Goal: Task Accomplishment & Management: Complete application form

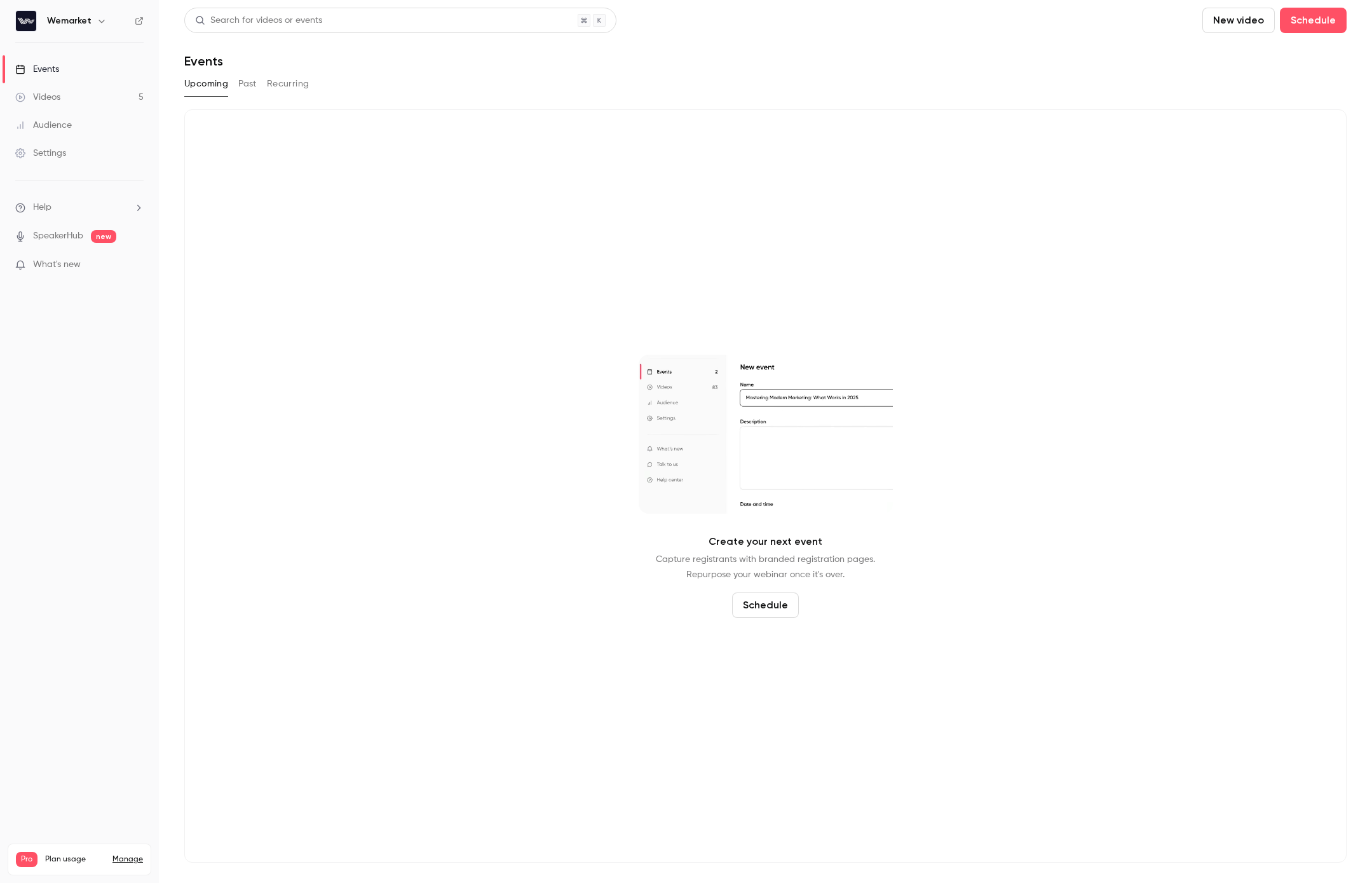
click at [54, 26] on h6 "Wemarket" at bounding box center [69, 20] width 45 height 13
click at [82, 23] on h6 "Wemarket" at bounding box center [69, 20] width 45 height 13
click at [98, 22] on icon "button" at bounding box center [101, 20] width 10 height 10
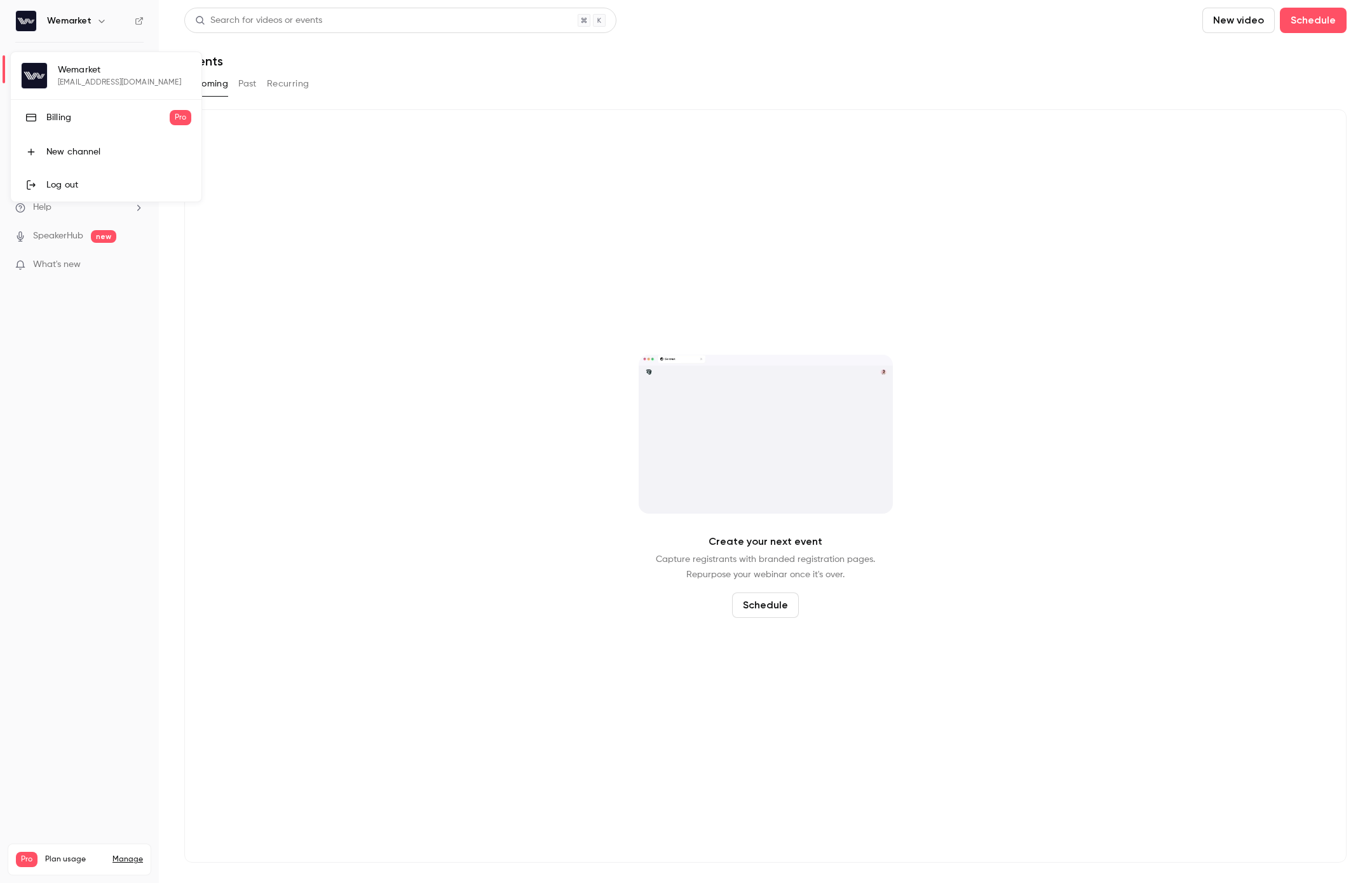
click at [73, 188] on div "Log out" at bounding box center [119, 185] width 145 height 13
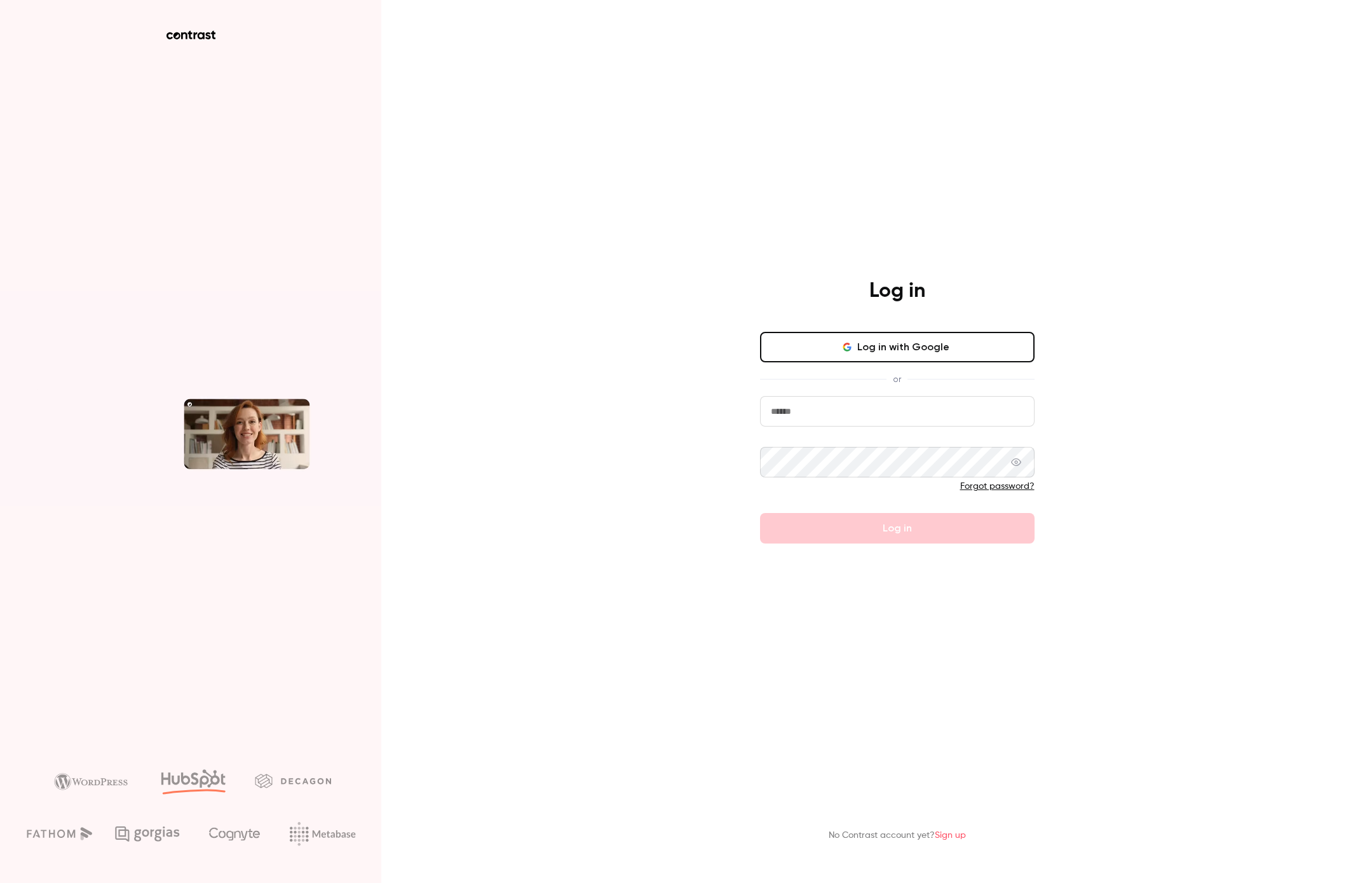
click at [855, 415] on input "email" at bounding box center [897, 411] width 275 height 30
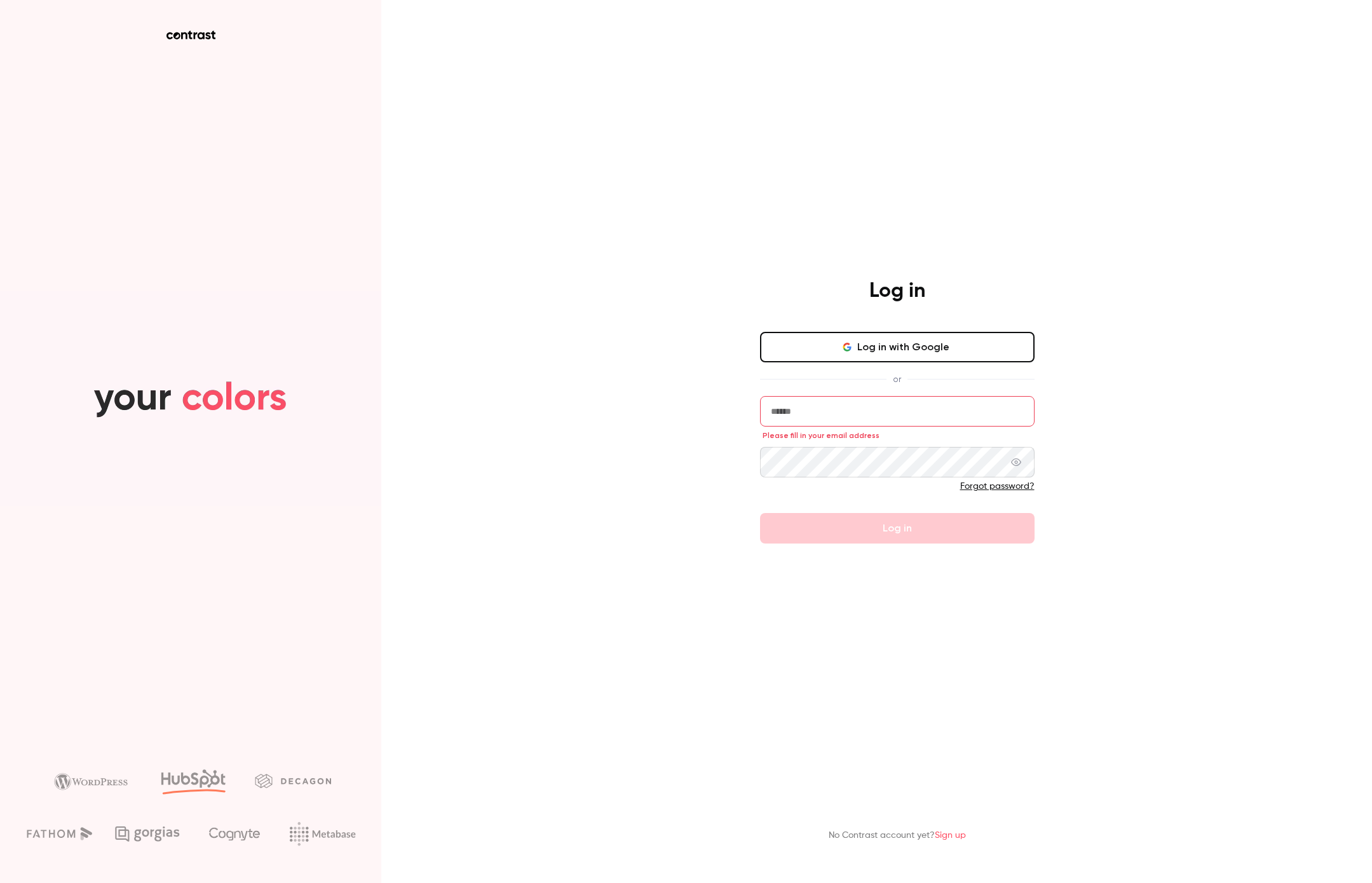
click at [807, 412] on input "email" at bounding box center [897, 411] width 275 height 30
click at [815, 406] on input "email" at bounding box center [897, 411] width 275 height 30
click at [818, 418] on input "email" at bounding box center [897, 411] width 275 height 30
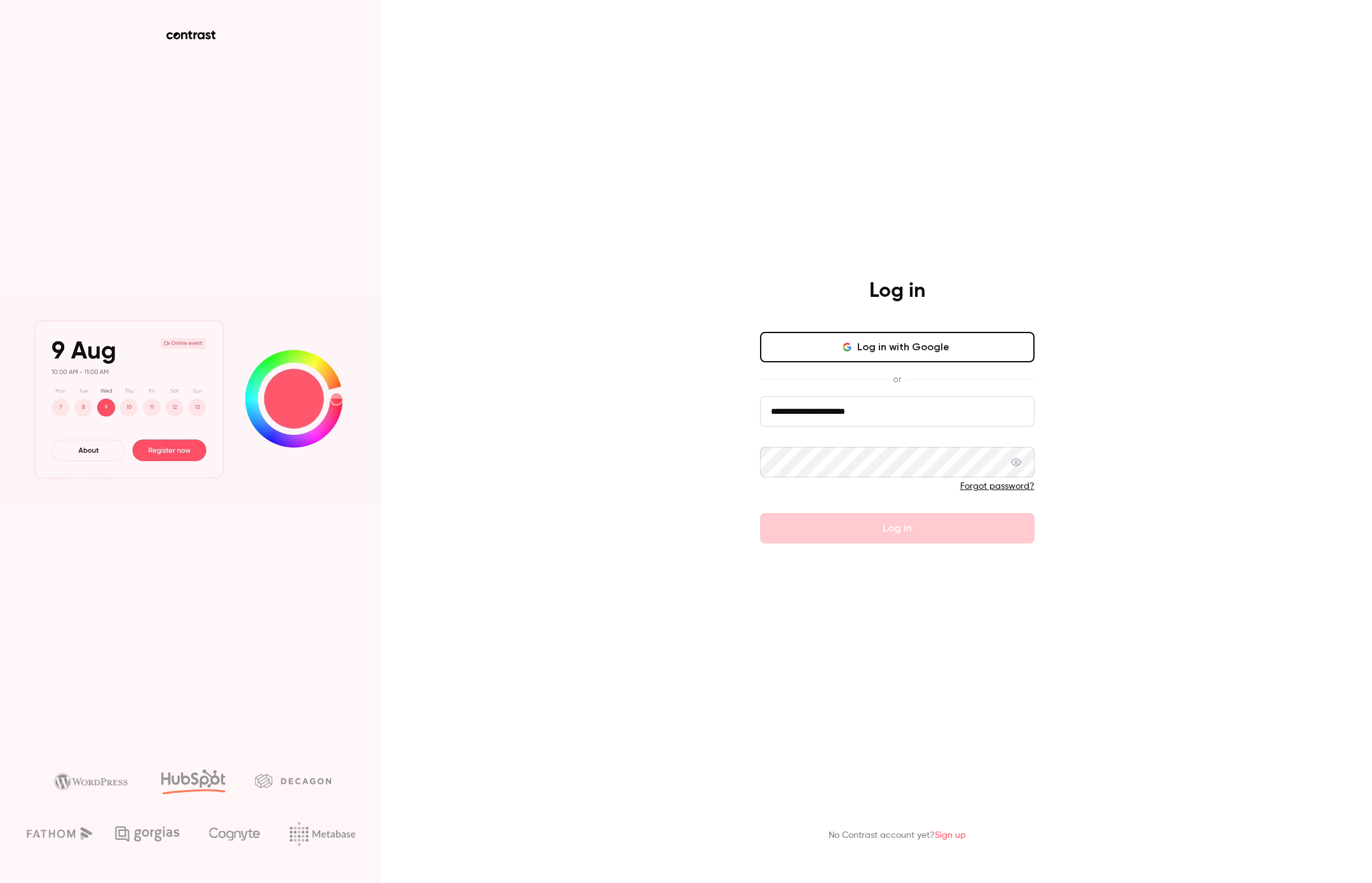
type input "**********"
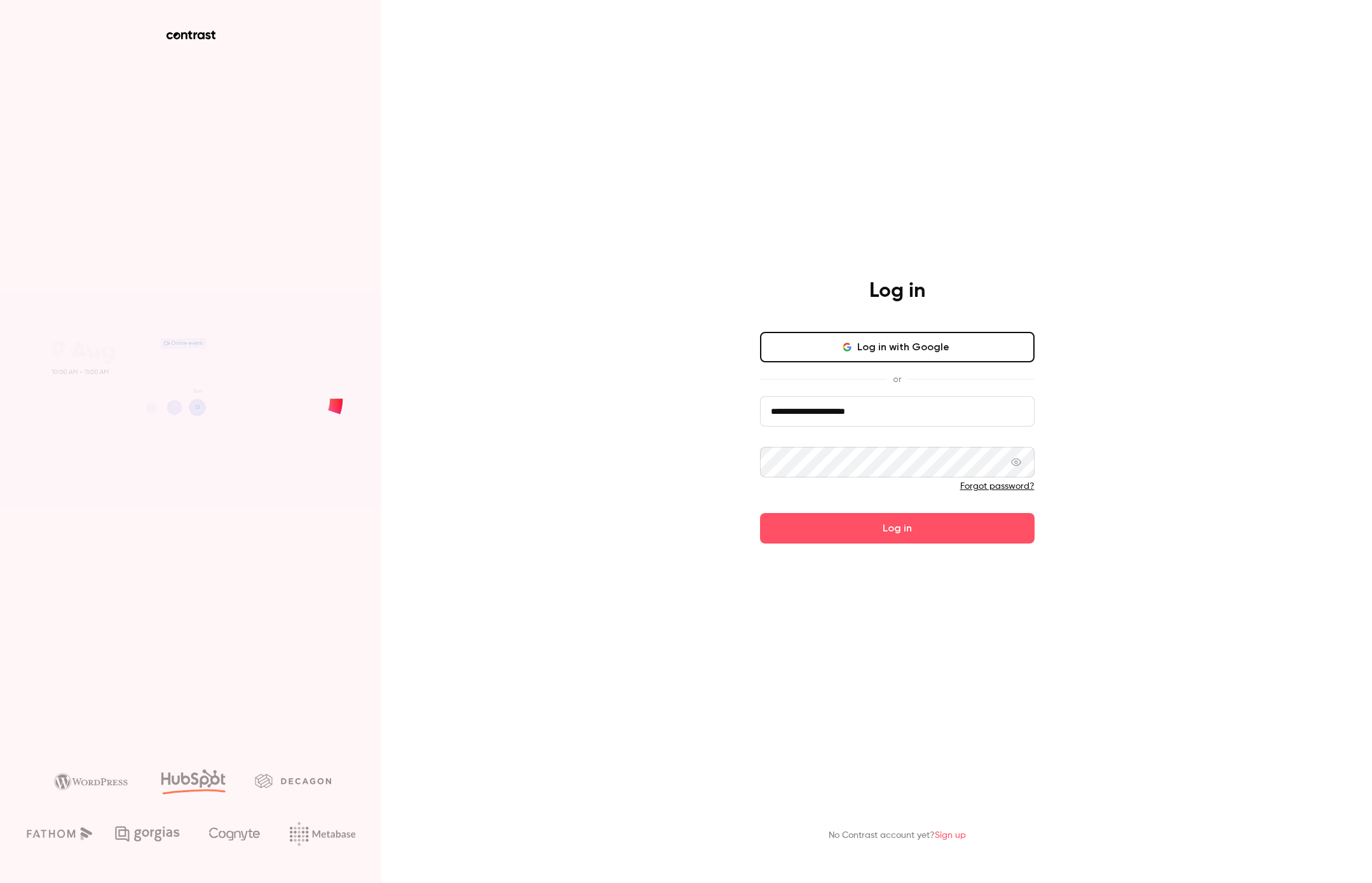
click at [760, 513] on button "Log in" at bounding box center [897, 528] width 275 height 30
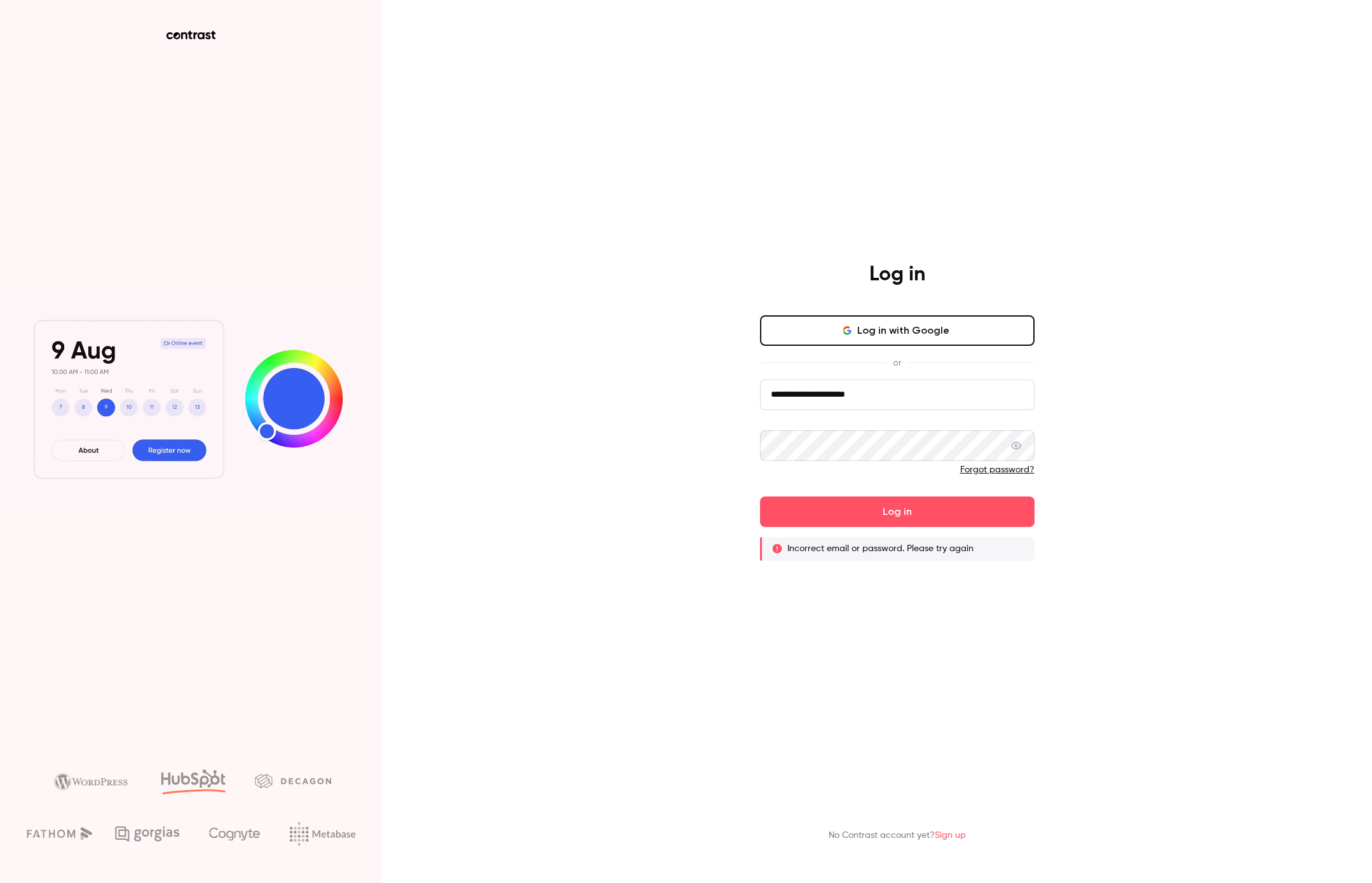
click at [1007, 468] on link "Forgot password?" at bounding box center [997, 470] width 74 height 9
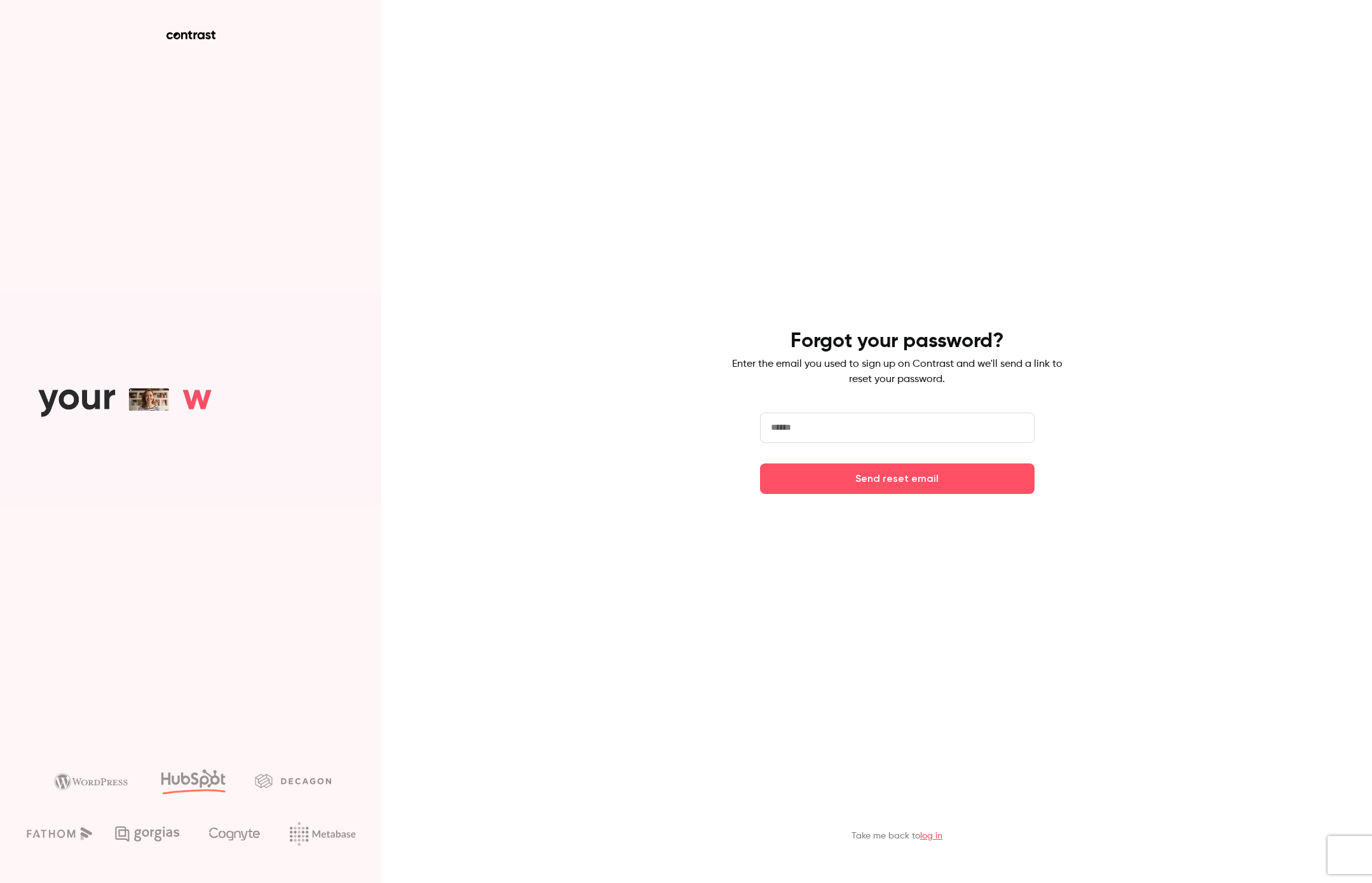
click at [808, 423] on input "email" at bounding box center [897, 428] width 275 height 30
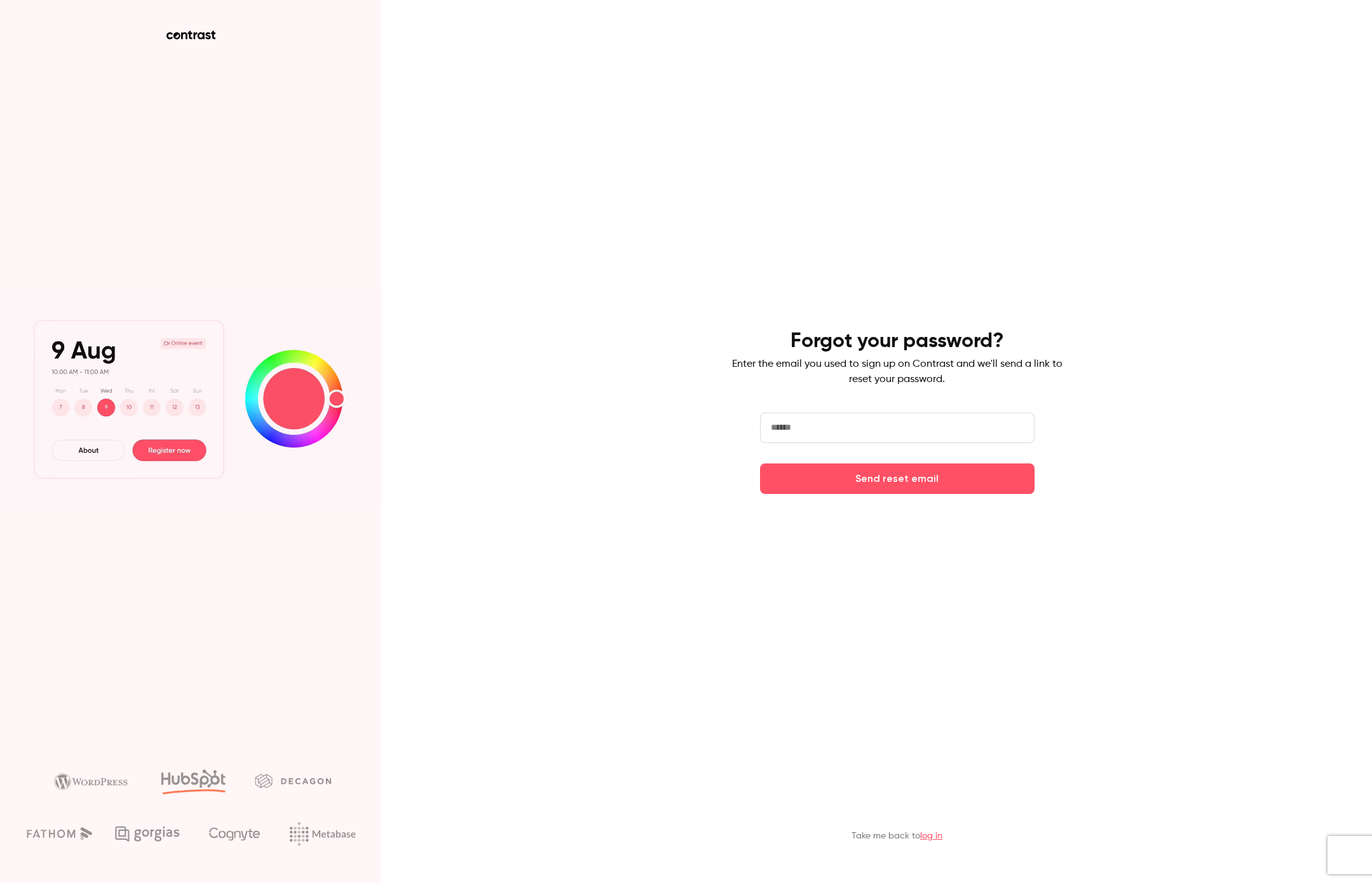
click at [808, 423] on input "email" at bounding box center [897, 428] width 275 height 30
type input "**********"
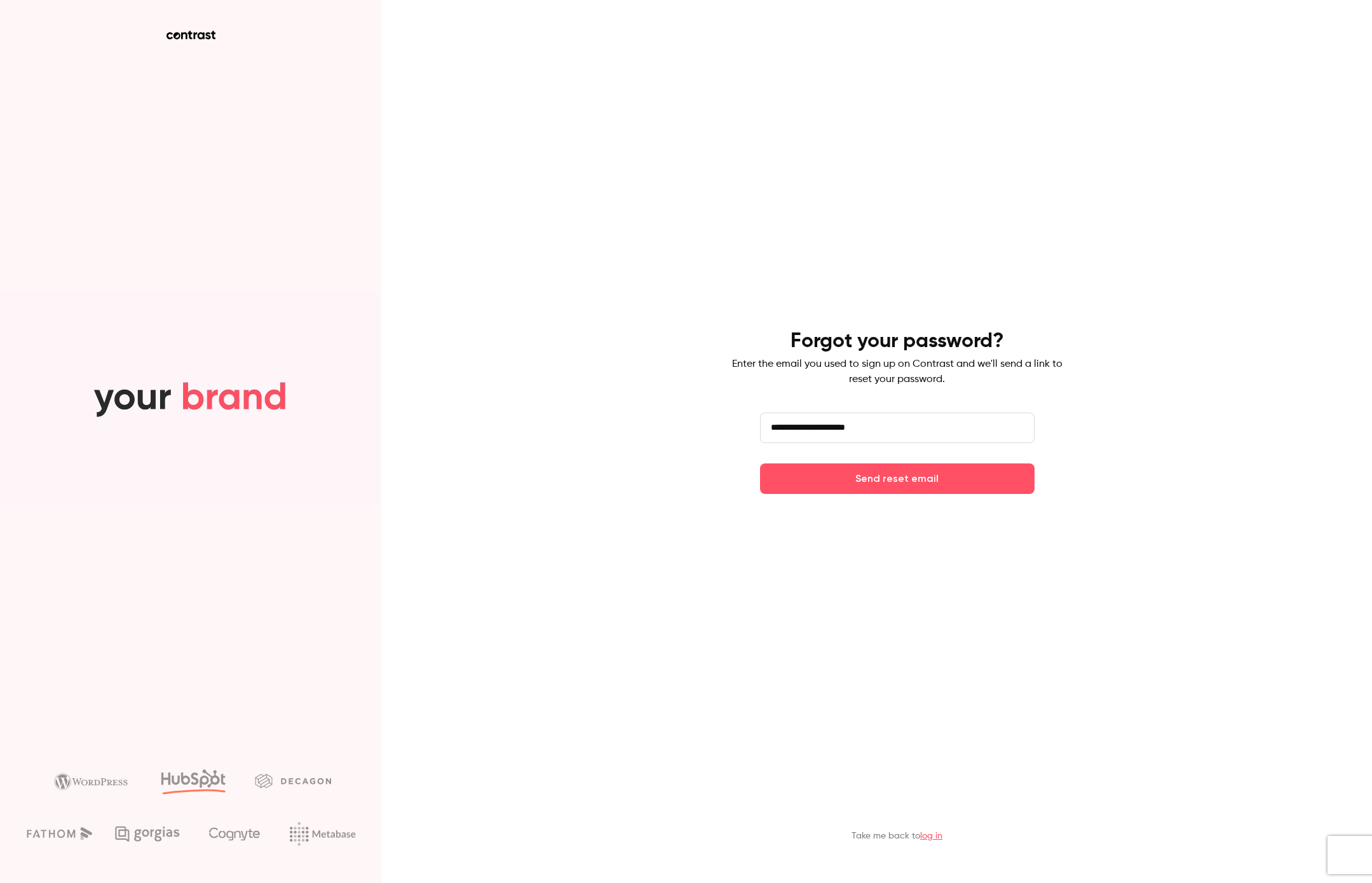
click at [760, 463] on button "Send reset email" at bounding box center [897, 478] width 275 height 30
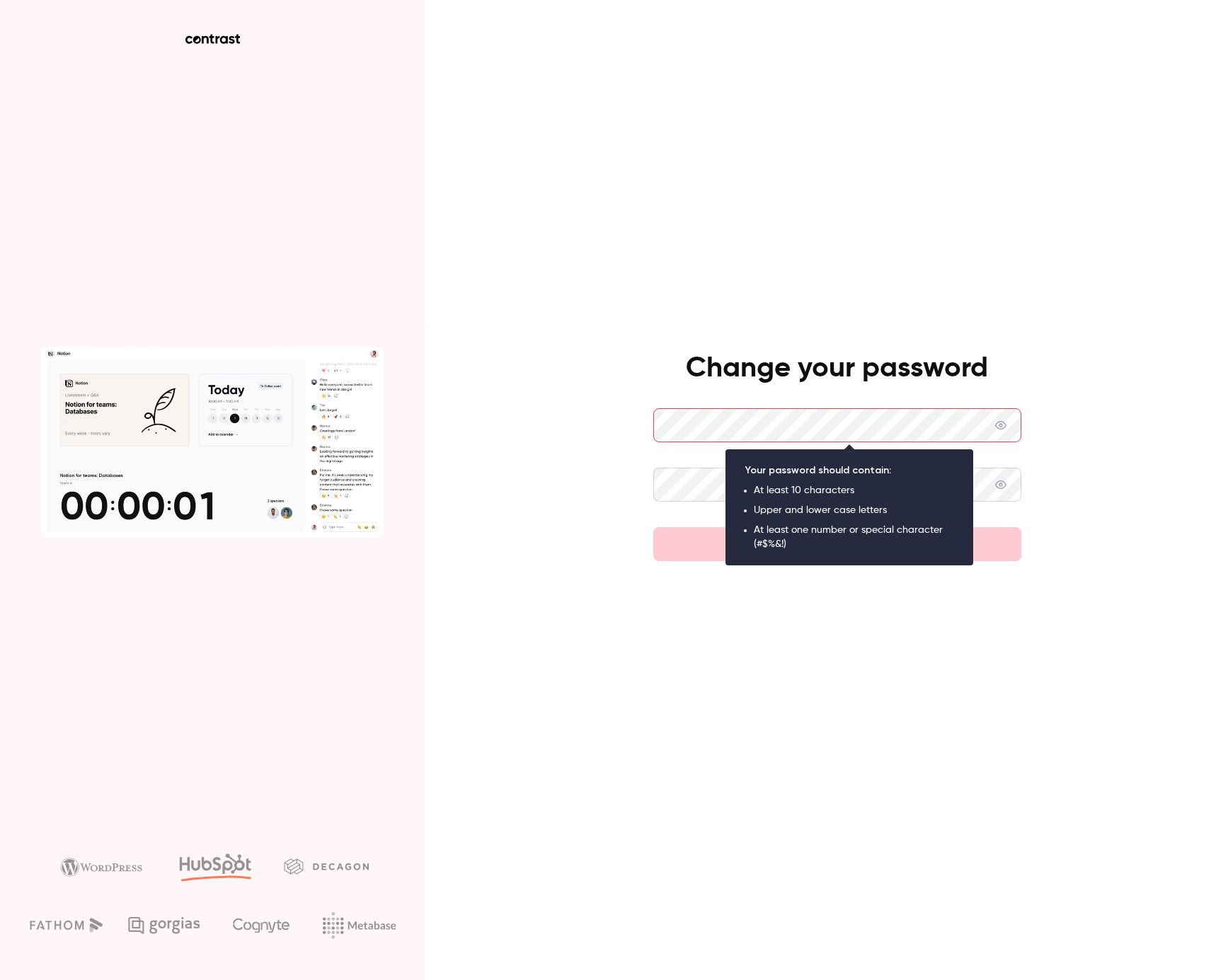
click at [826, 681] on main "Change your password Set new password" at bounding box center [837, 490] width 368 height 980
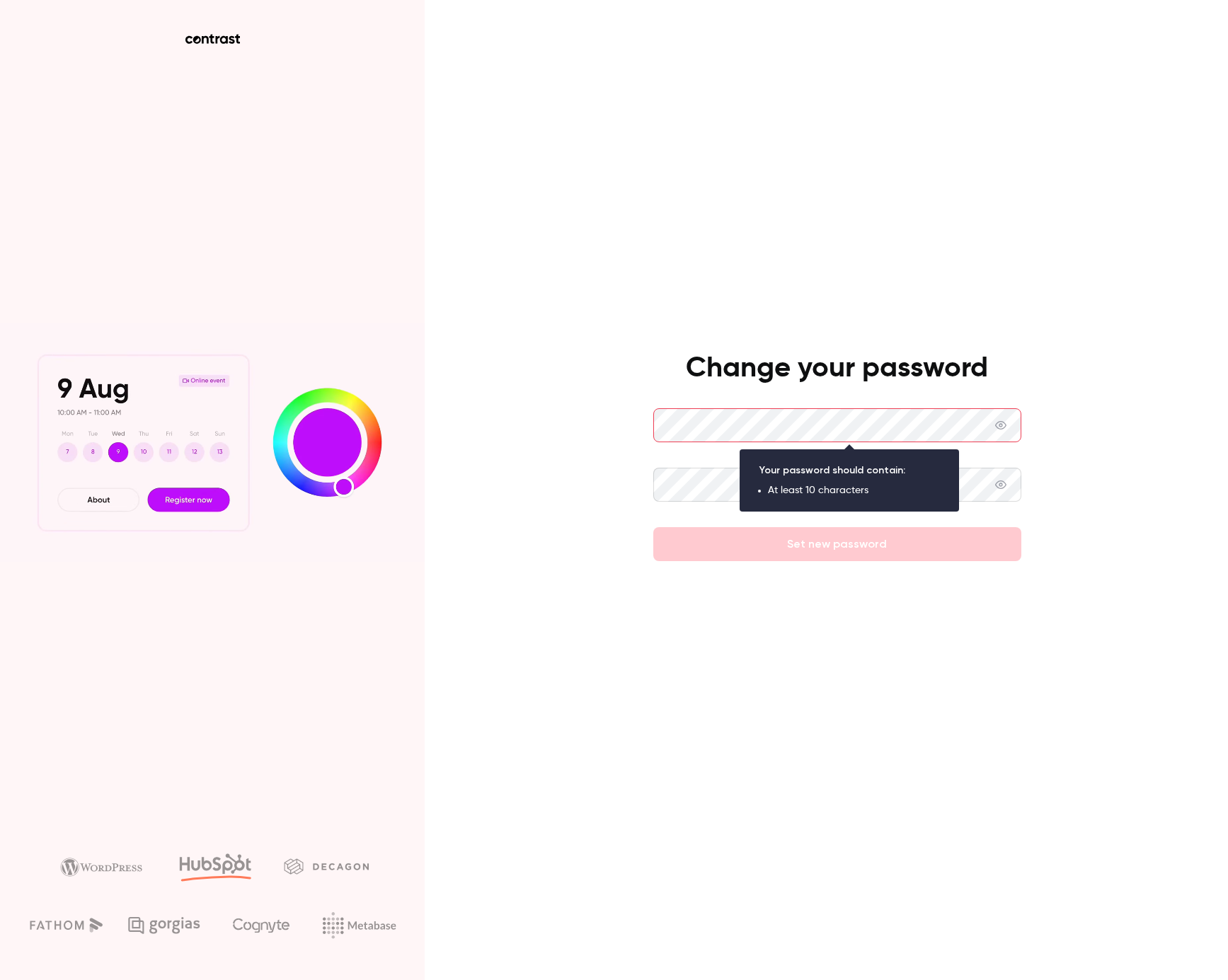
click at [902, 636] on main "Change your password Set new password" at bounding box center [837, 490] width 368 height 980
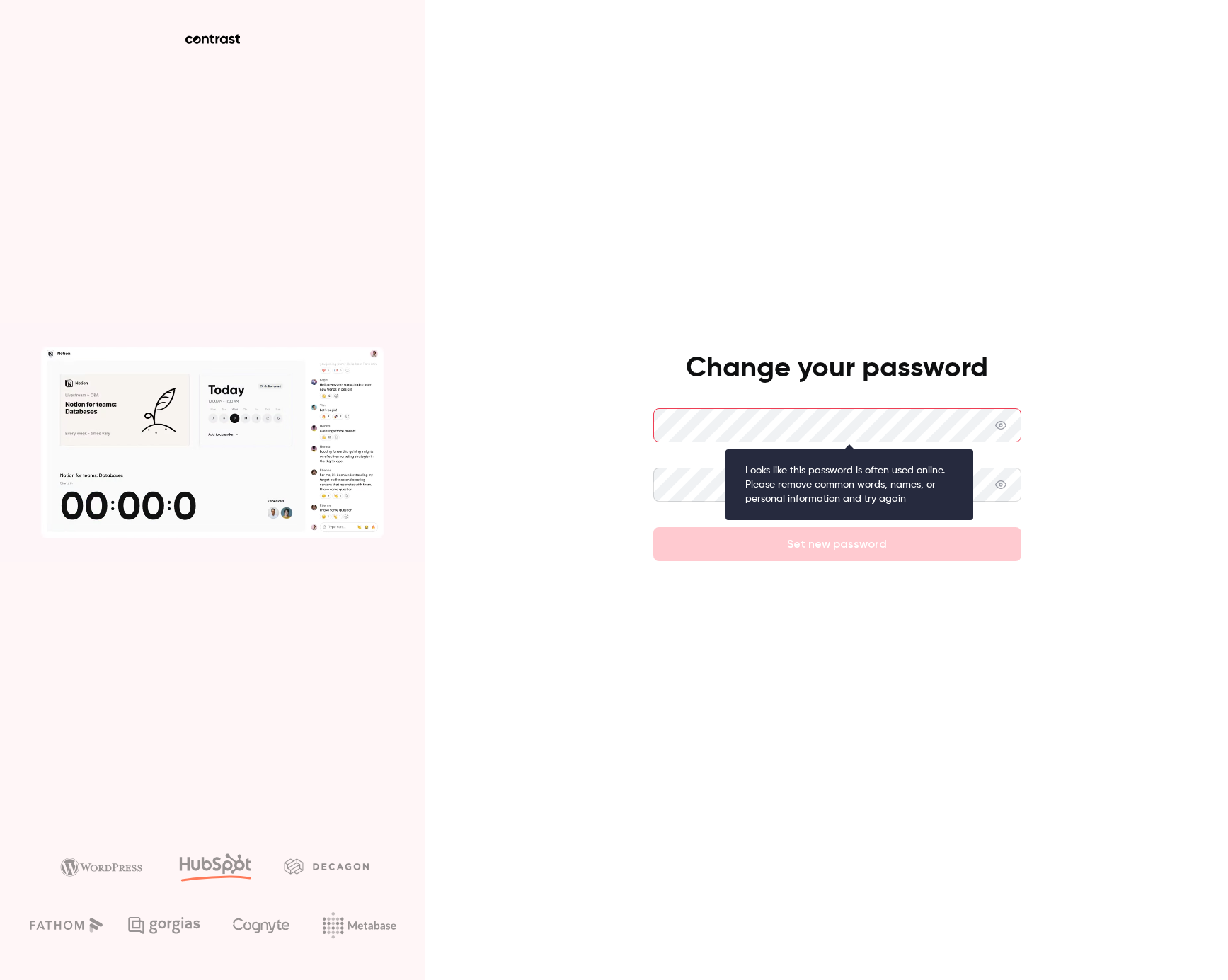
click at [931, 627] on main "Change your password Set new password" at bounding box center [837, 490] width 368 height 980
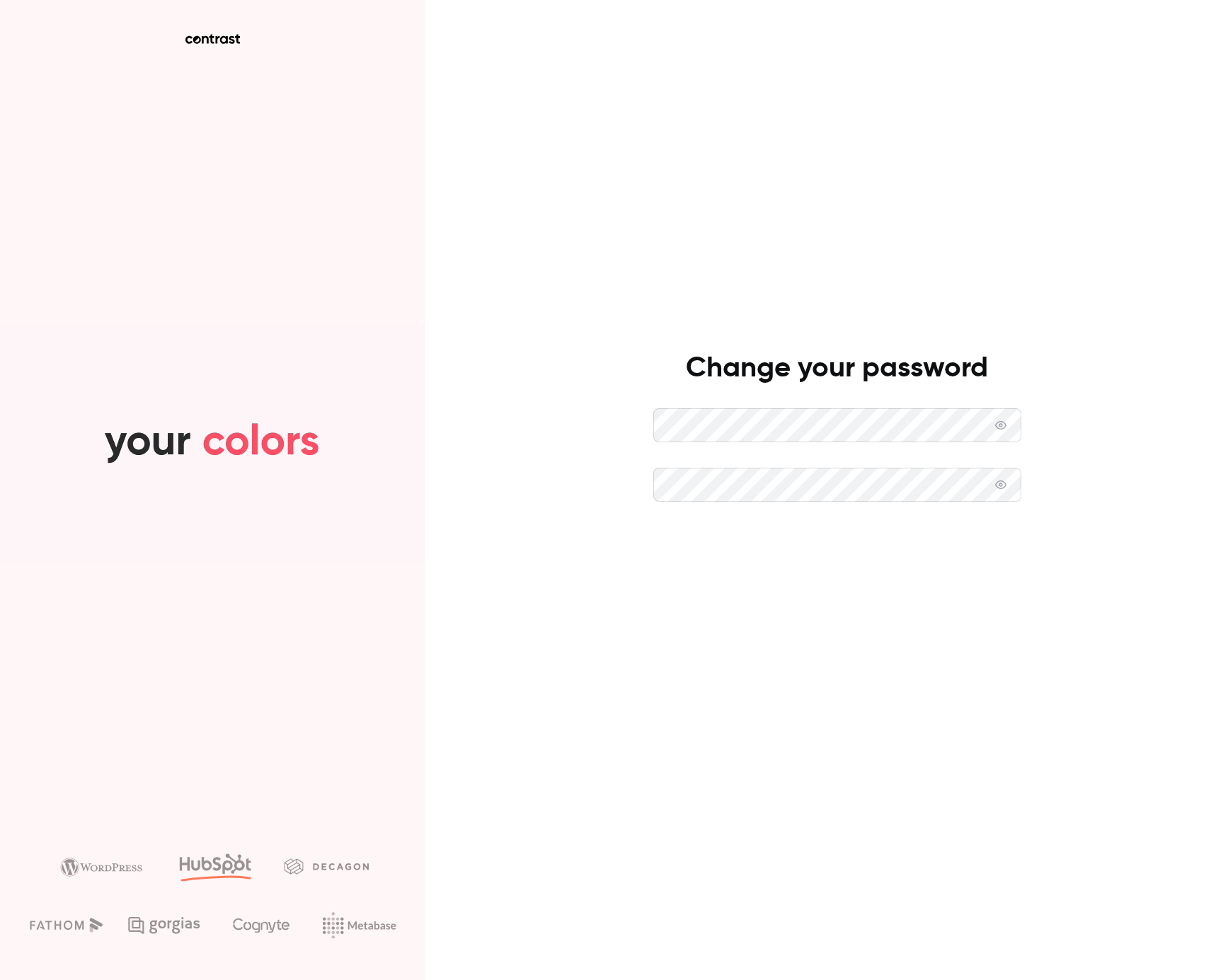
click at [807, 541] on button "Set new password" at bounding box center [837, 544] width 368 height 34
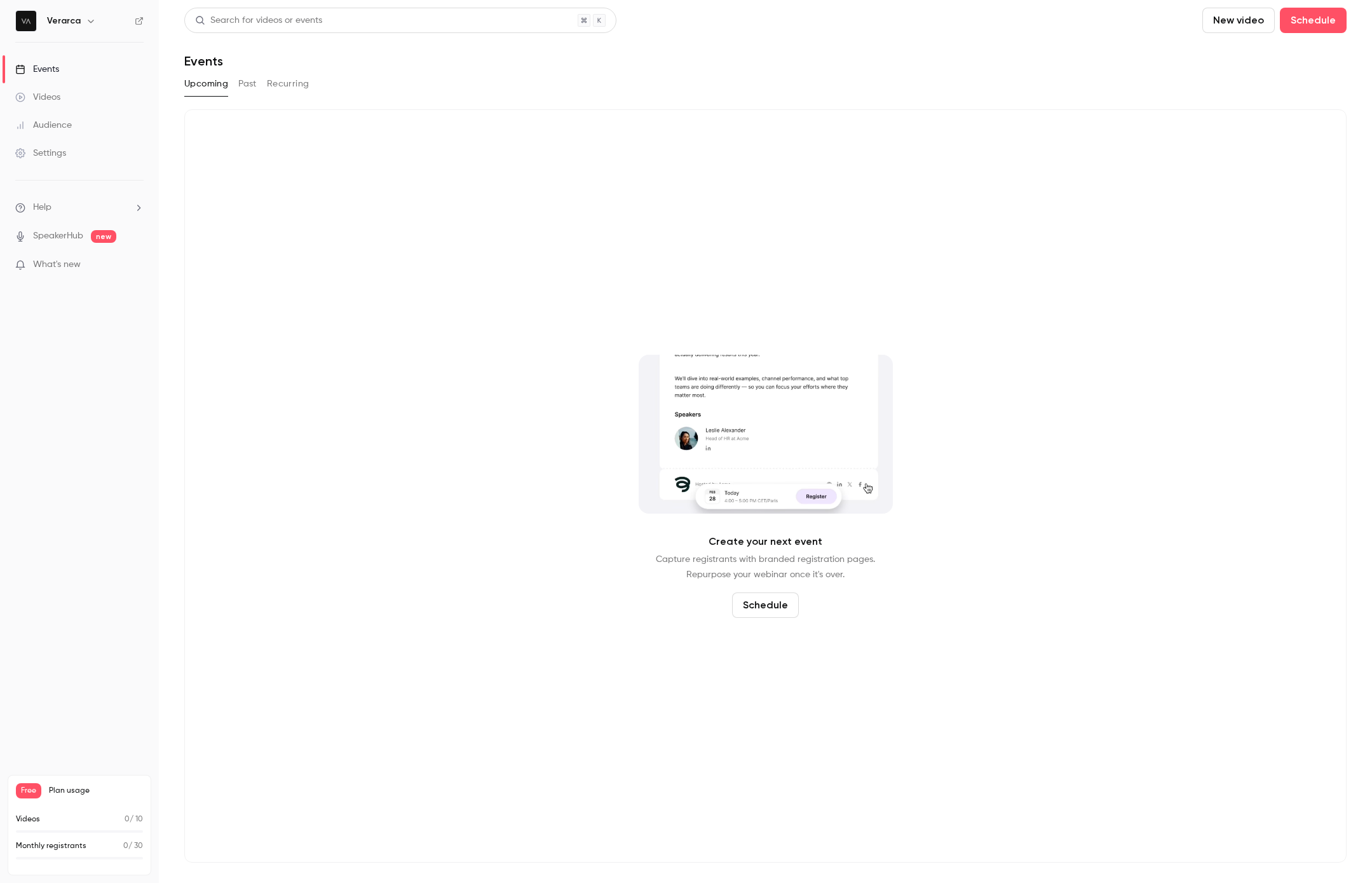
click at [337, 557] on div "Create your next event Capture registrants with branded registration pages. Rep…" at bounding box center [765, 485] width 1162 height 753
click at [337, 633] on div "Create your next event Capture registrants with branded registration pages. Rep…" at bounding box center [765, 485] width 1162 height 753
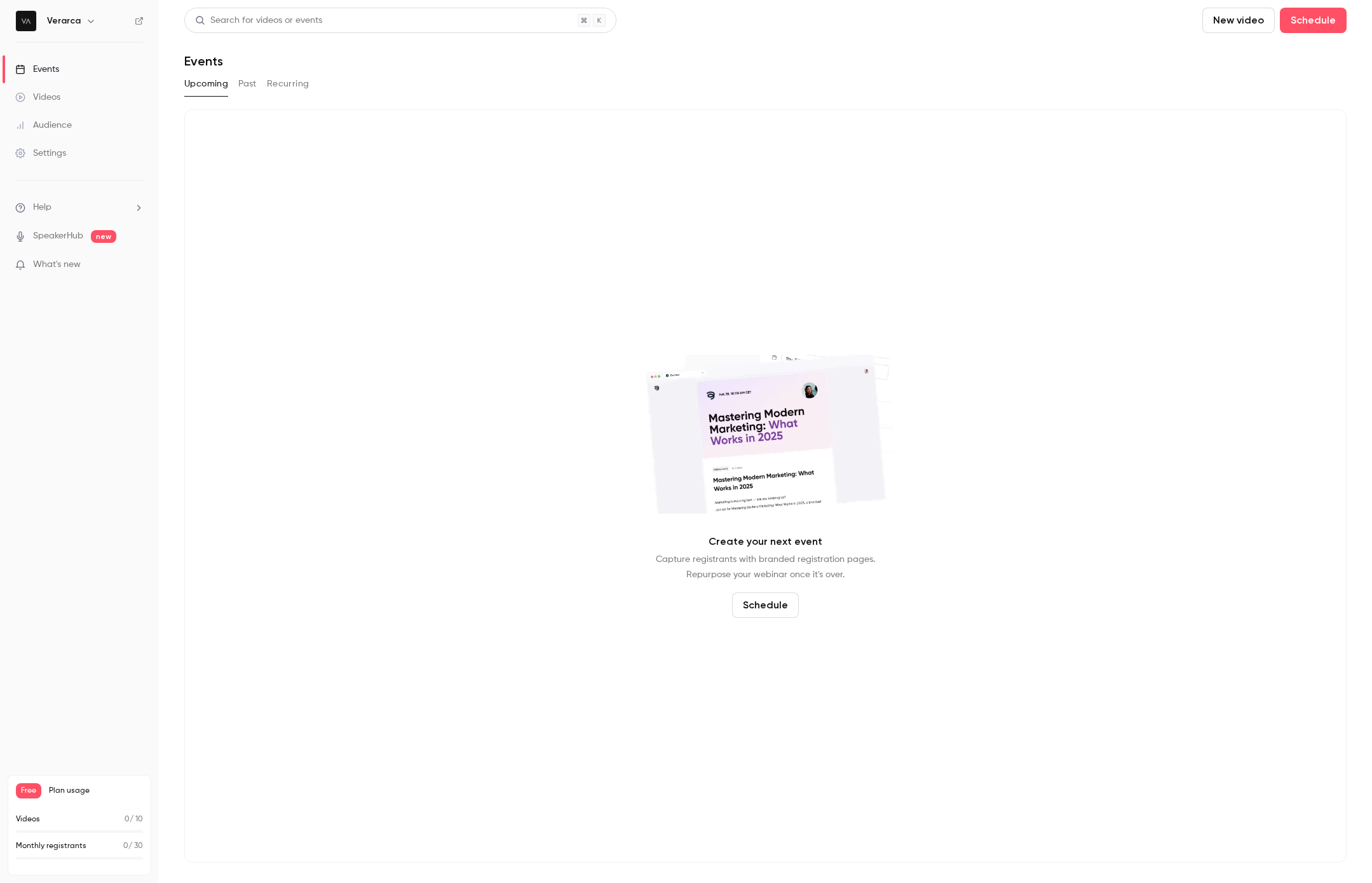
click at [55, 94] on div "Videos" at bounding box center [38, 97] width 45 height 13
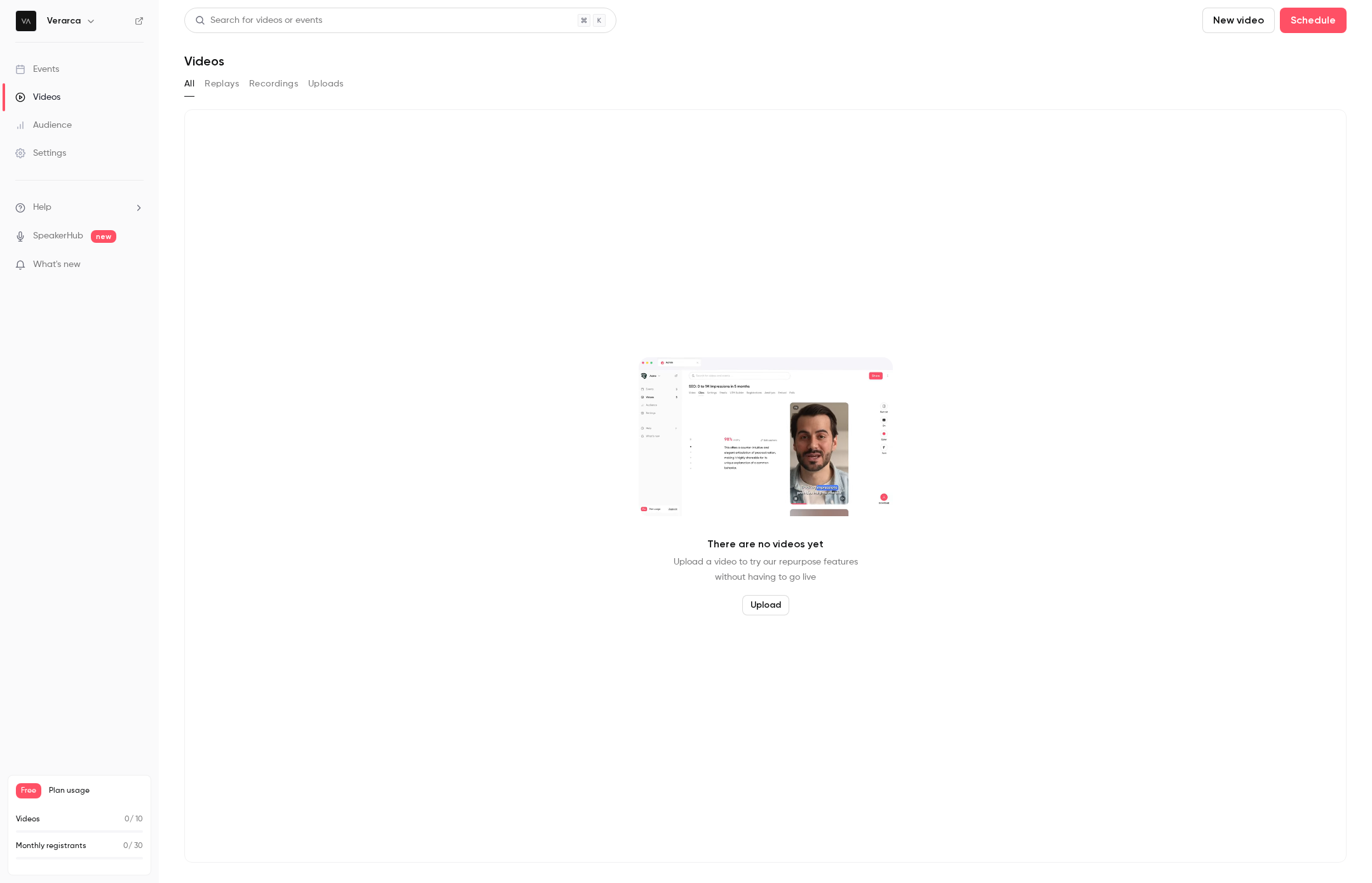
click at [46, 73] on div "Events" at bounding box center [37, 69] width 44 height 13
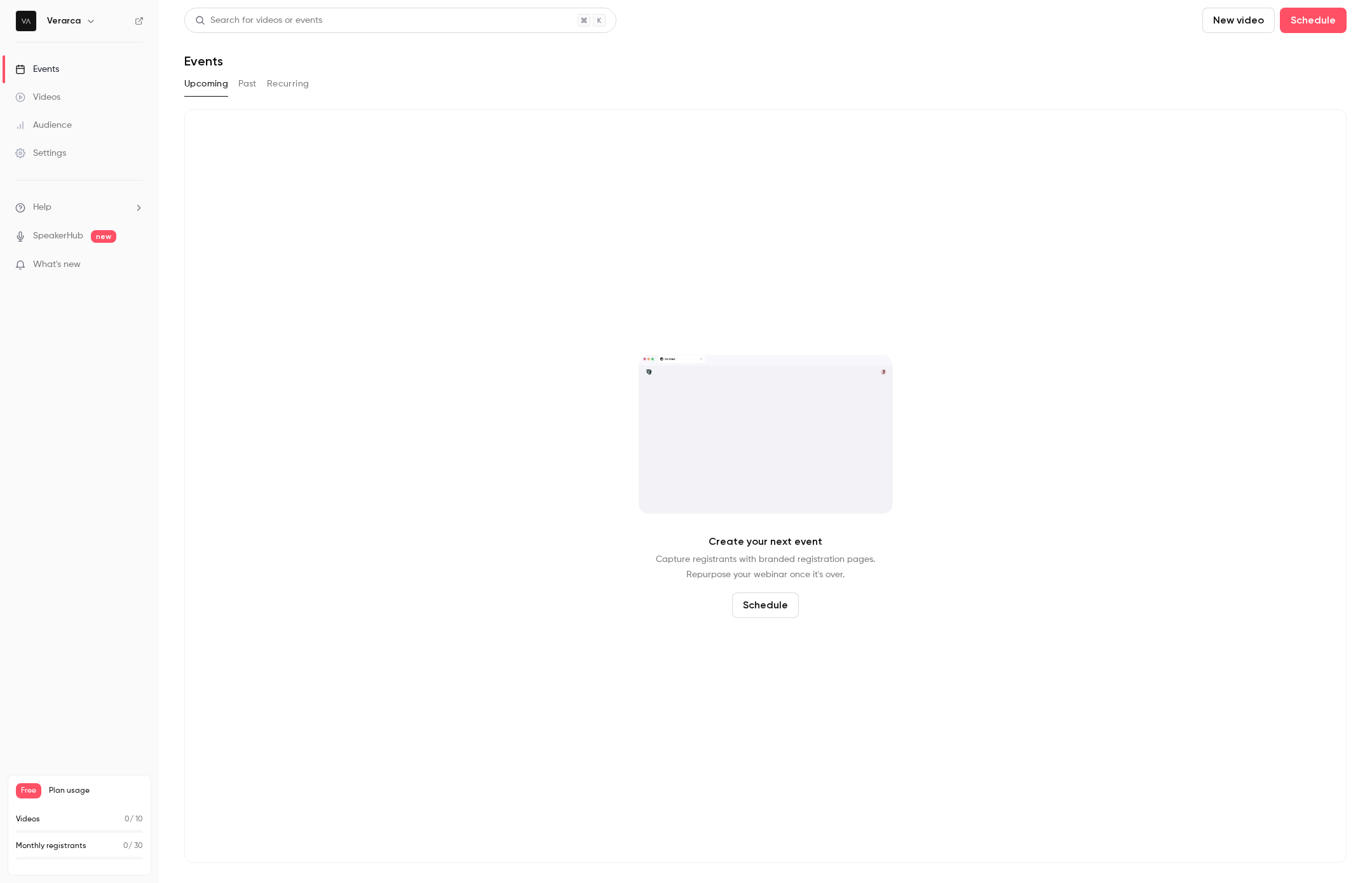
click at [492, 304] on div "Create your next event Capture registrants with branded registration pages. Rep…" at bounding box center [765, 485] width 1162 height 753
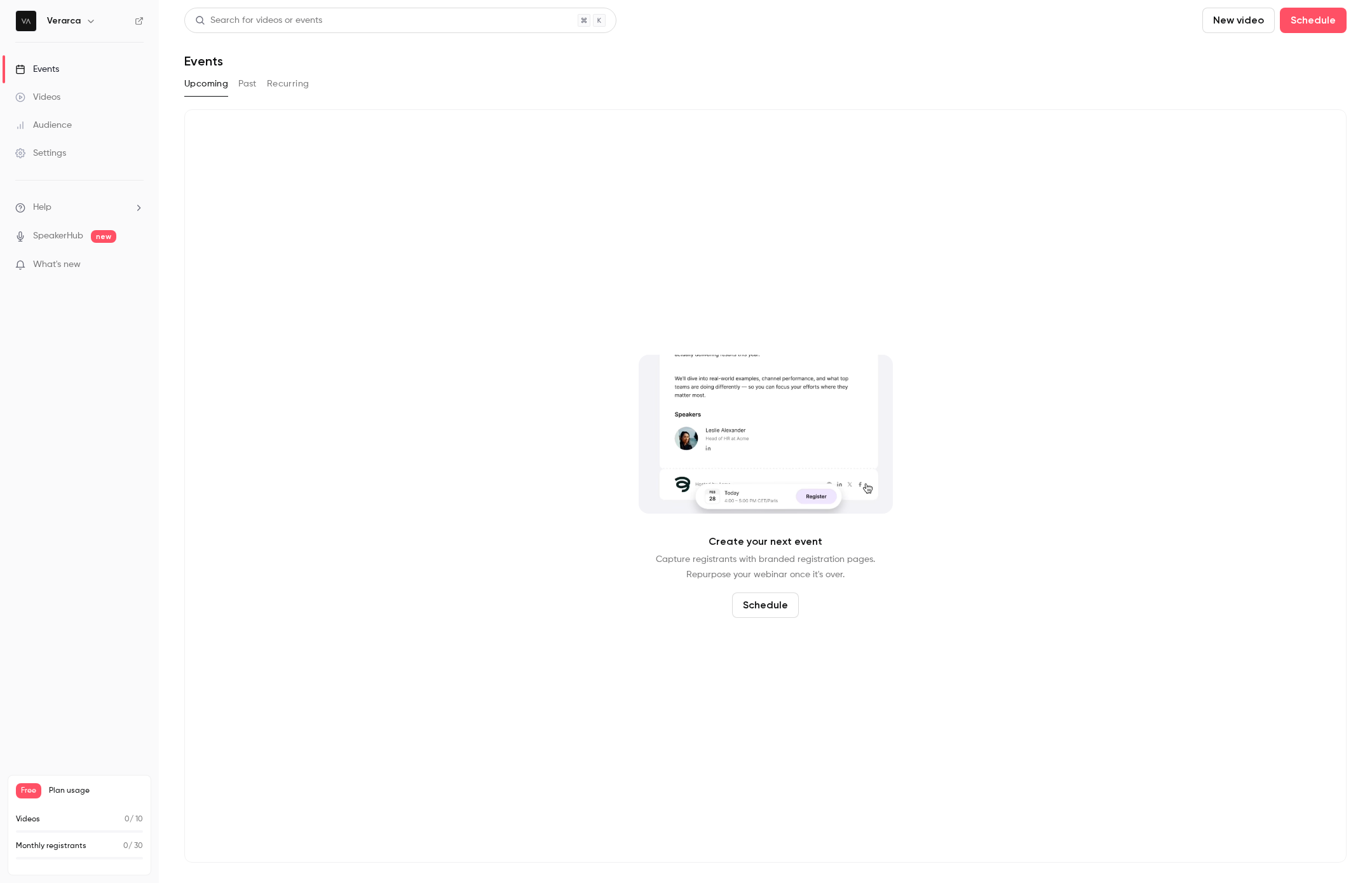
click at [776, 605] on button "Schedule" at bounding box center [765, 605] width 67 height 26
click at [756, 543] on div "One time event" at bounding box center [775, 536] width 97 height 13
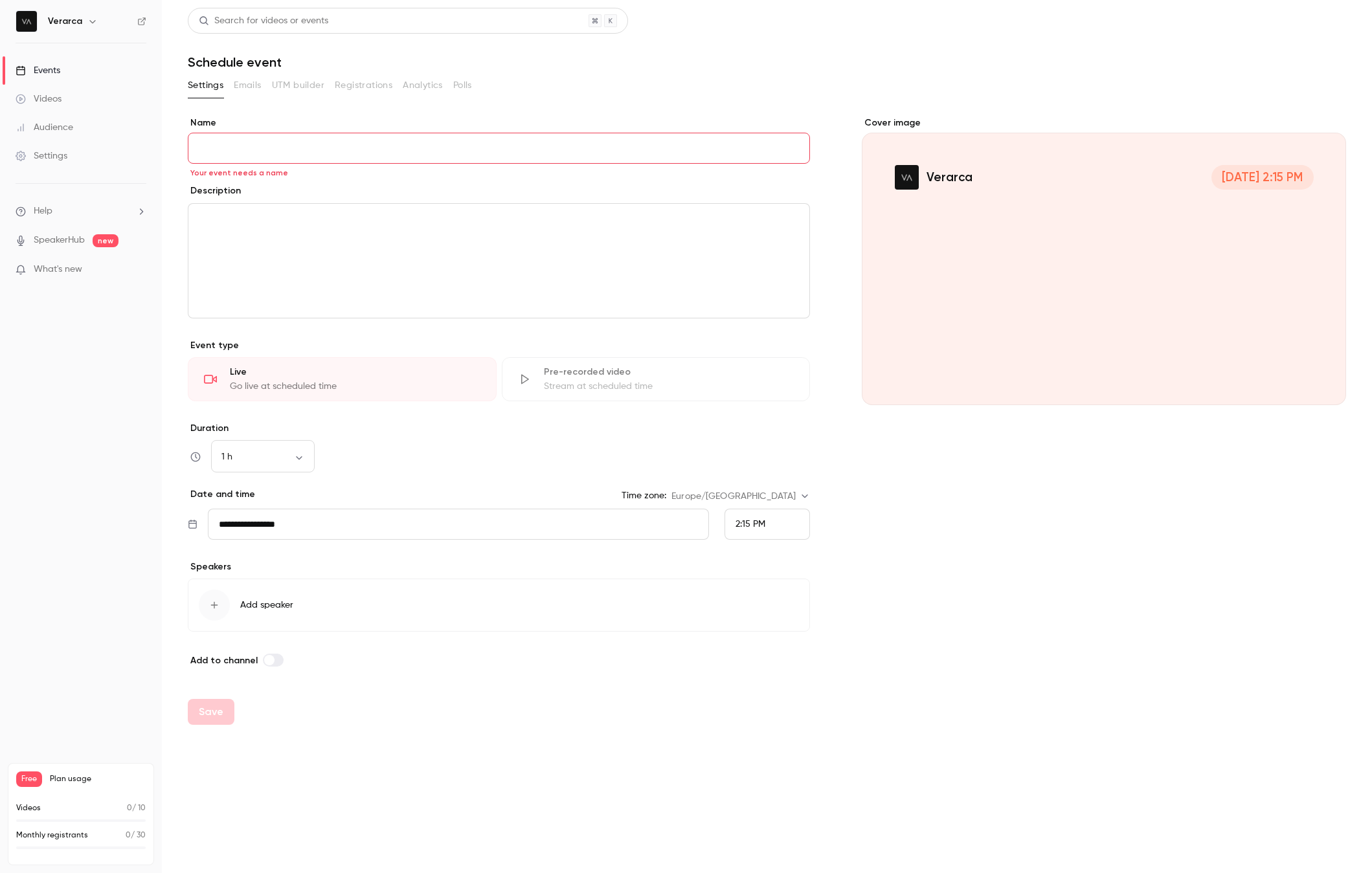
paste input "**********"
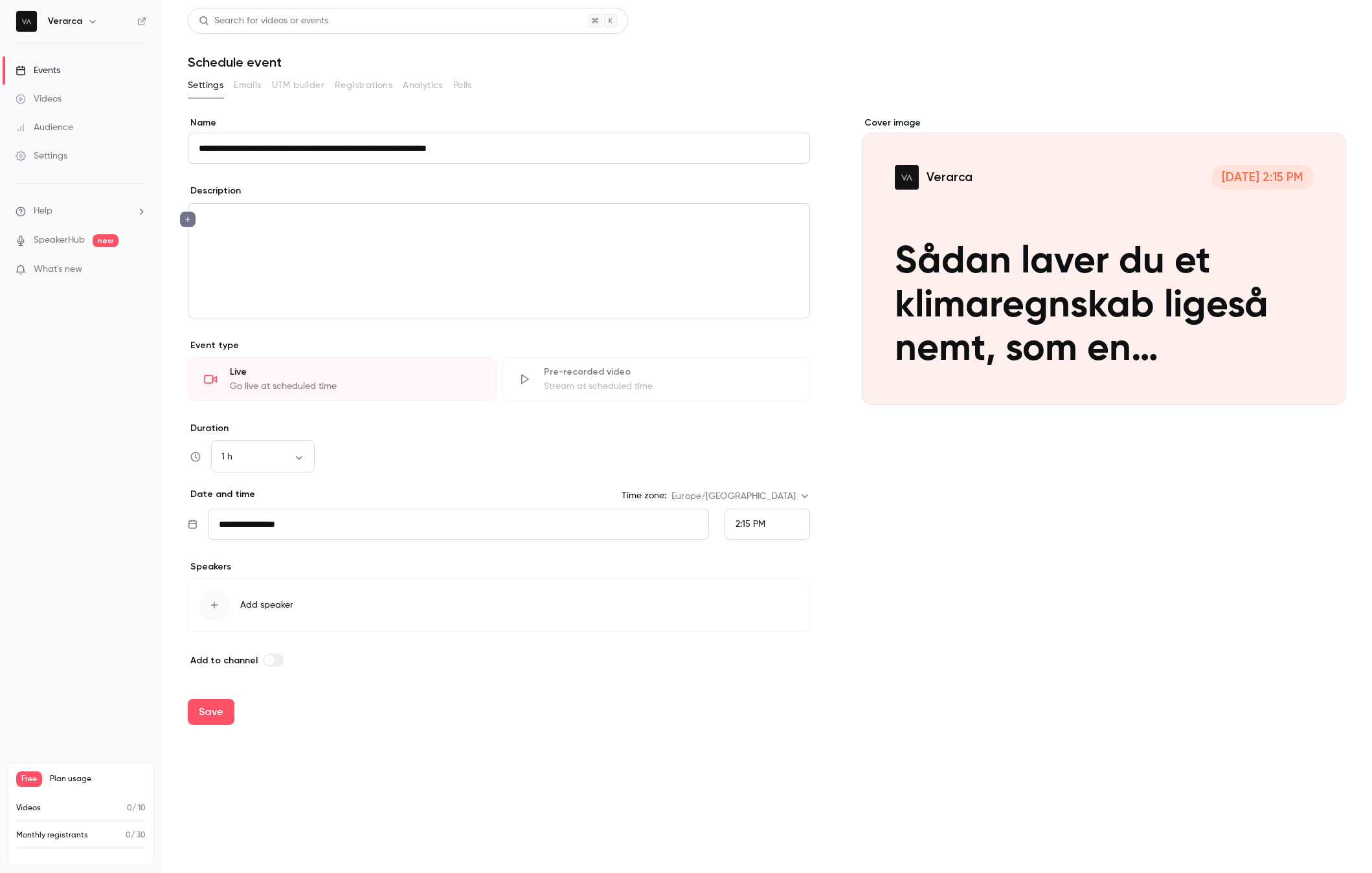
click at [519, 147] on input "**********" at bounding box center [499, 148] width 622 height 31
click at [532, 144] on input "**********" at bounding box center [499, 148] width 622 height 31
type input "**********"
click at [383, 227] on p "editor" at bounding box center [499, 220] width 600 height 15
click at [260, 519] on input "**********" at bounding box center [459, 524] width 501 height 31
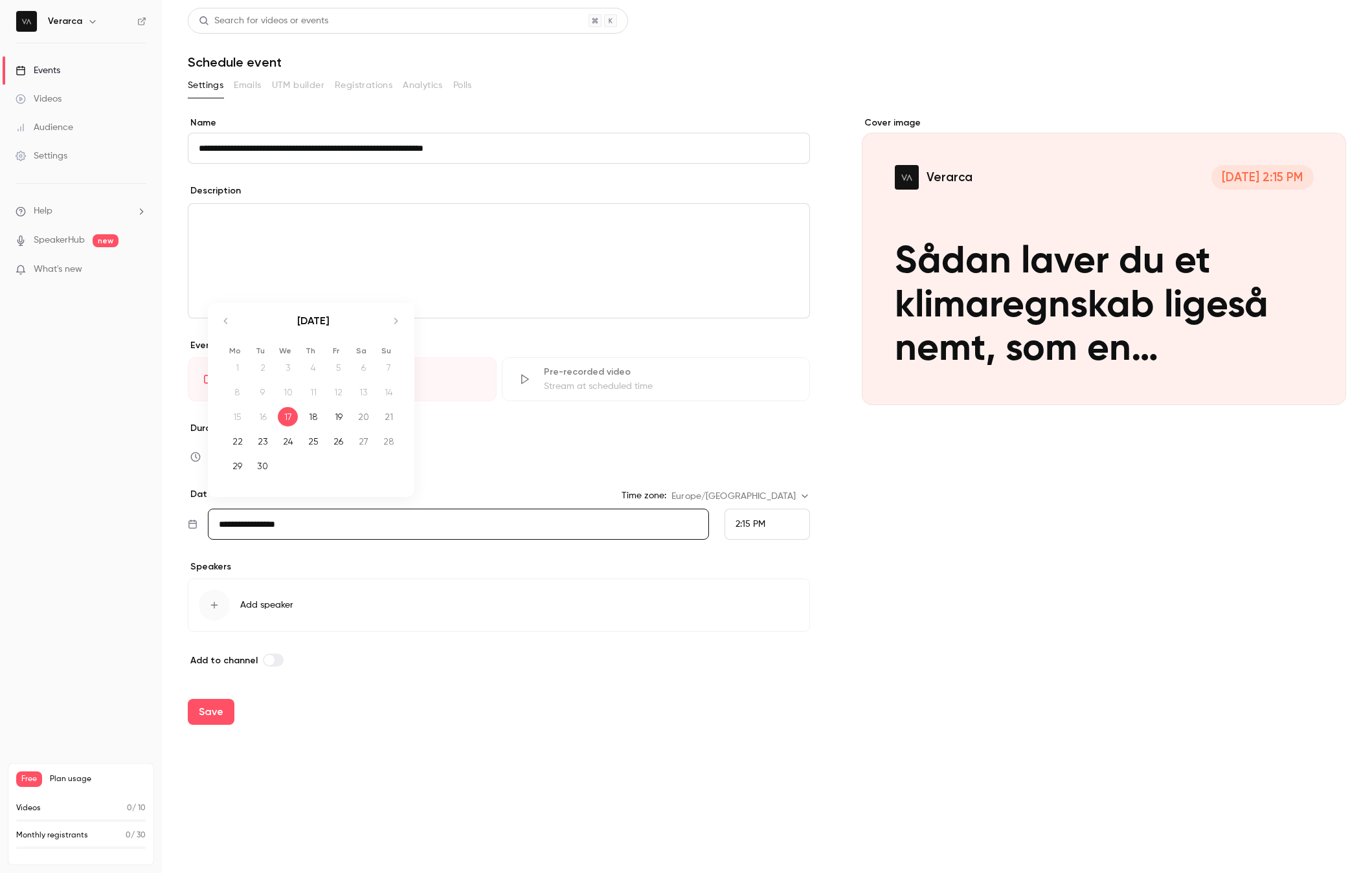
click at [396, 321] on icon "Move forward to switch to the next month." at bounding box center [396, 321] width 3 height 6
click at [289, 395] on div "8" at bounding box center [288, 391] width 20 height 19
type input "**********"
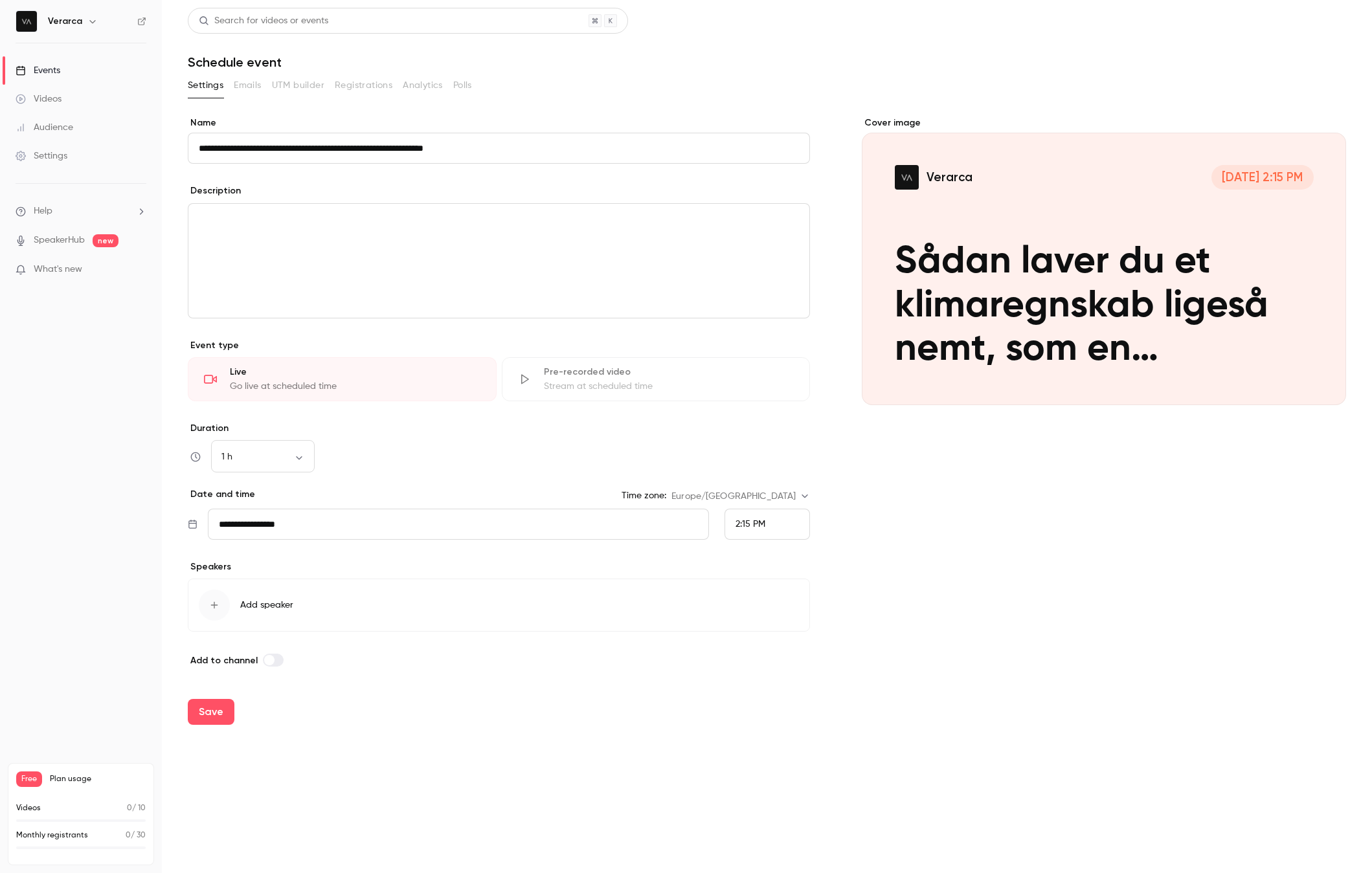
click at [755, 523] on span "2:15 PM" at bounding box center [750, 525] width 30 height 9
click at [750, 523] on div at bounding box center [686, 436] width 1372 height 873
click at [758, 497] on body "**********" at bounding box center [686, 486] width 1372 height 972
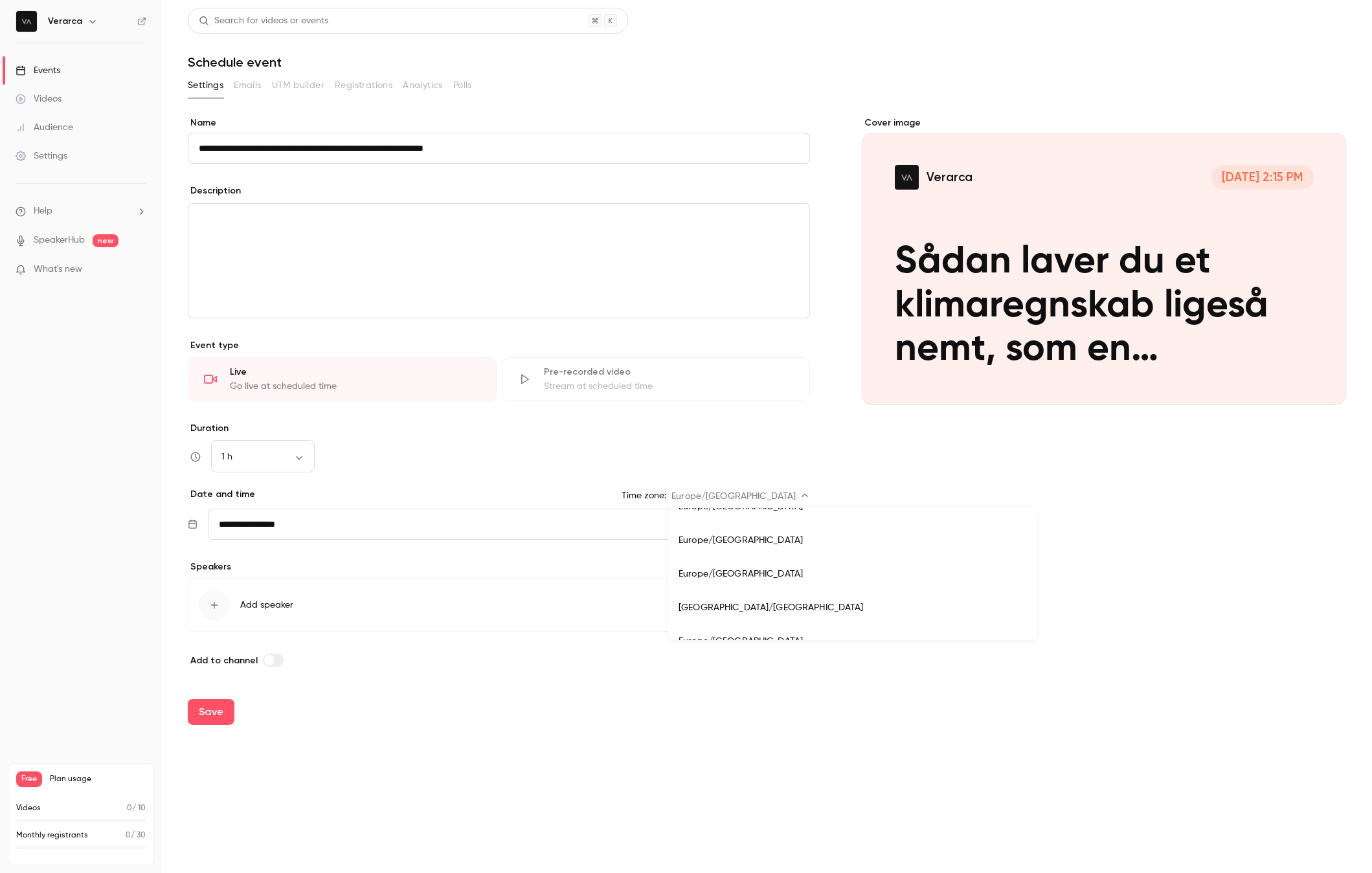
click at [758, 497] on div at bounding box center [686, 436] width 1372 height 873
click at [752, 522] on span "2:15 PM" at bounding box center [750, 525] width 30 height 9
click at [775, 324] on div "10:00 AM" at bounding box center [767, 329] width 63 height 14
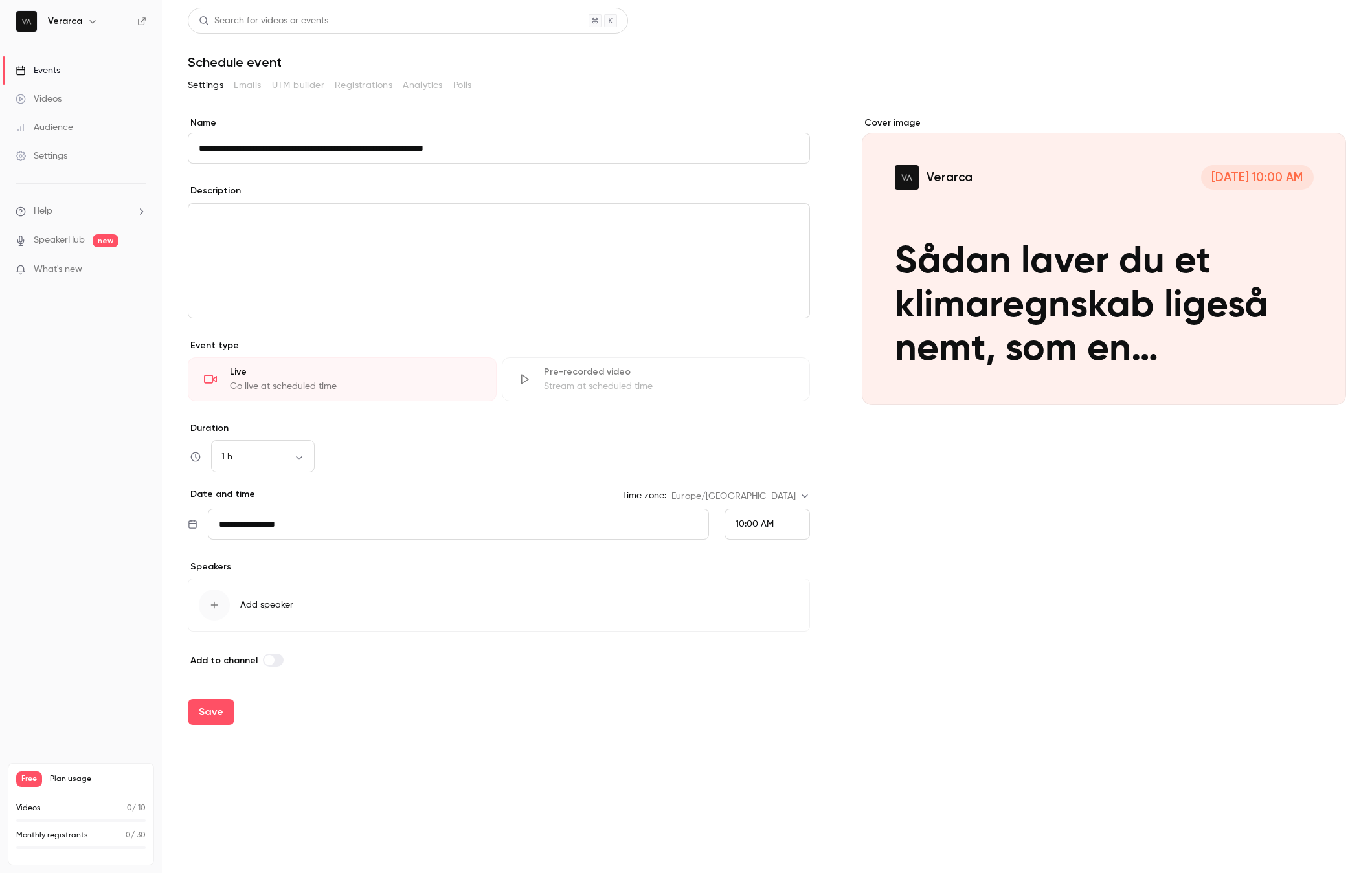
click at [1017, 612] on div "Cover image Verarca Oct 8, 10:00 AM Sådan laver du et klimaregnskab ligeså nemt…" at bounding box center [1104, 392] width 484 height 552
click at [274, 609] on span "Add speaker" at bounding box center [267, 605] width 53 height 13
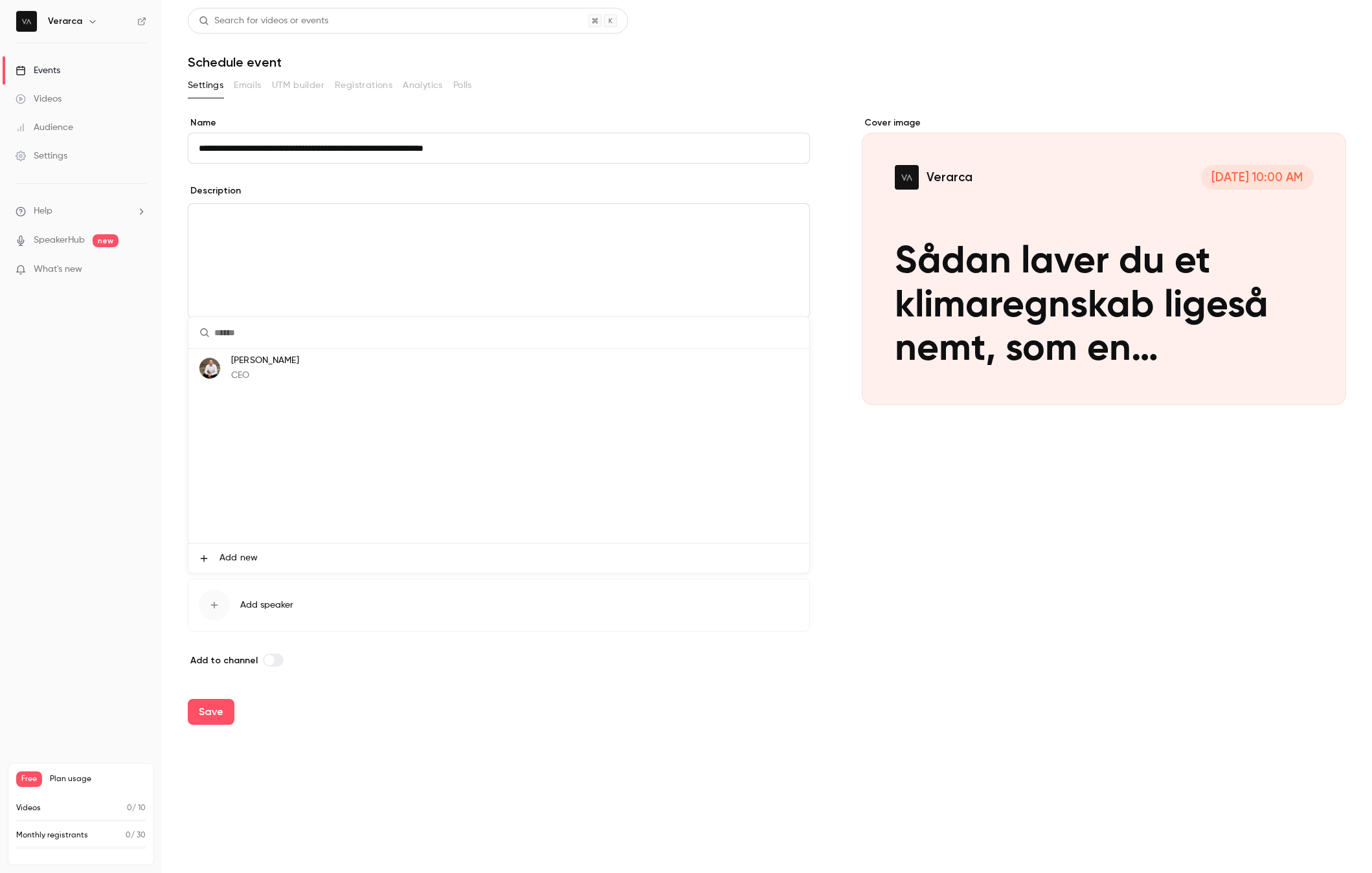
click at [249, 358] on p "Søren Orluf" at bounding box center [265, 361] width 68 height 14
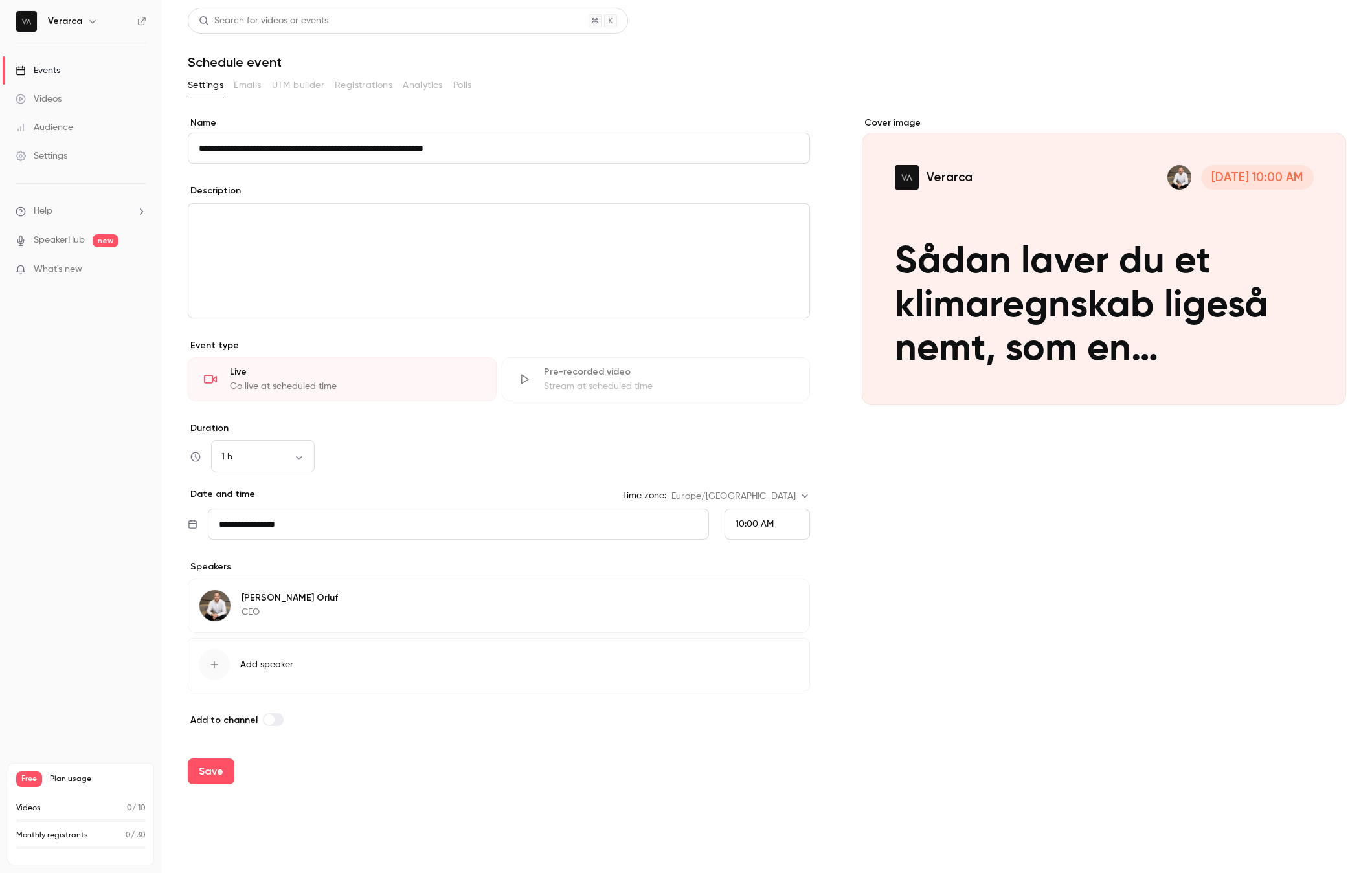
click at [254, 669] on span "Add speaker" at bounding box center [267, 664] width 53 height 13
click at [237, 618] on span "Add new" at bounding box center [239, 618] width 39 height 14
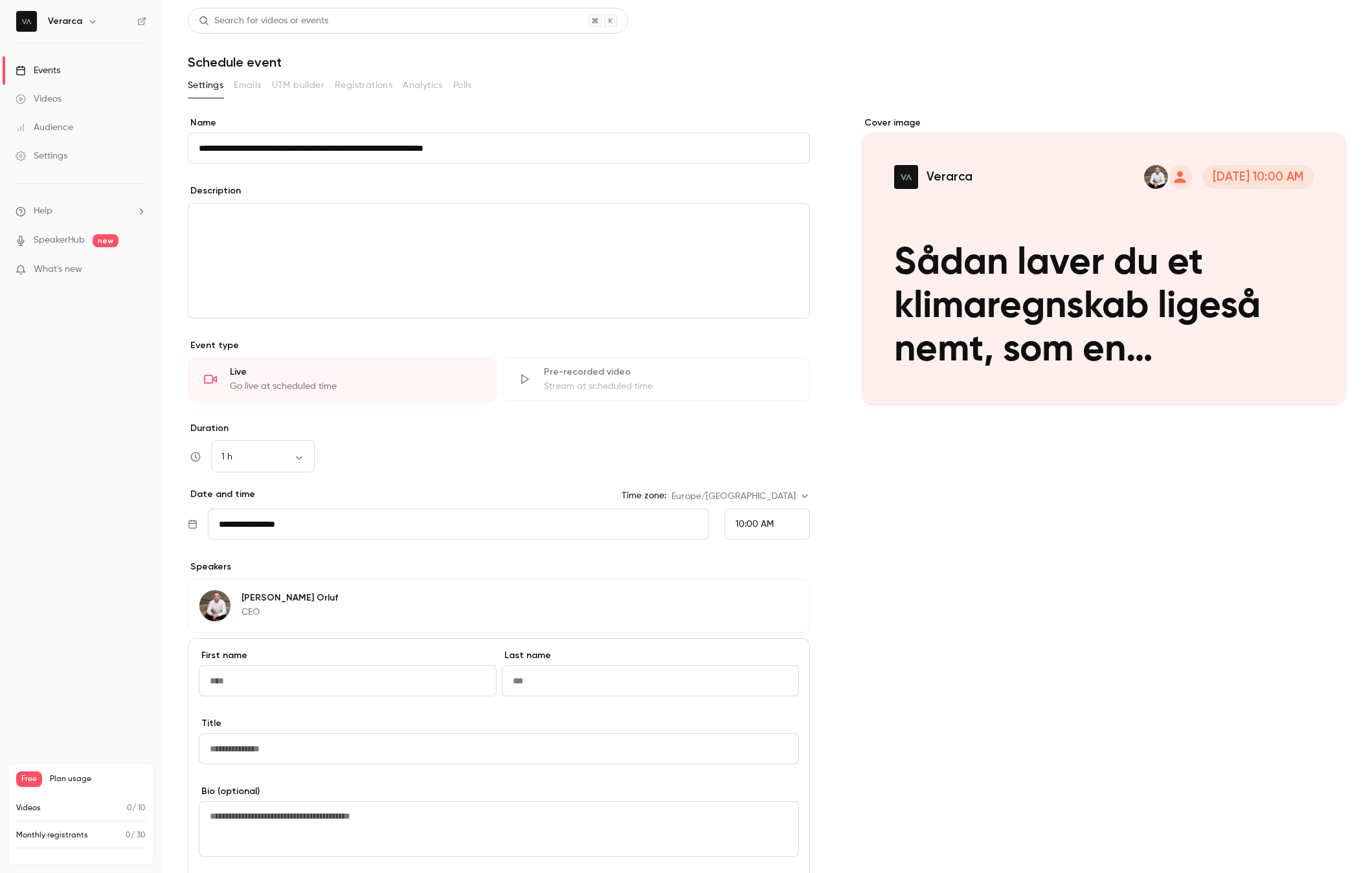
click at [298, 680] on input "First name" at bounding box center [348, 681] width 298 height 31
click at [253, 677] on input "**********" at bounding box center [348, 681] width 298 height 31
type input "***"
click at [569, 672] on input "Last name" at bounding box center [651, 681] width 298 height 31
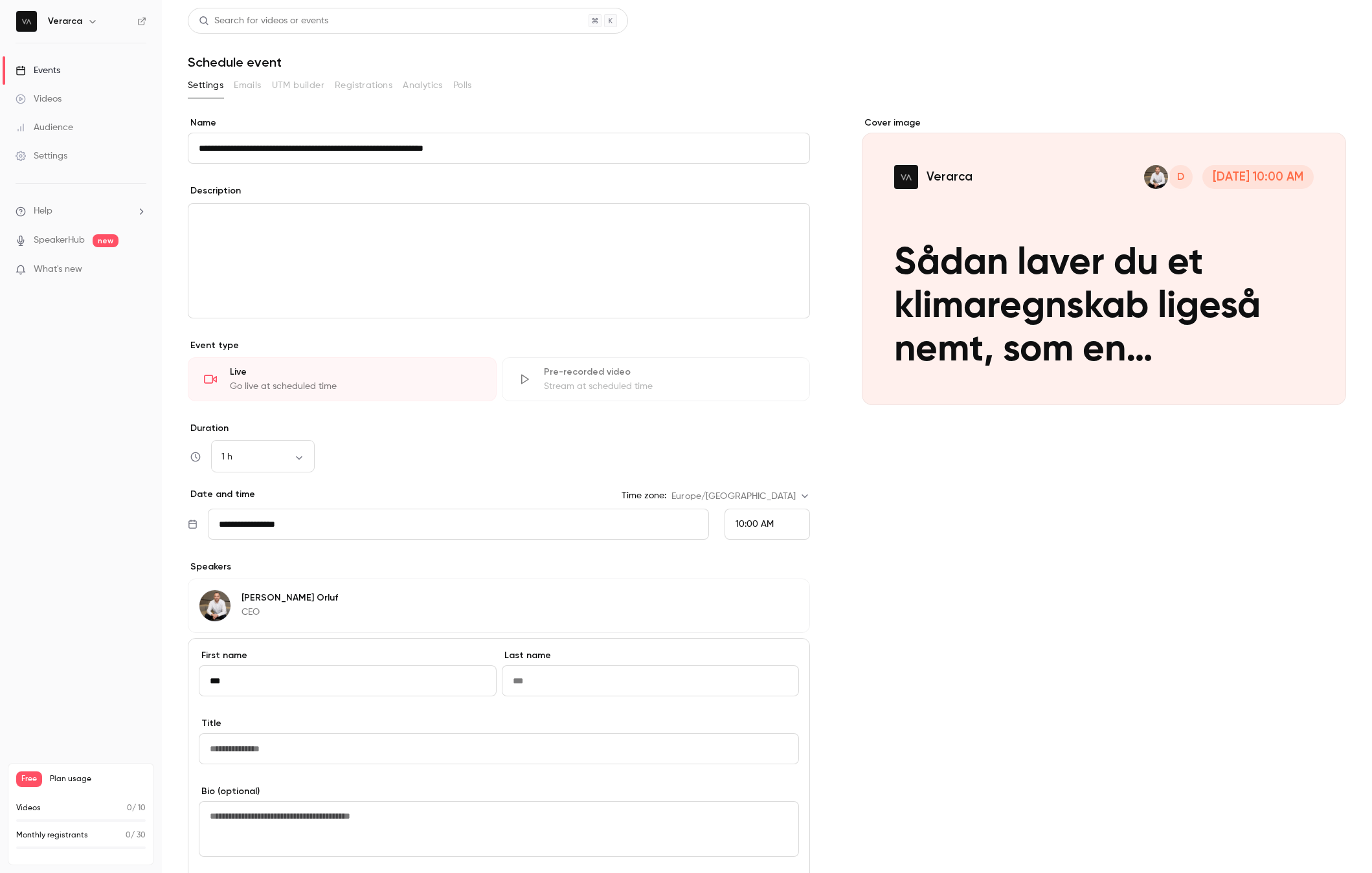
paste input "*********"
type input "*********"
click at [317, 734] on input "Title" at bounding box center [499, 749] width 600 height 31
click at [335, 750] on input "Title" at bounding box center [499, 749] width 600 height 31
paste input "**********"
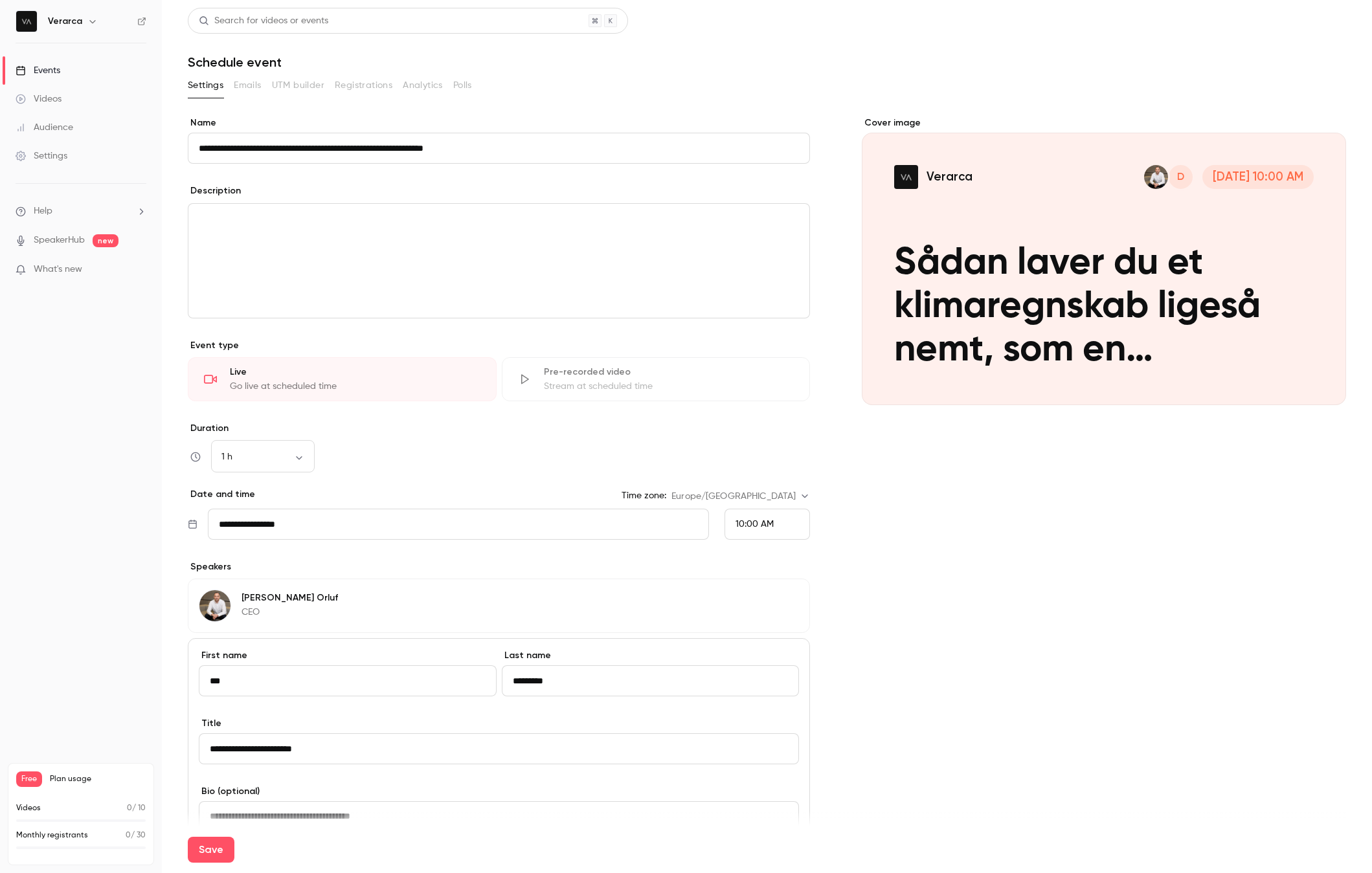
type input "**********"
click at [283, 827] on div "Save" at bounding box center [767, 850] width 1158 height 46
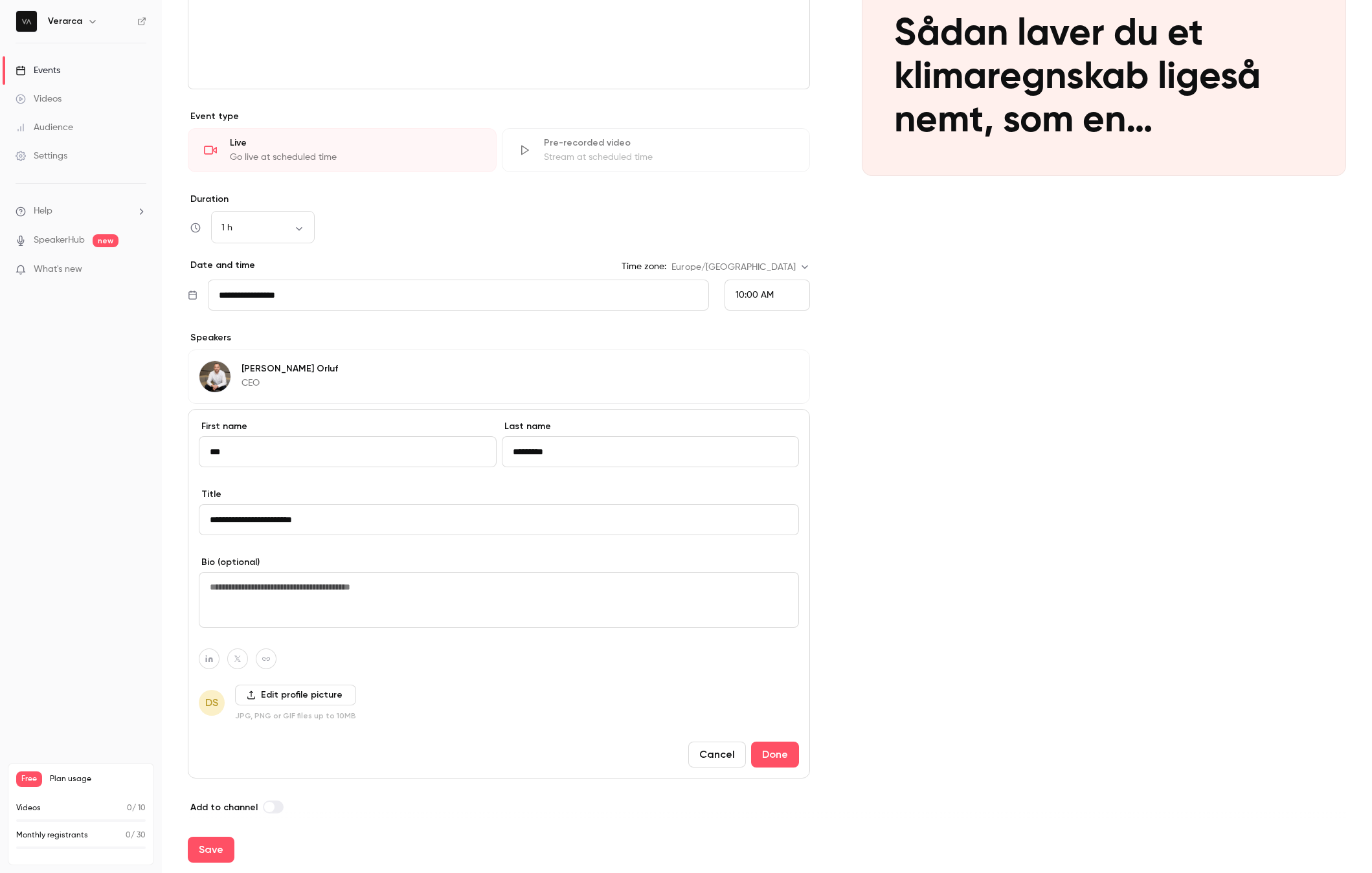
scroll to position [238, 0]
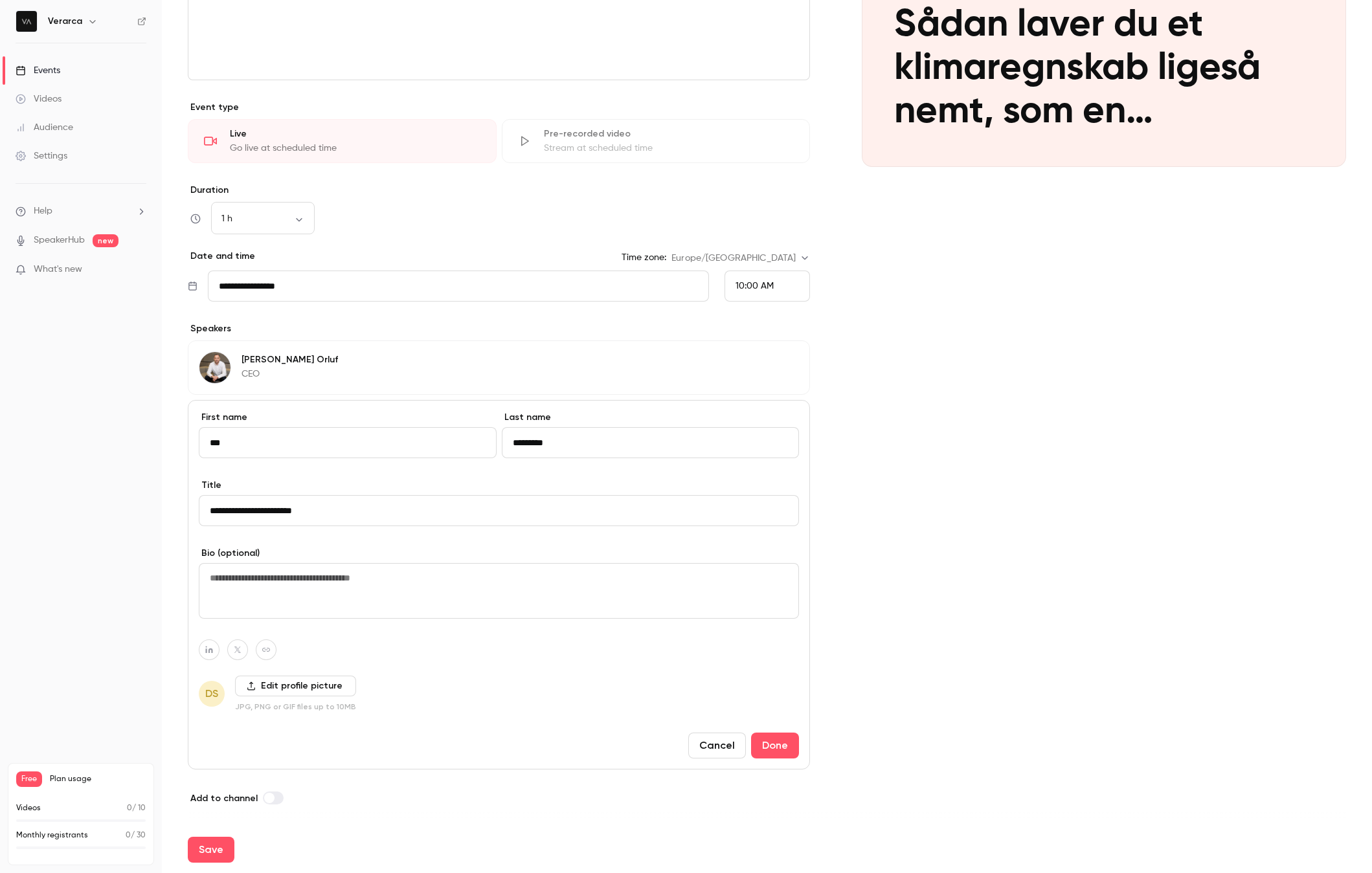
click at [345, 596] on textarea at bounding box center [499, 591] width 600 height 55
click at [291, 688] on label "Edit profile picture" at bounding box center [295, 686] width 121 height 21
click at [0, 0] on input "Edit profile picture" at bounding box center [0, 0] width 0 height 0
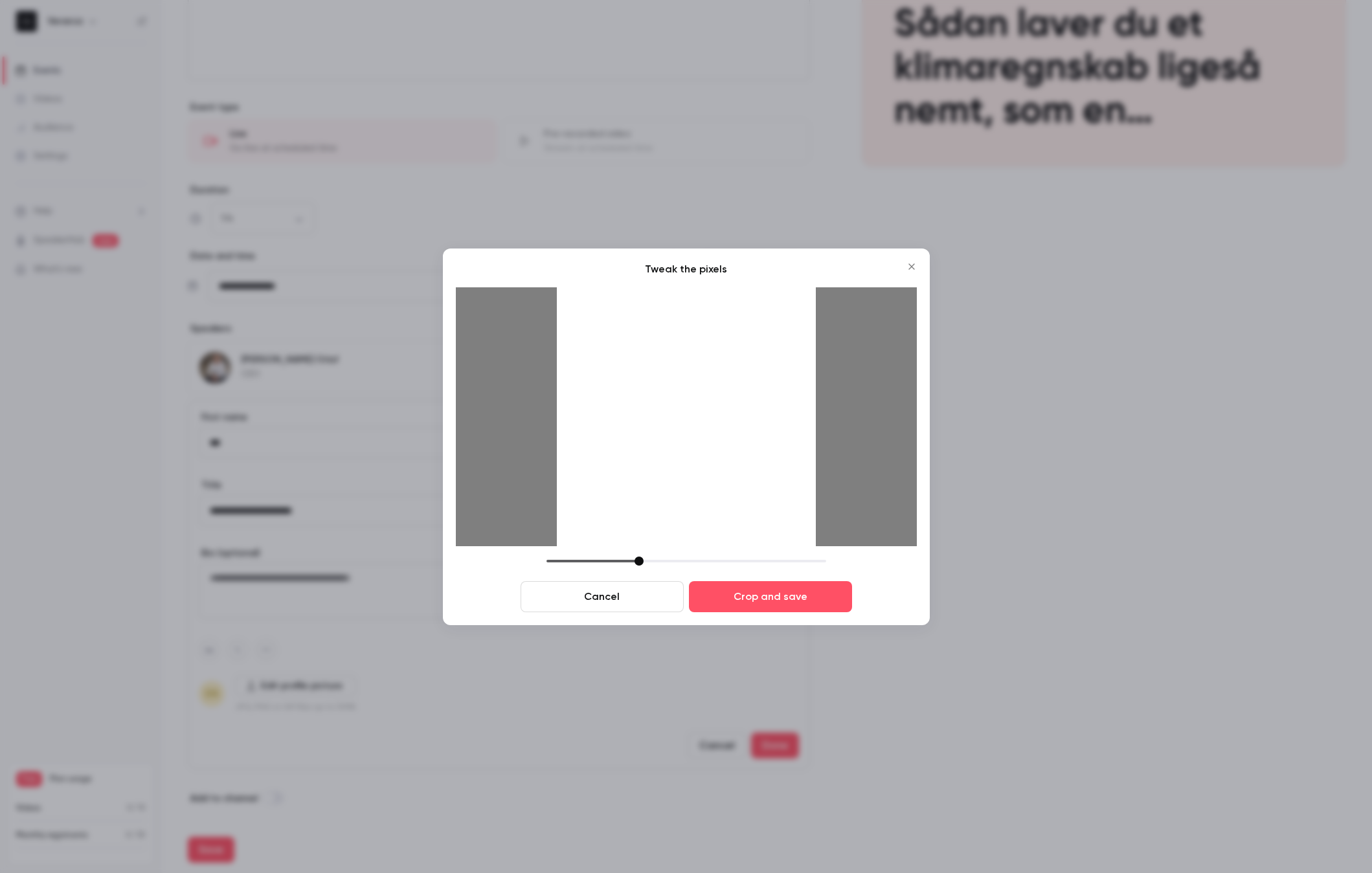
drag, startPoint x: 771, startPoint y: 433, endPoint x: 759, endPoint y: 432, distance: 12.0
click at [759, 432] on div at bounding box center [686, 417] width 259 height 259
click at [789, 589] on button "Crop and save" at bounding box center [771, 596] width 163 height 31
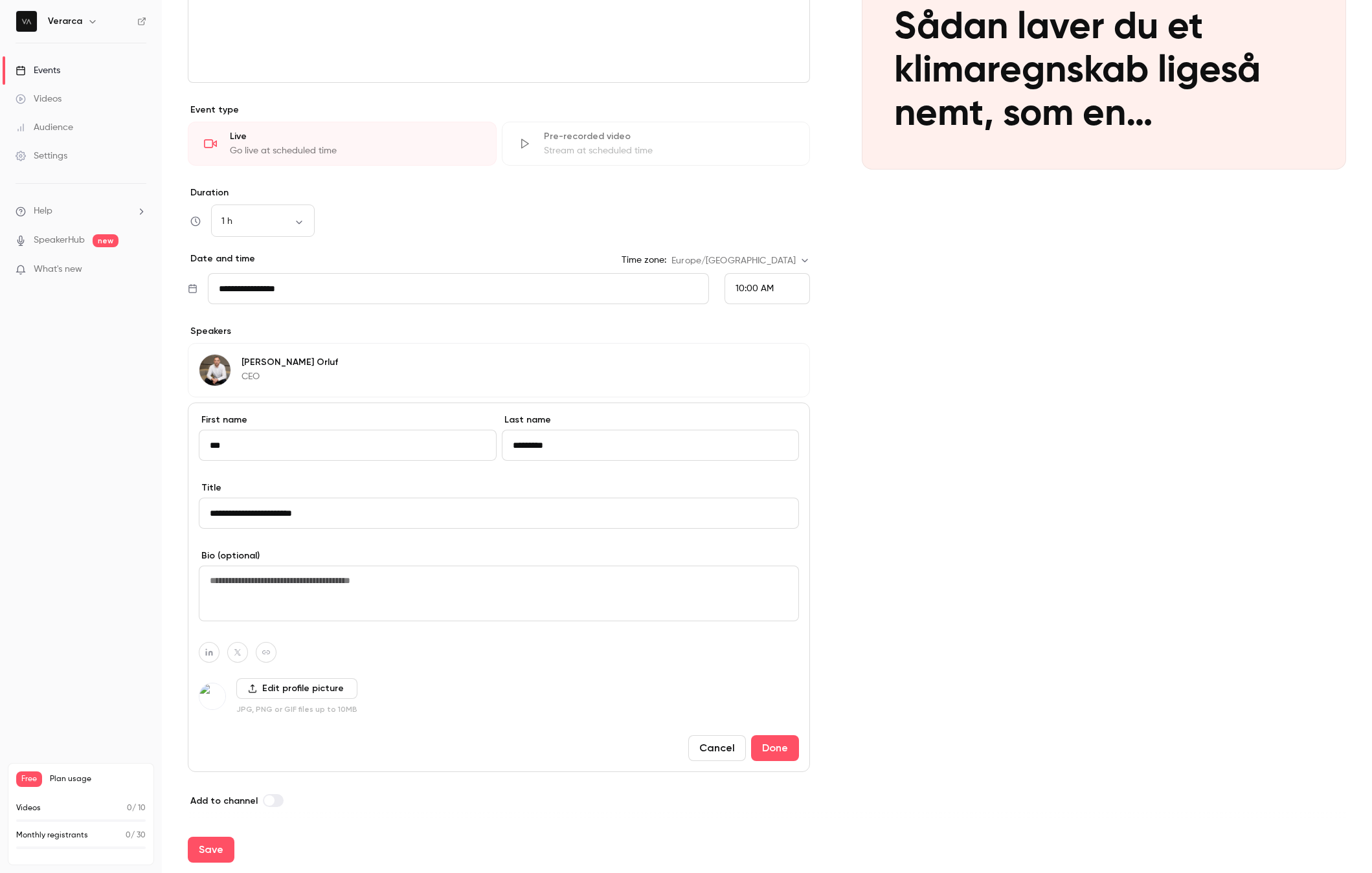
scroll to position [235, 0]
click at [763, 746] on button "Done" at bounding box center [775, 749] width 48 height 26
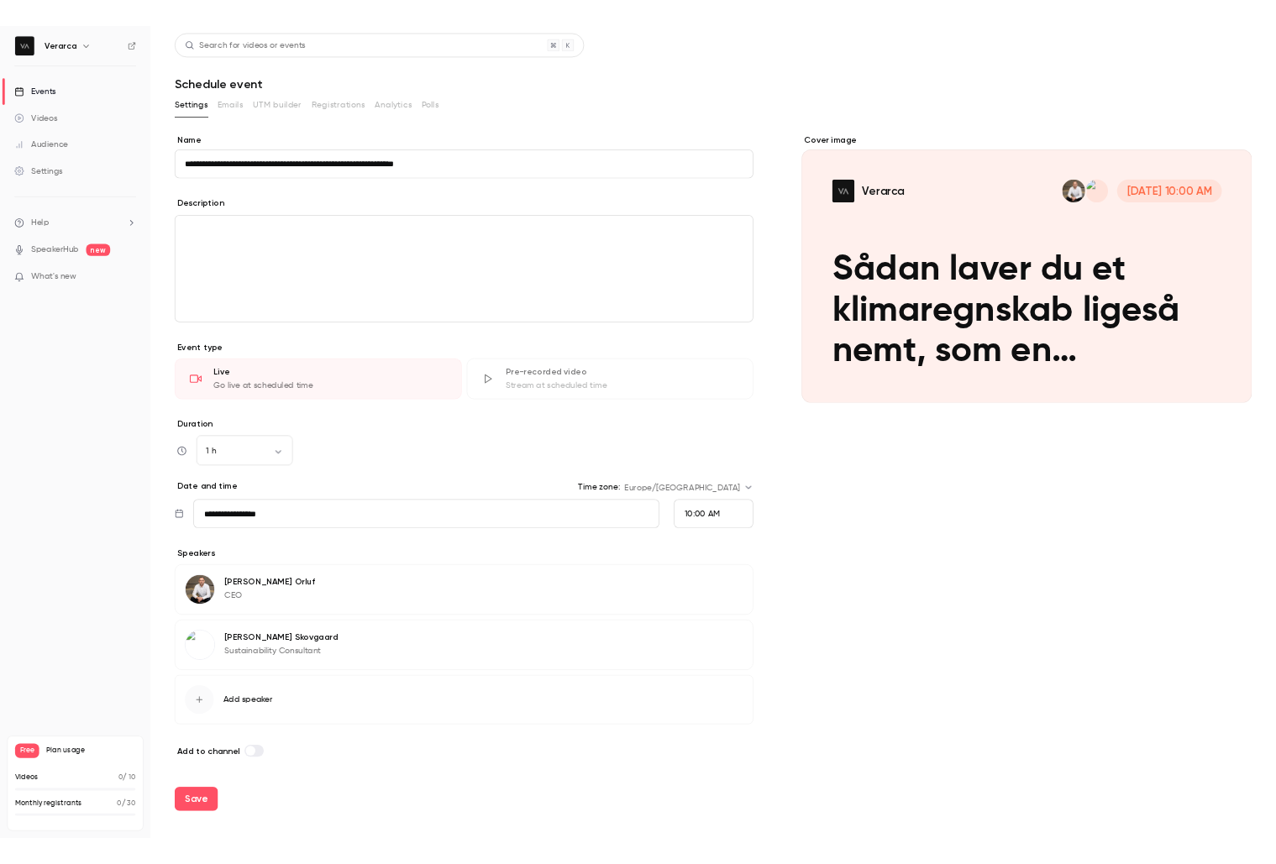
scroll to position [0, 0]
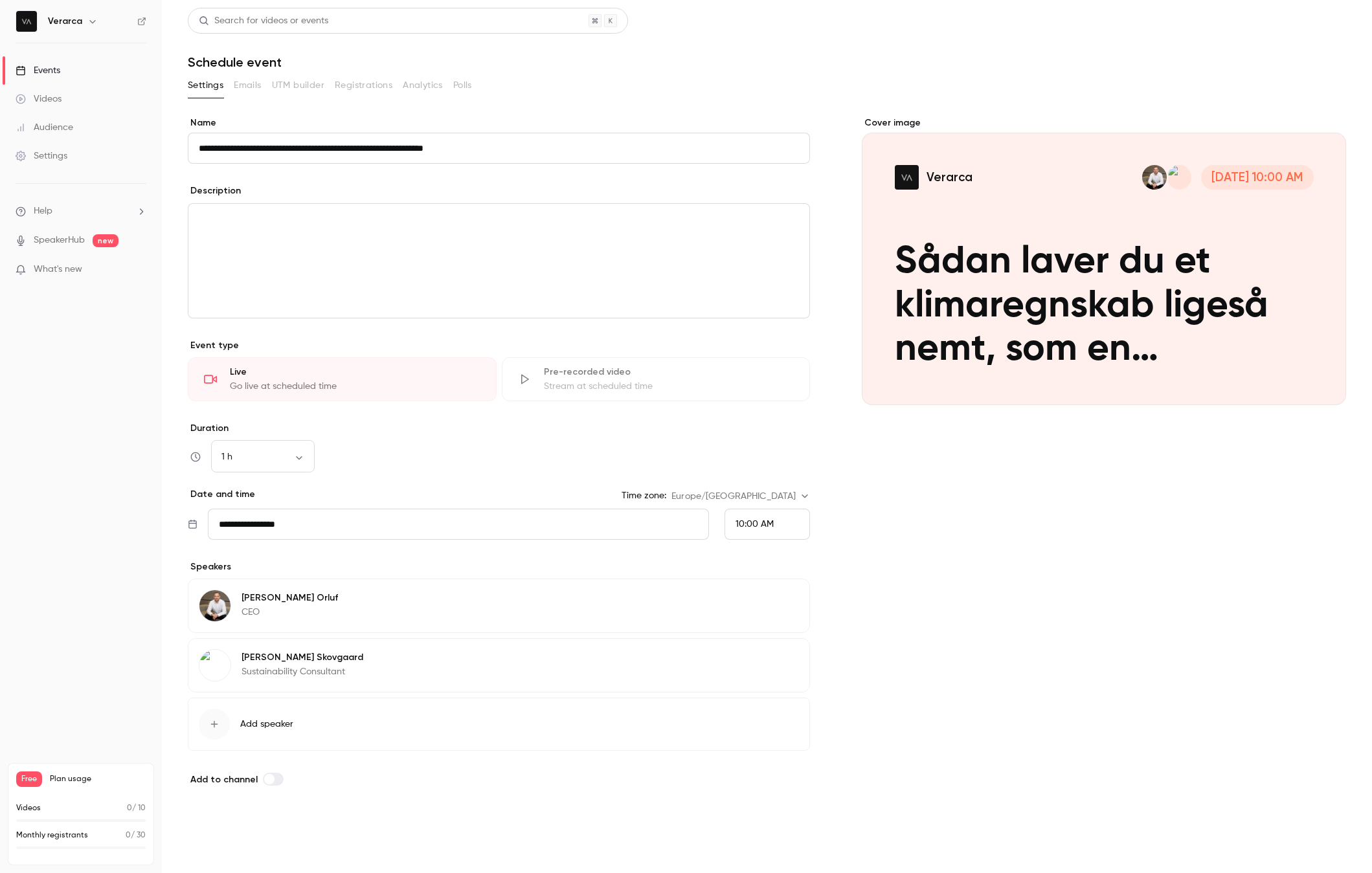
click at [211, 831] on button "Save" at bounding box center [211, 831] width 46 height 26
type input "**********"
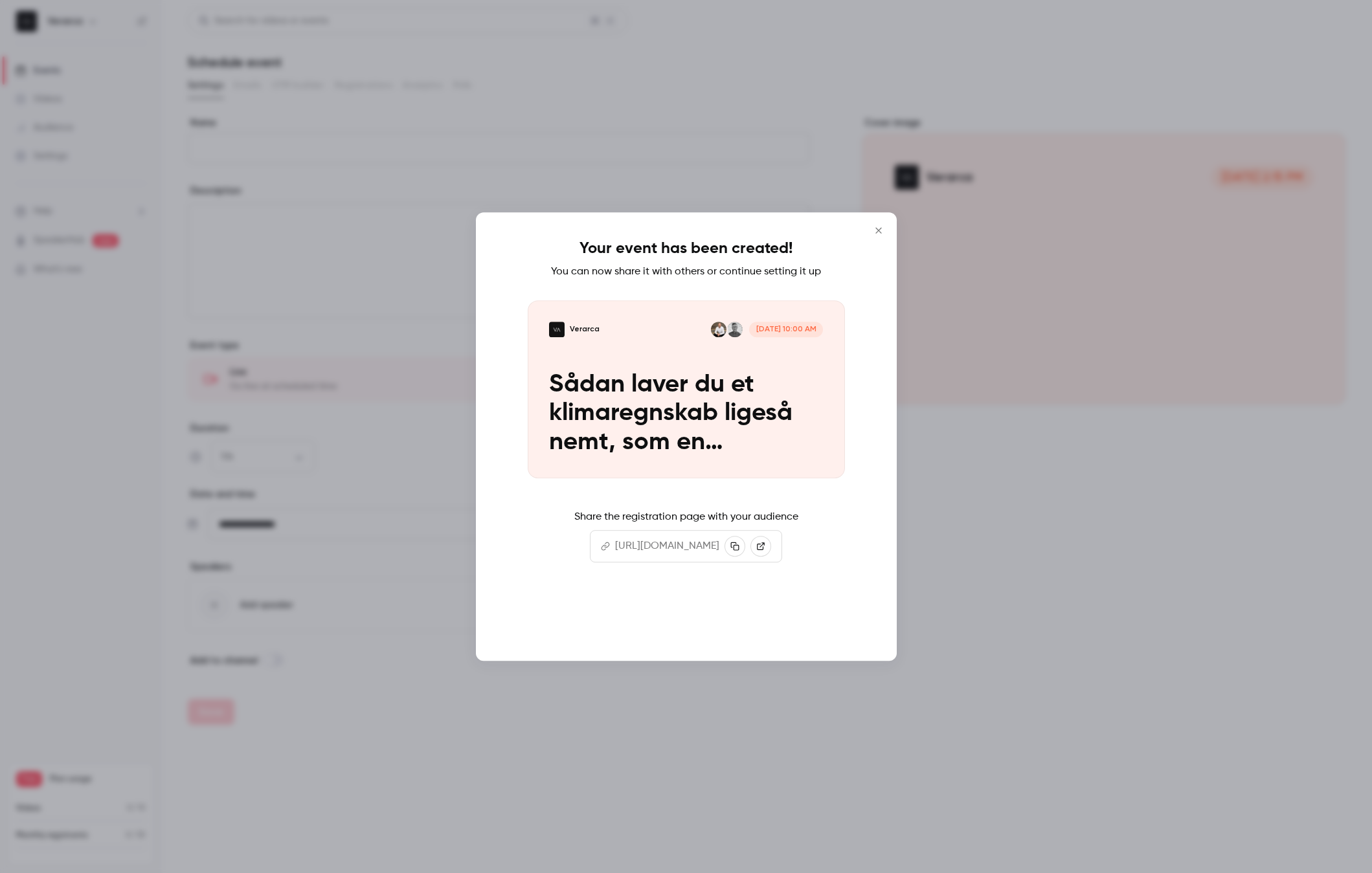
click at [701, 621] on button "Continue" at bounding box center [686, 619] width 129 height 31
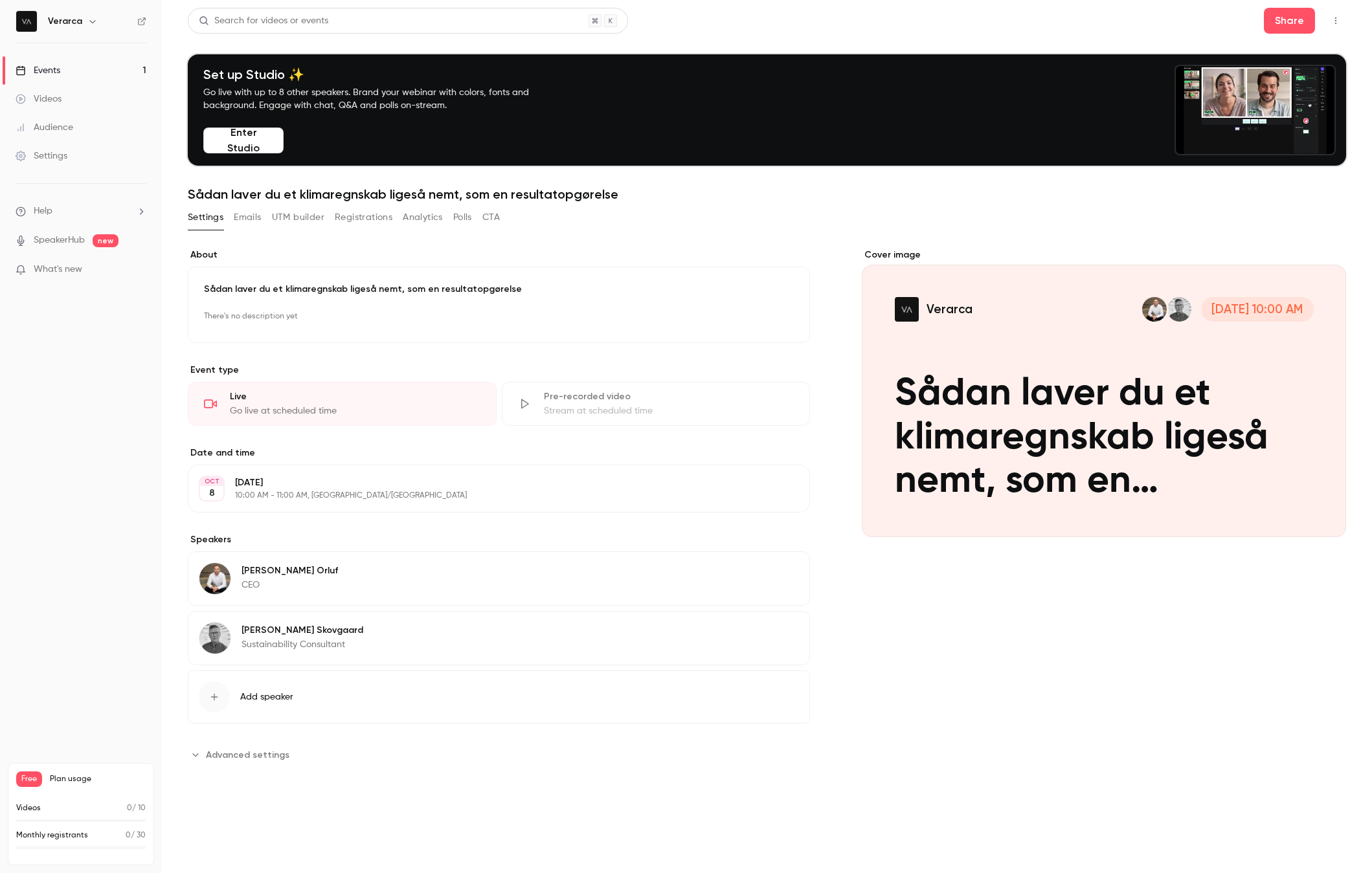
click at [256, 218] on button "Emails" at bounding box center [247, 217] width 27 height 21
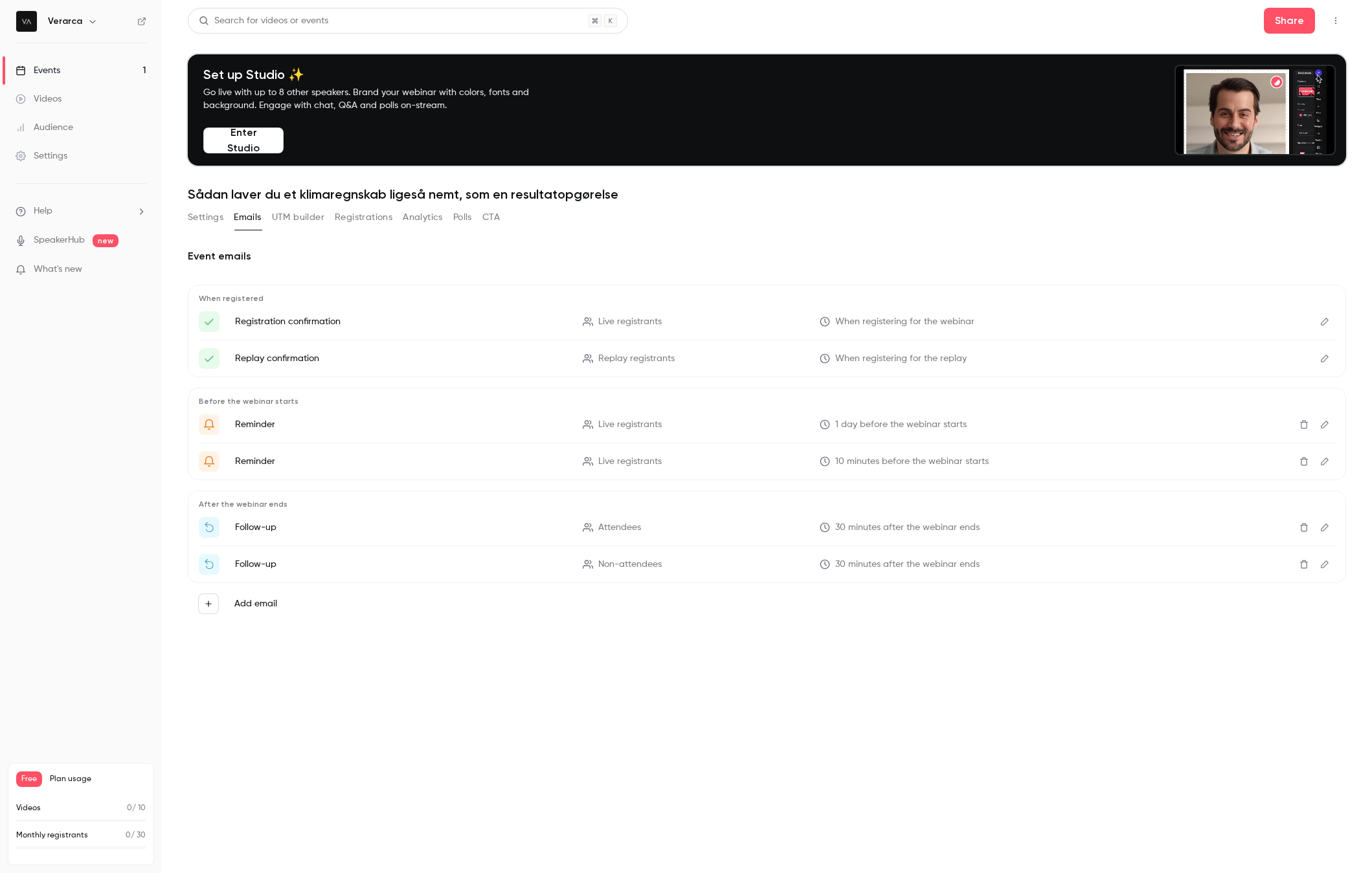
click at [881, 318] on span "When registering for the webinar" at bounding box center [905, 322] width 140 height 14
click at [1123, 321] on icon "Edit" at bounding box center [1324, 322] width 10 height 9
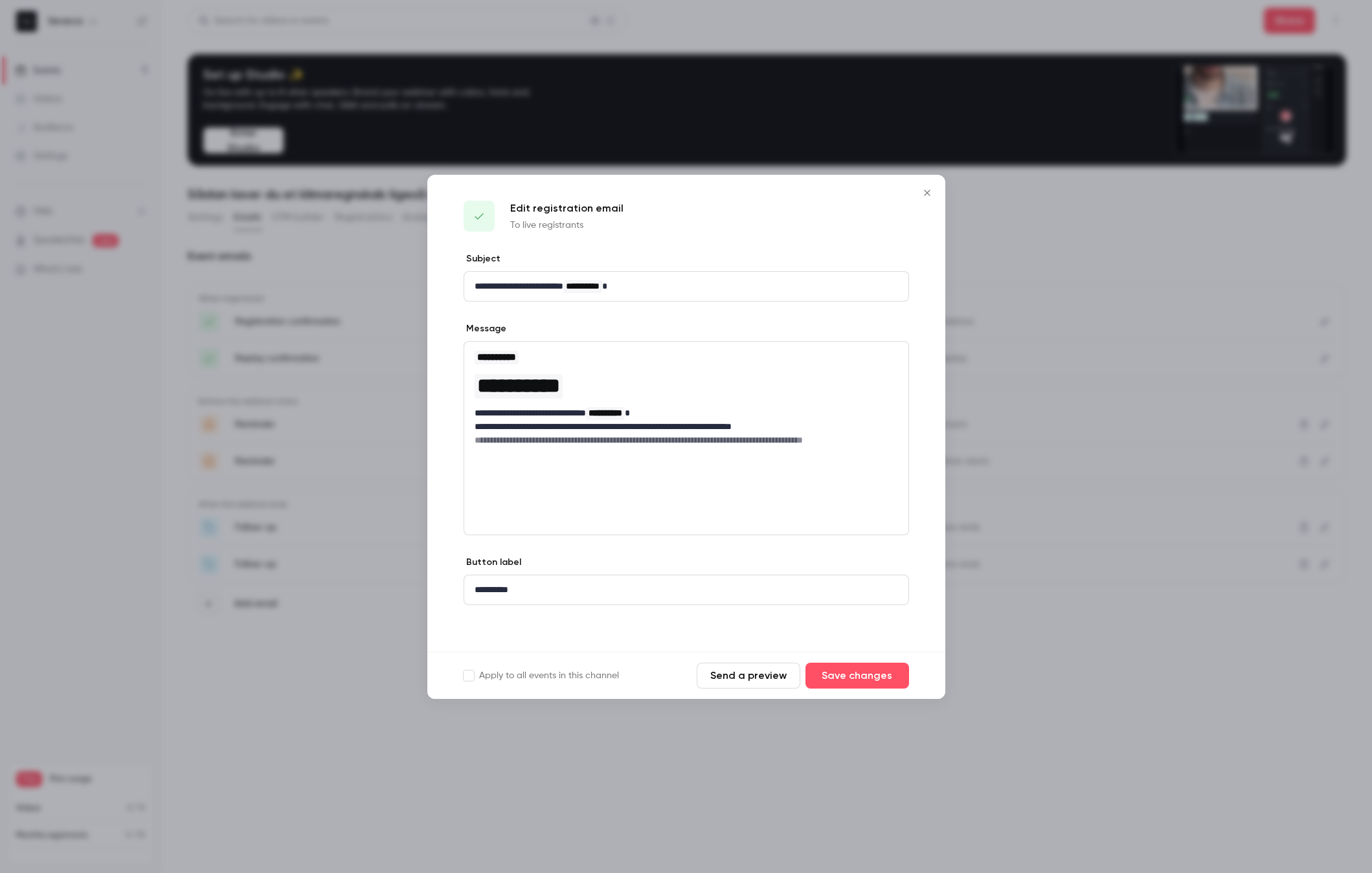
click at [930, 193] on icon "Close" at bounding box center [927, 193] width 15 height 10
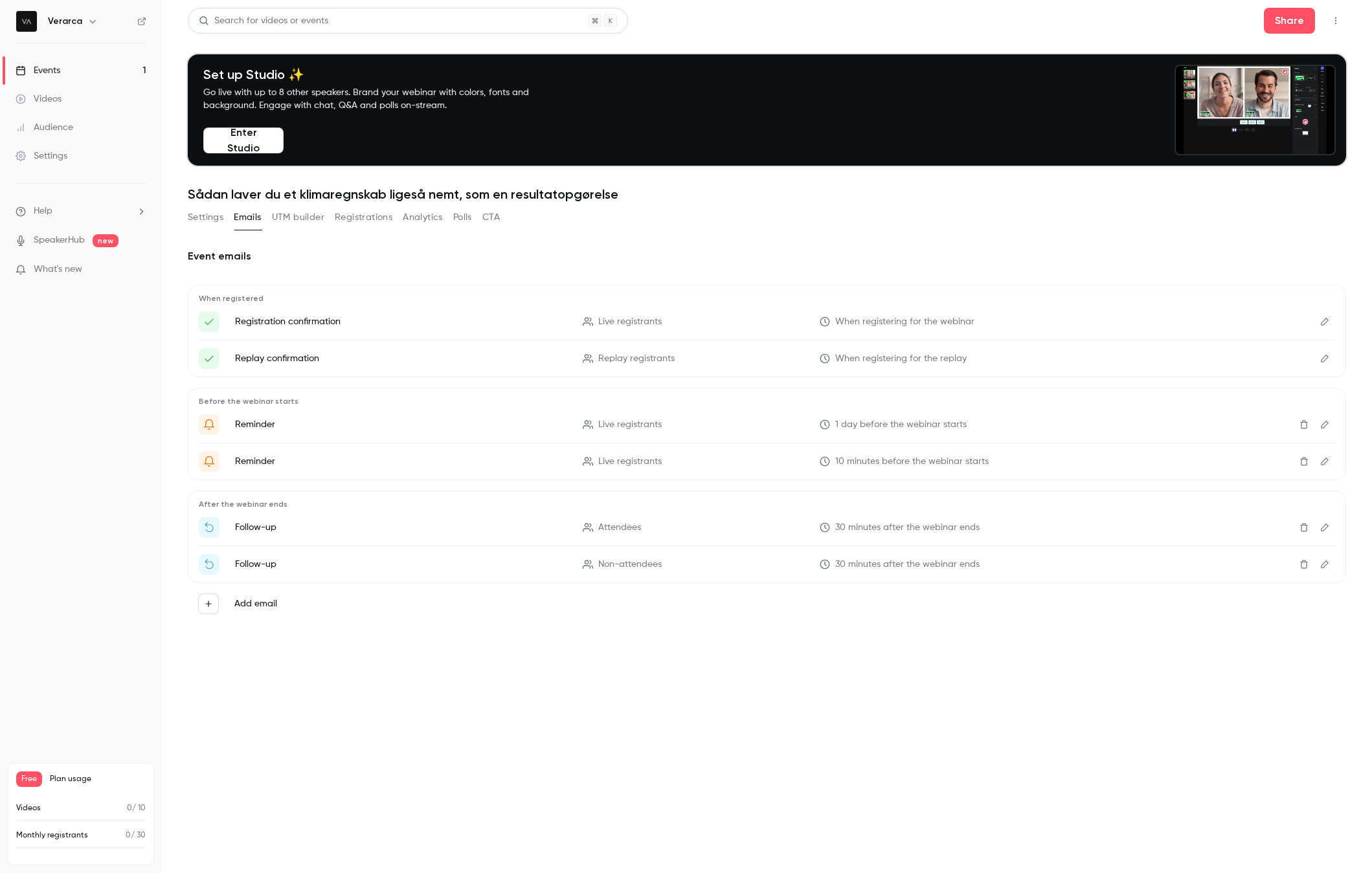
click at [1123, 360] on icon "Edit" at bounding box center [1324, 358] width 10 height 9
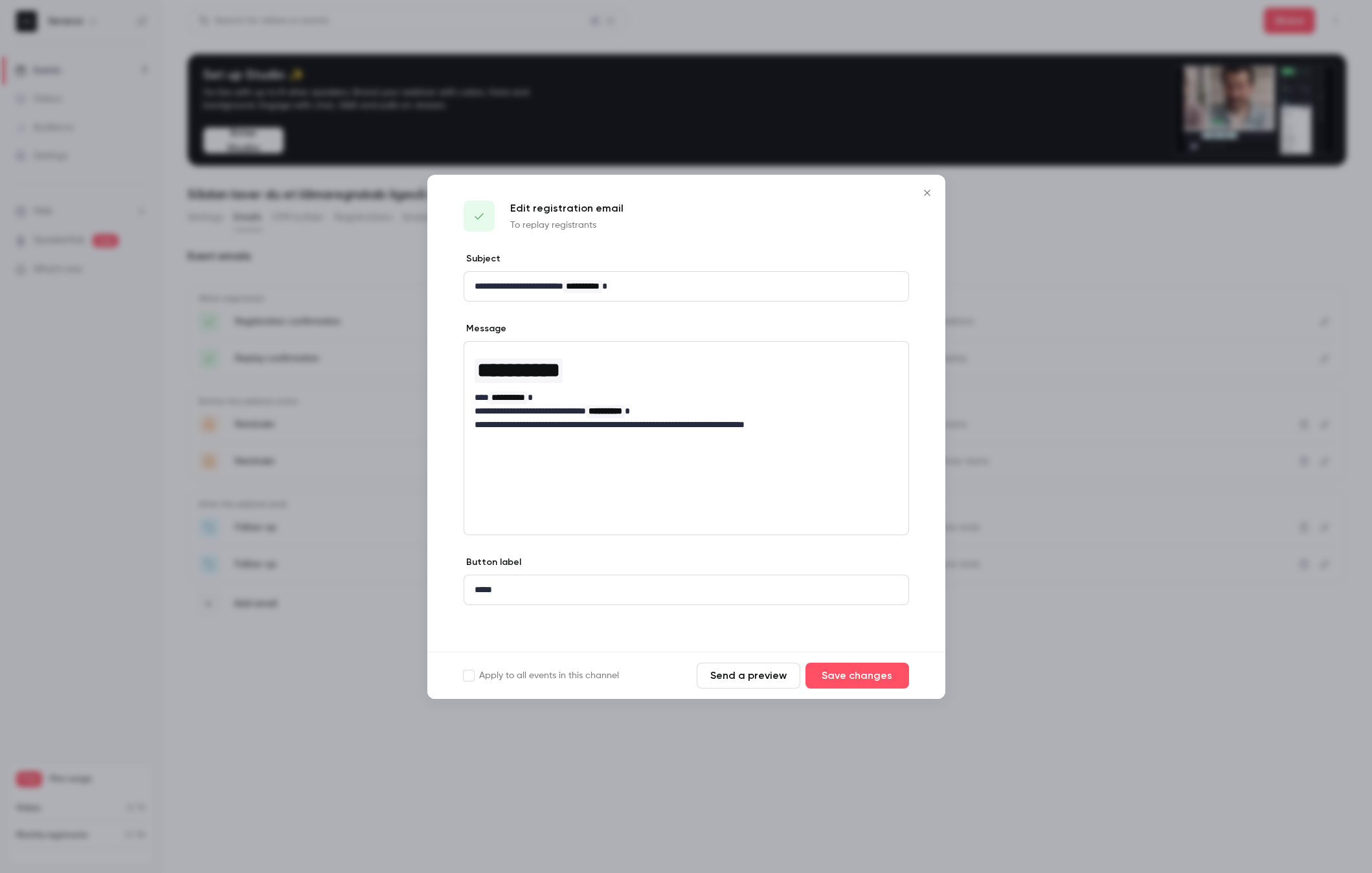
click at [927, 191] on icon "Close" at bounding box center [927, 193] width 15 height 10
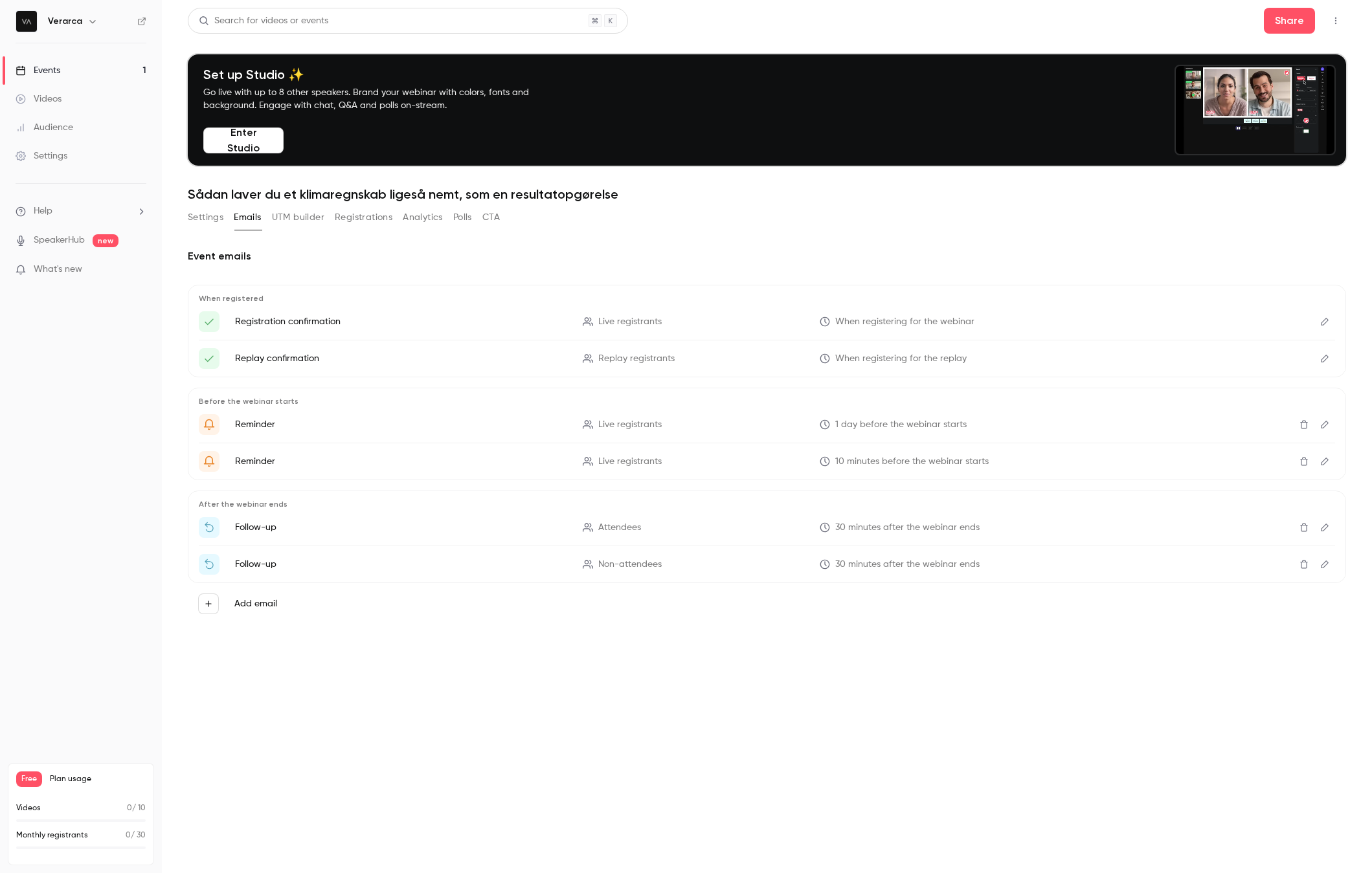
click at [1123, 427] on icon "Edit" at bounding box center [1324, 425] width 10 height 9
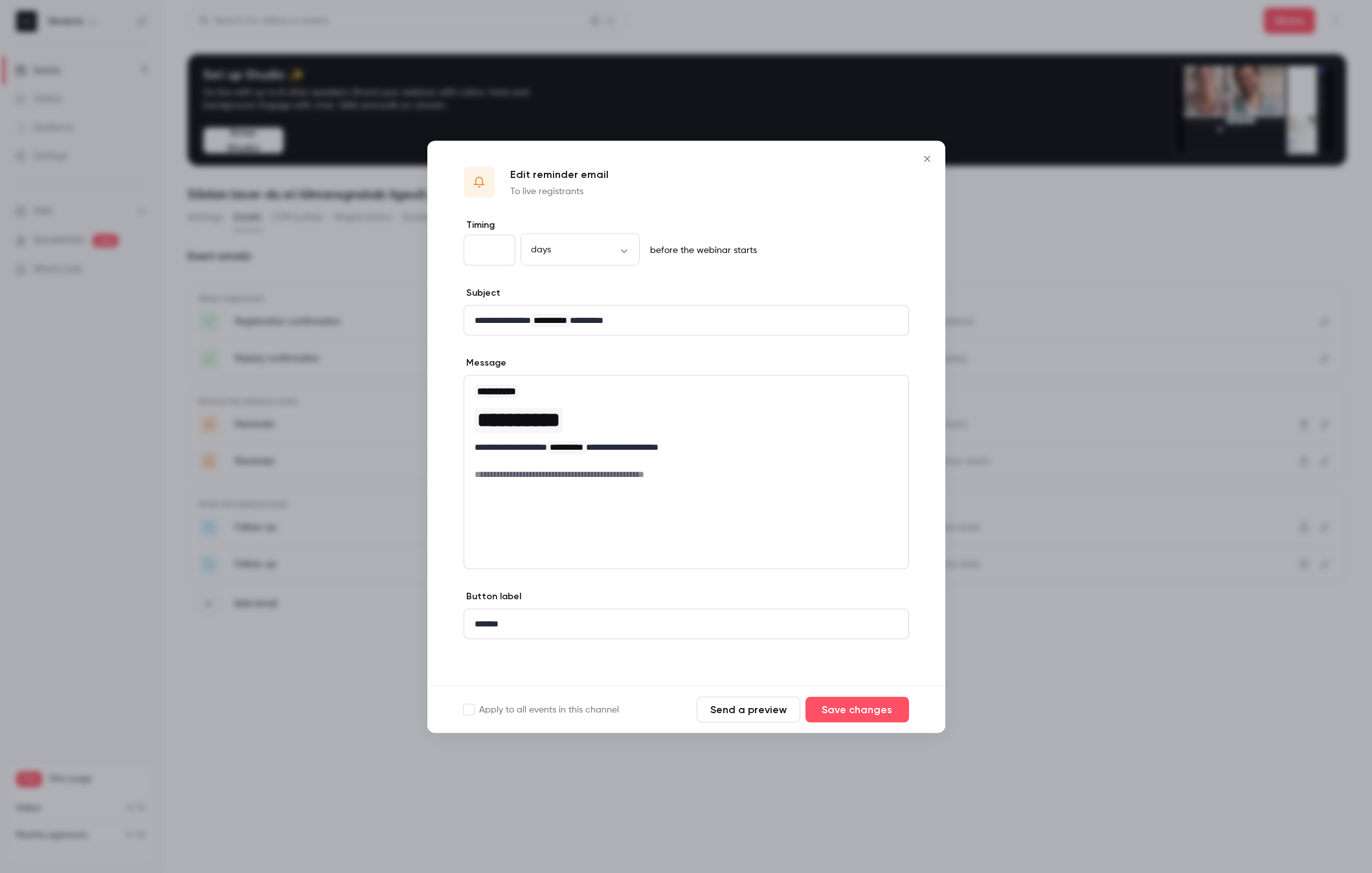
click at [920, 153] on icon "Close" at bounding box center [927, 158] width 15 height 10
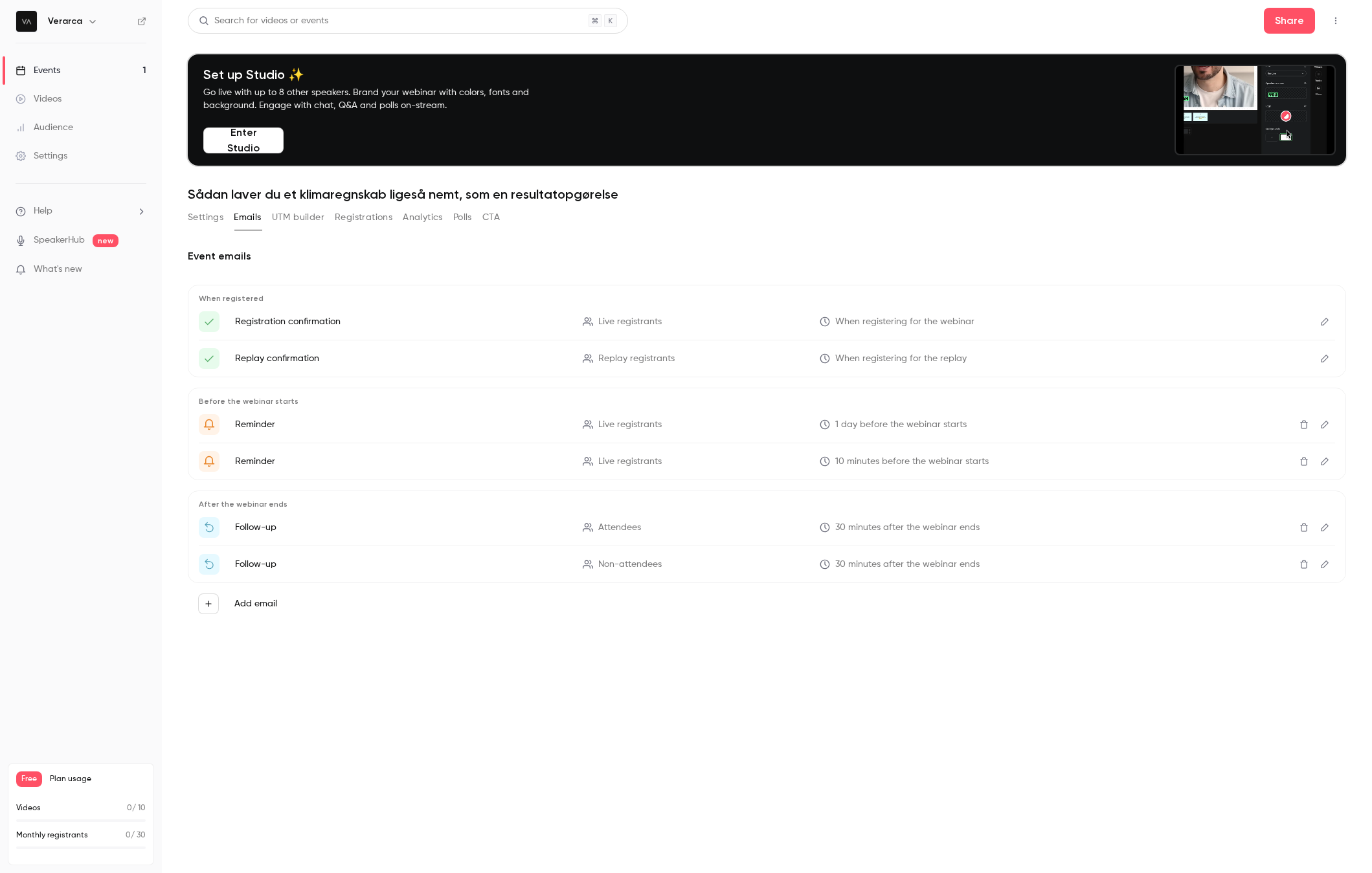
click at [1123, 461] on button "Edit" at bounding box center [1324, 461] width 21 height 21
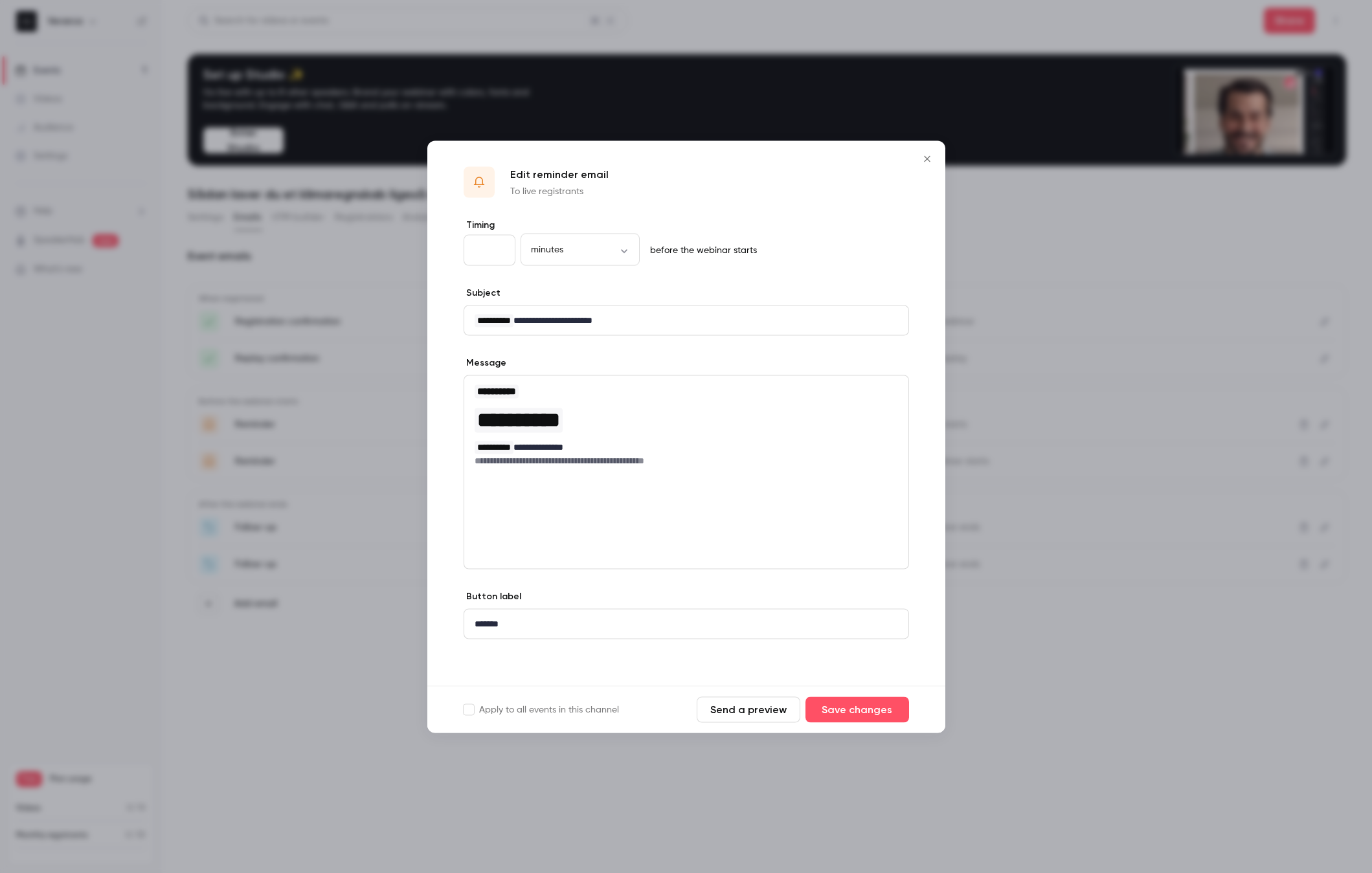
click at [927, 153] on icon "Close" at bounding box center [927, 158] width 15 height 10
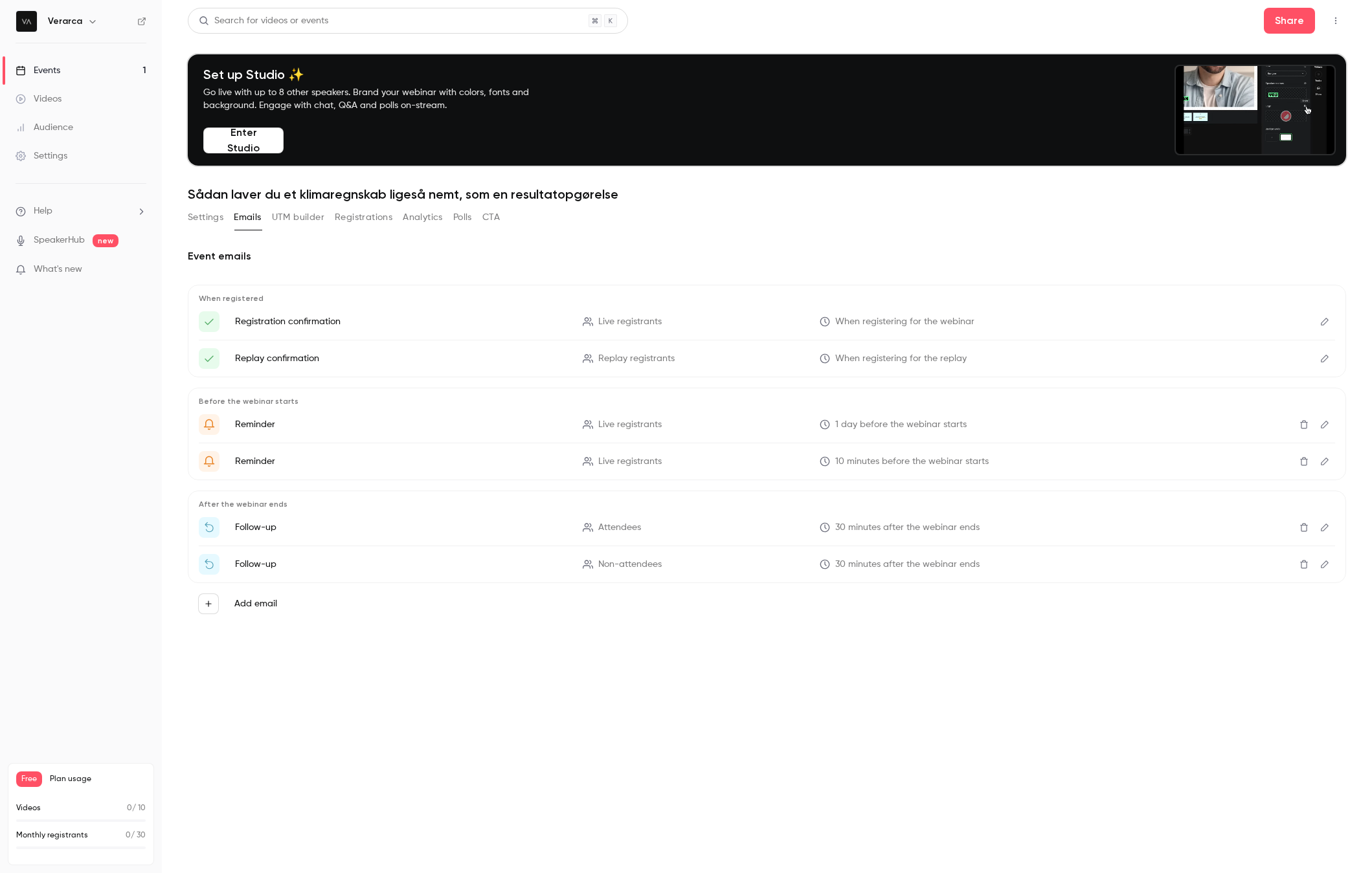
click at [1123, 529] on icon "Edit" at bounding box center [1325, 528] width 8 height 8
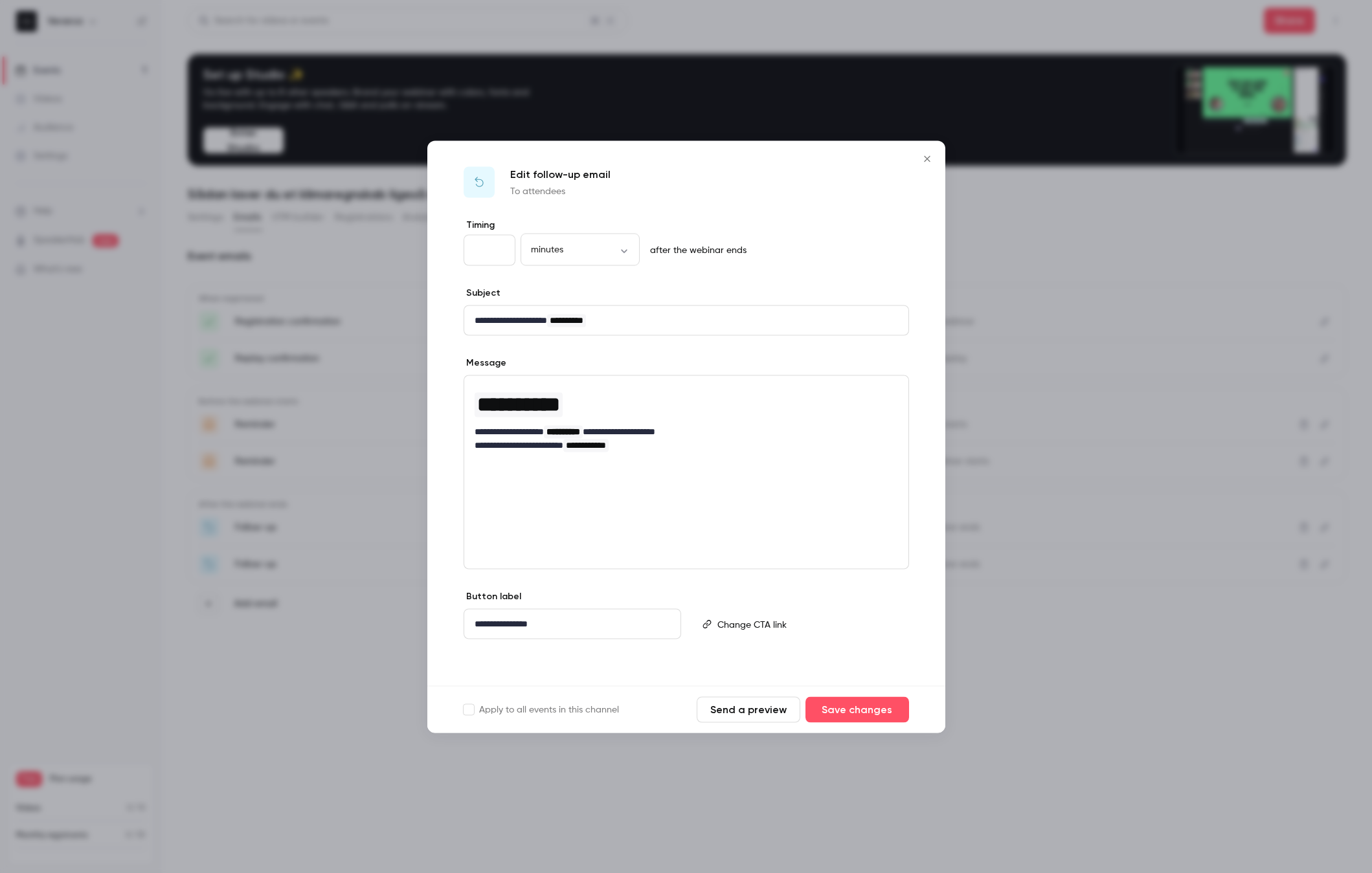
click at [927, 161] on icon "Close" at bounding box center [927, 158] width 15 height 10
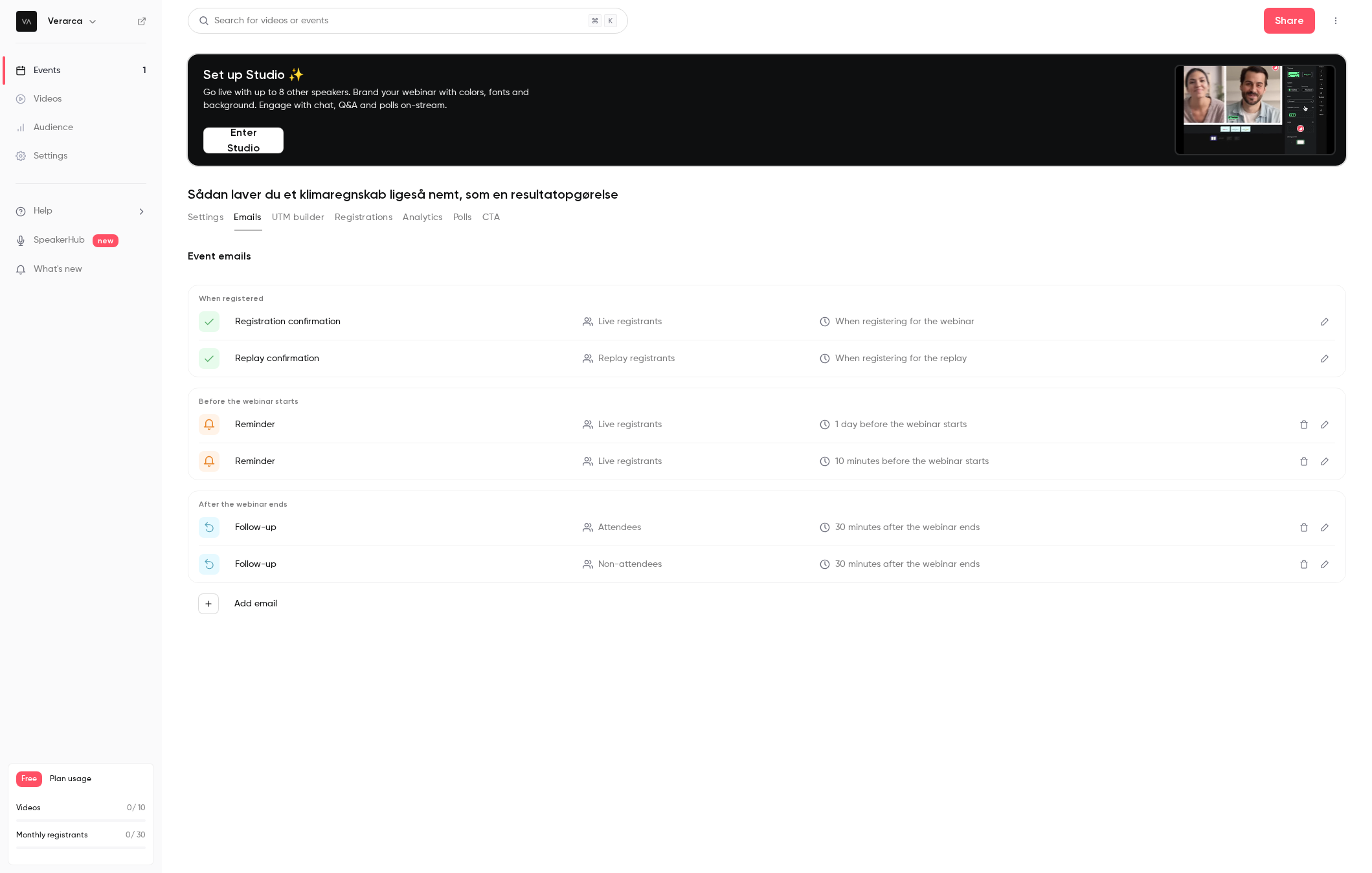
click at [1123, 569] on button "Edit" at bounding box center [1324, 564] width 21 height 21
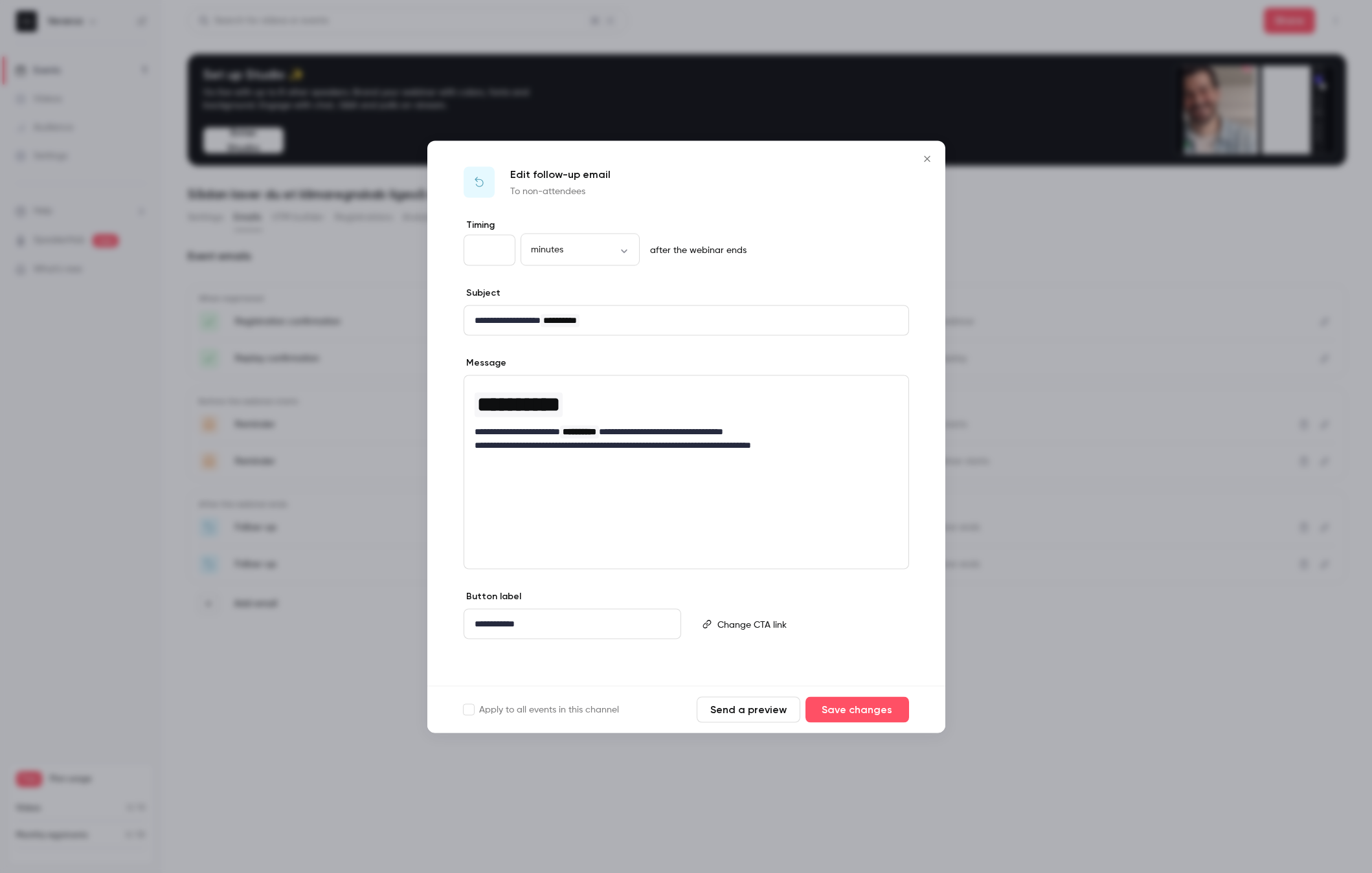
click at [930, 159] on icon "Close" at bounding box center [927, 158] width 15 height 10
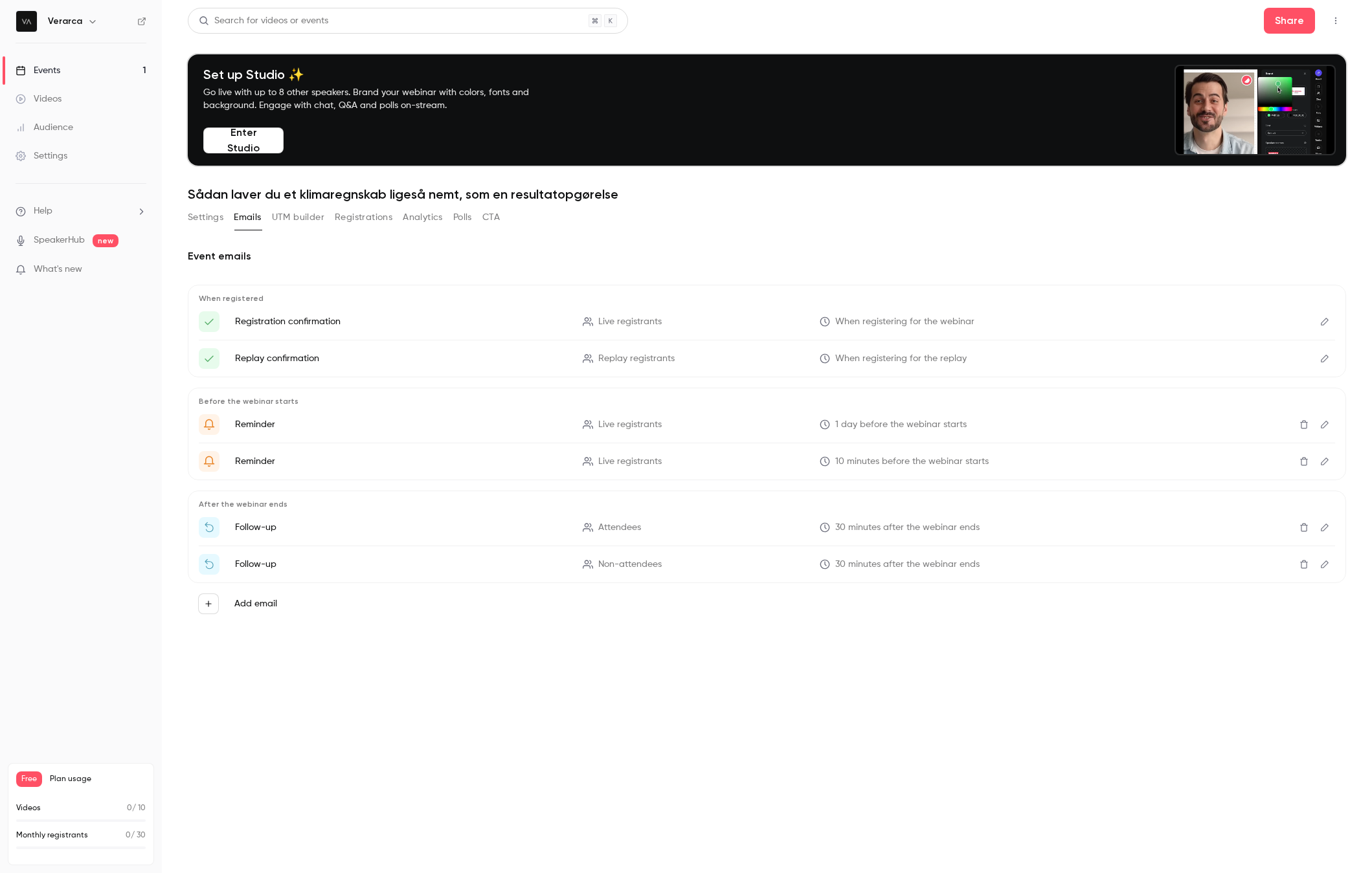
click at [285, 213] on button "UTM builder" at bounding box center [298, 217] width 52 height 21
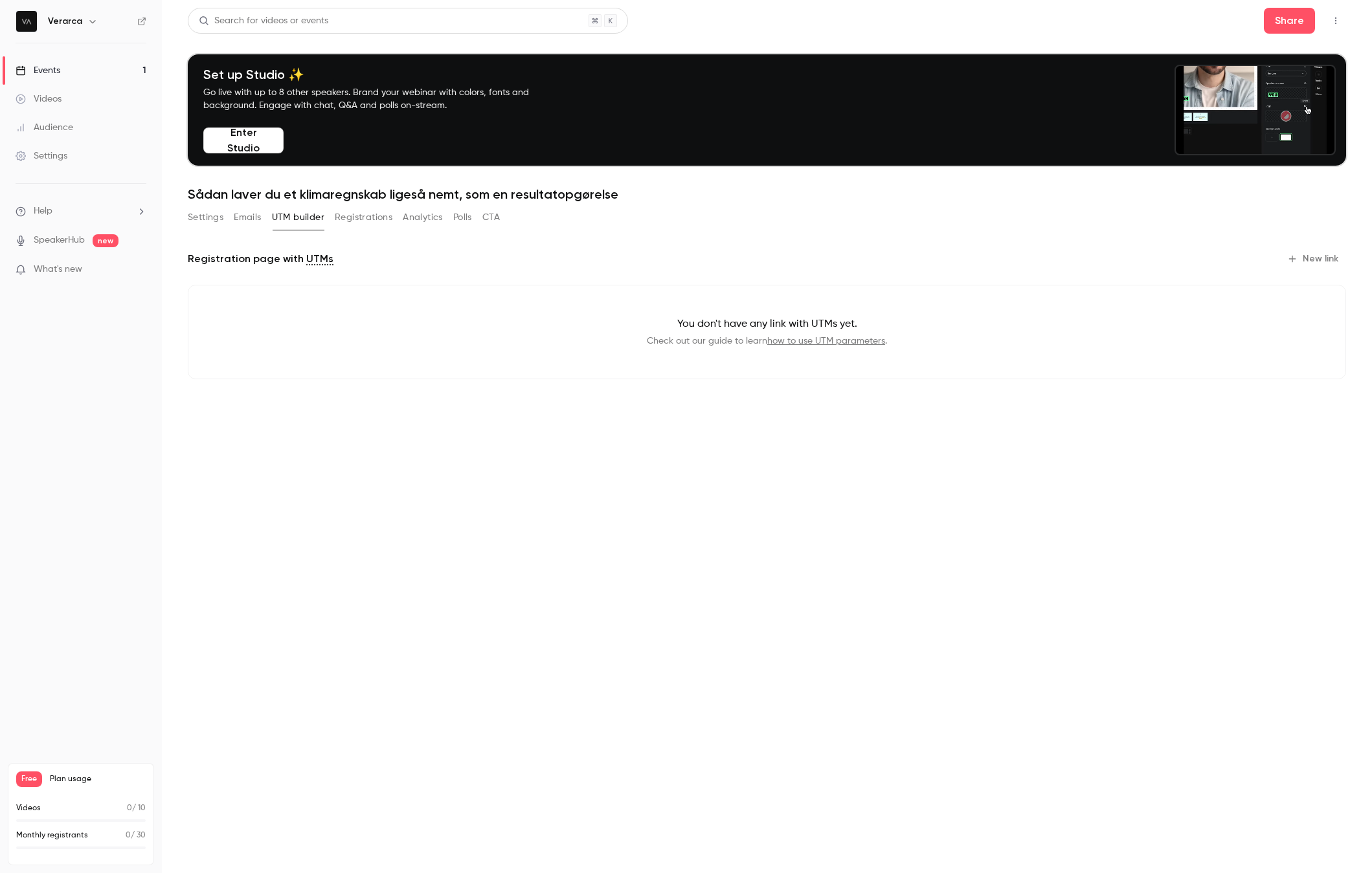
click at [354, 213] on button "Registrations" at bounding box center [363, 217] width 58 height 21
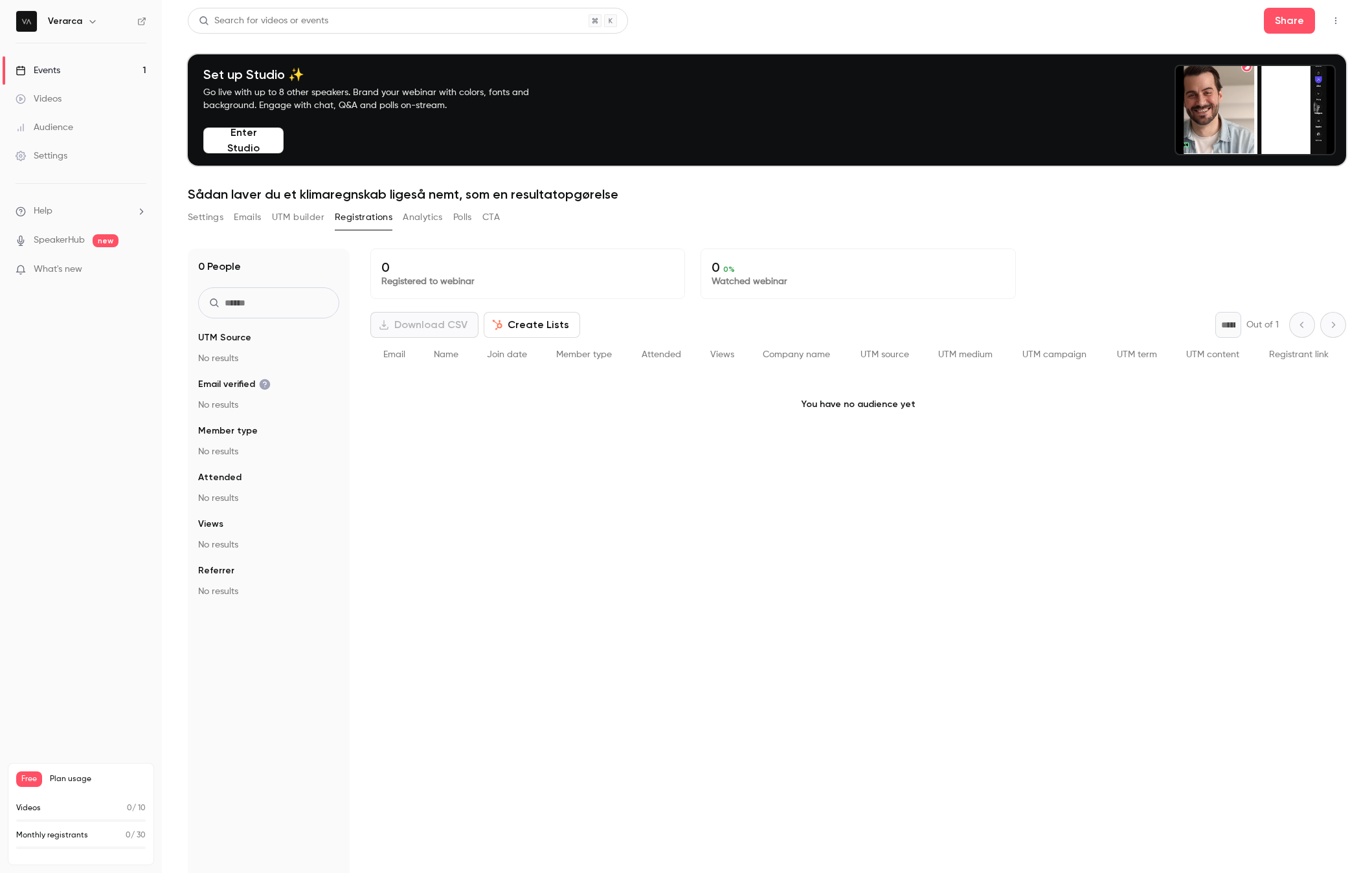
click at [423, 218] on button "Analytics" at bounding box center [422, 217] width 40 height 21
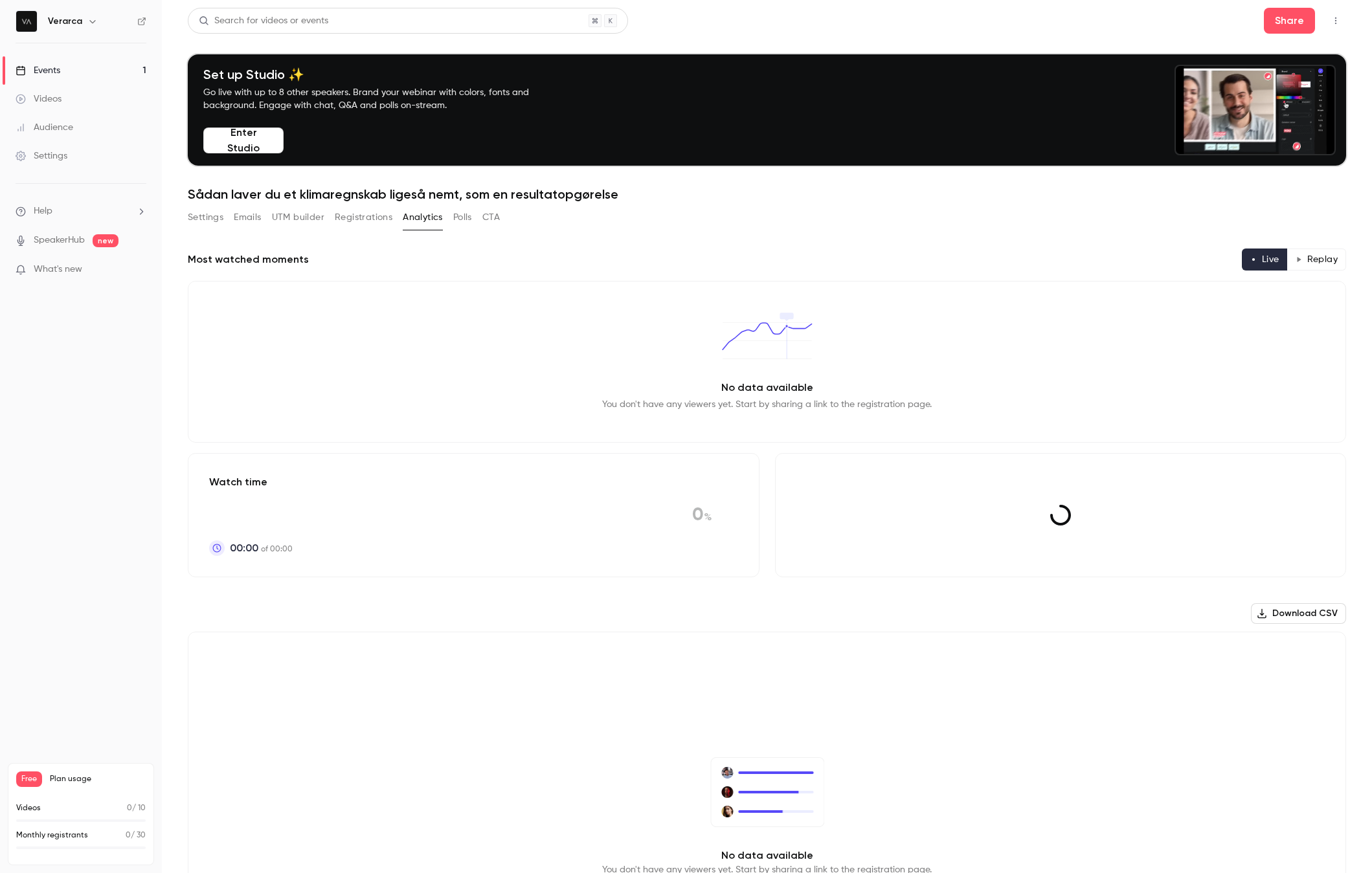
click at [459, 220] on button "Polls" at bounding box center [462, 217] width 18 height 21
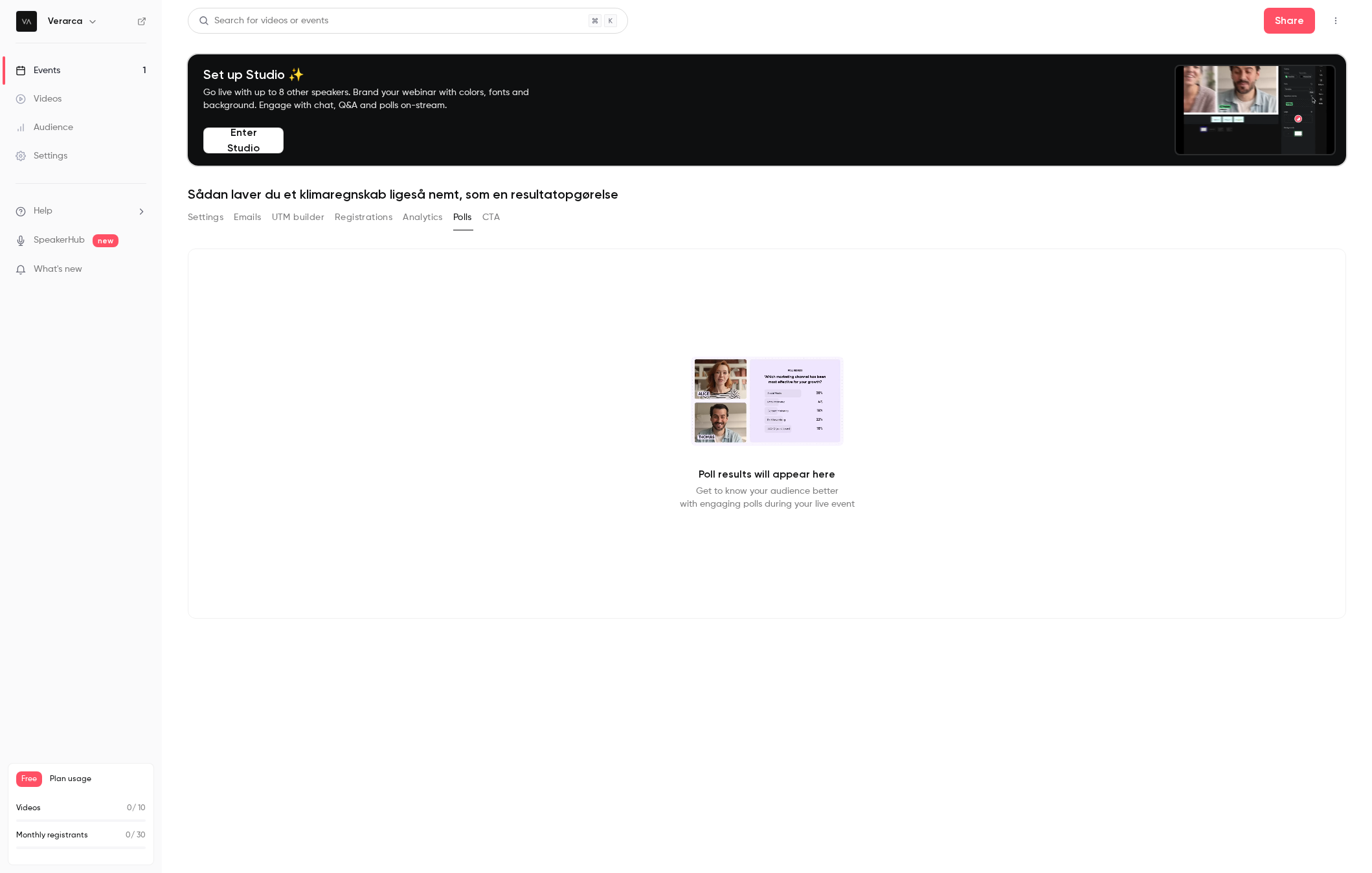
click at [492, 219] on button "CTA" at bounding box center [491, 217] width 18 height 21
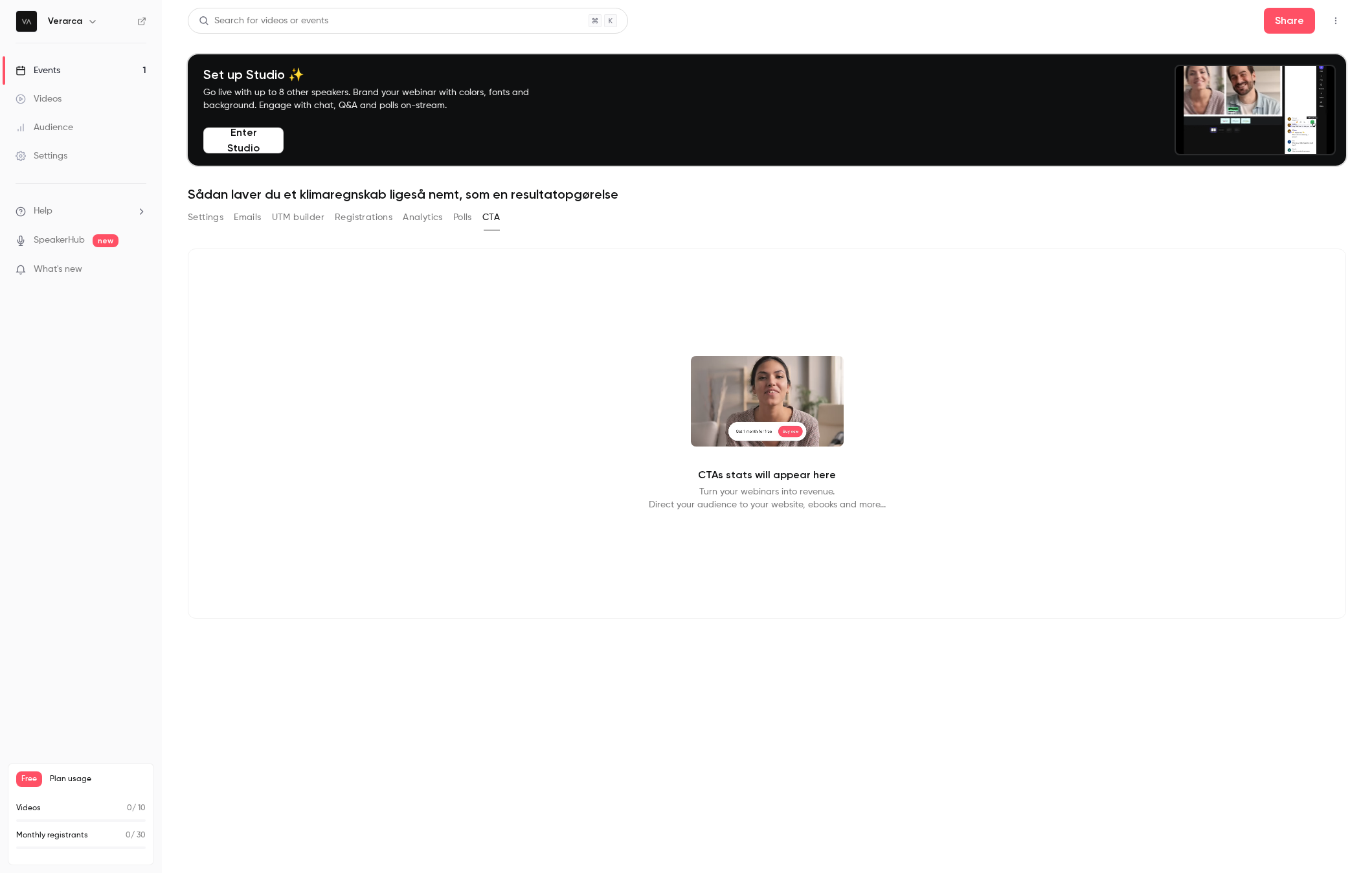
click at [198, 213] on button "Settings" at bounding box center [206, 217] width 35 height 21
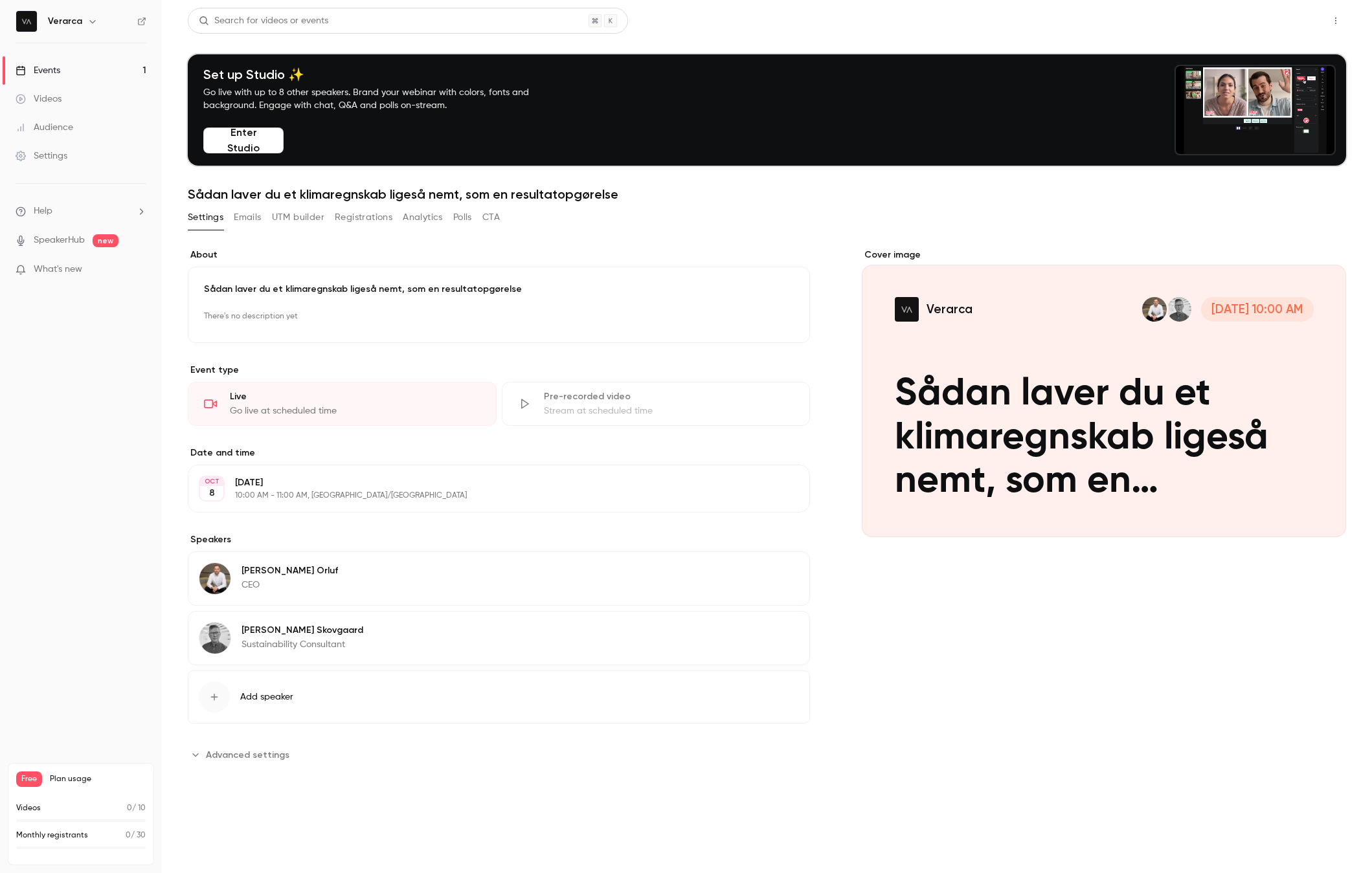
click at [1123, 22] on button "Share" at bounding box center [1290, 21] width 51 height 26
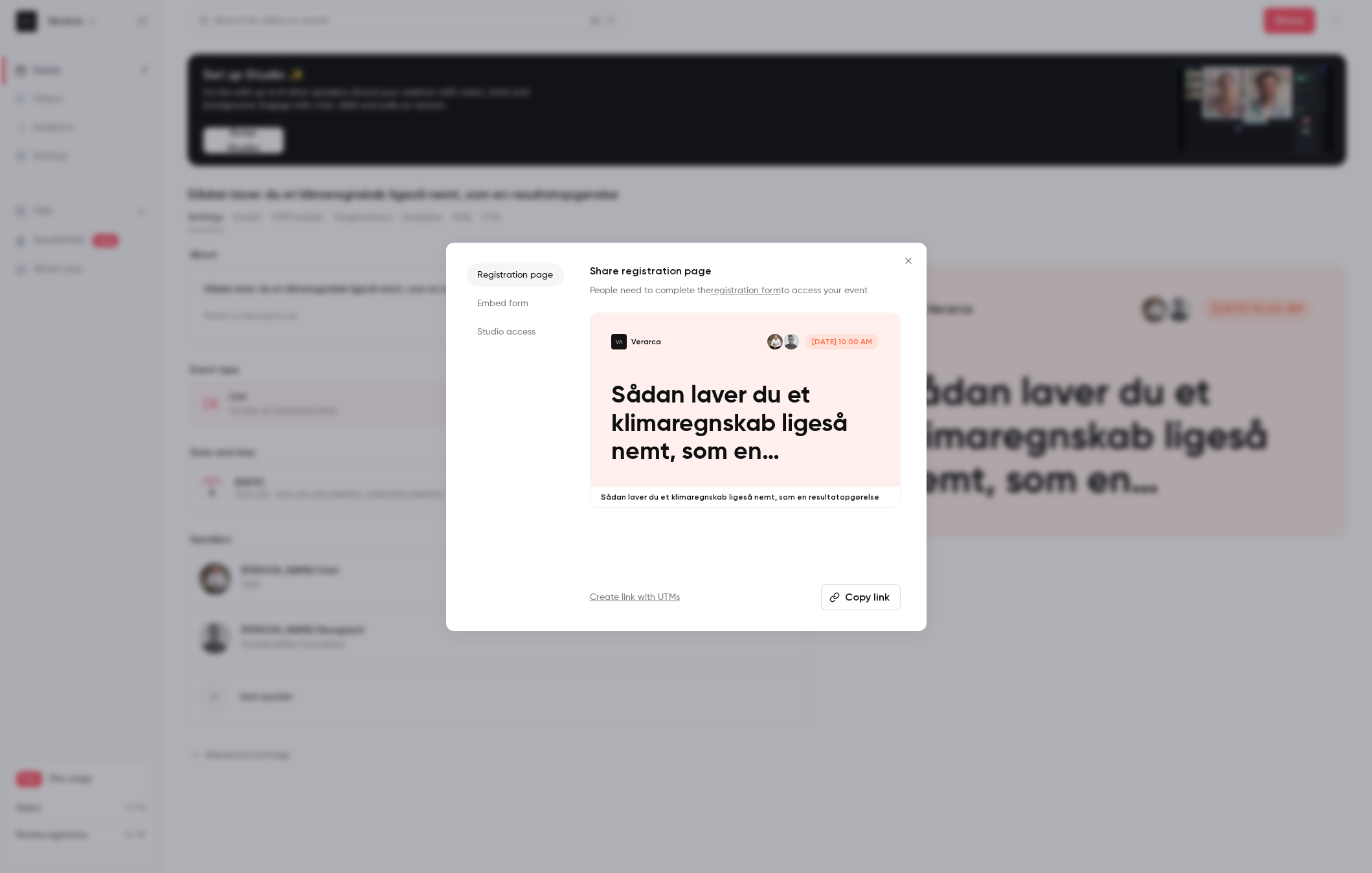
click at [849, 593] on button "Copy link" at bounding box center [860, 598] width 79 height 26
click at [904, 257] on icon "Close" at bounding box center [908, 260] width 15 height 10
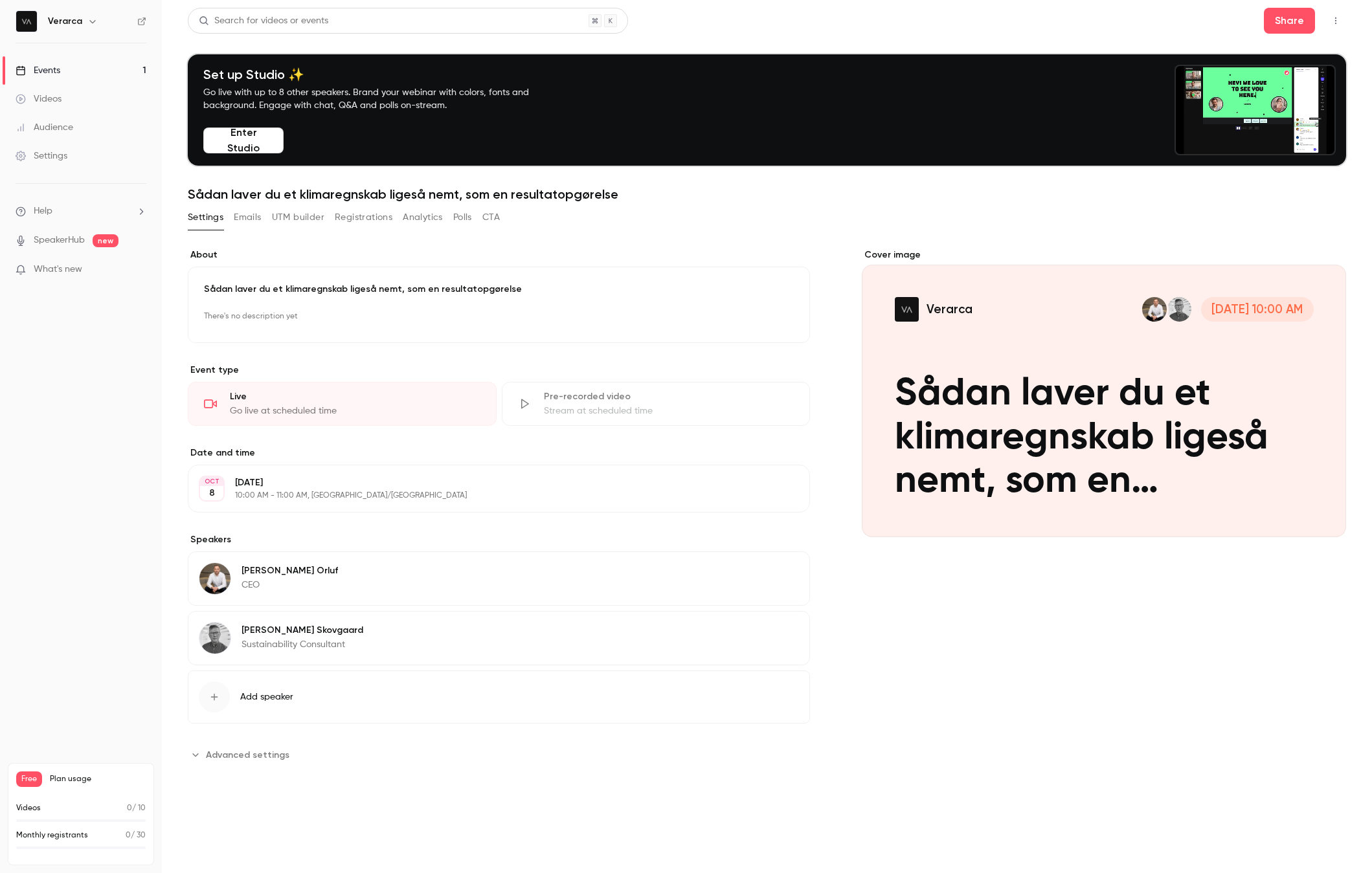
click at [55, 247] on link "SpeakerHub" at bounding box center [59, 240] width 51 height 14
click at [58, 91] on link "Videos" at bounding box center [81, 99] width 162 height 29
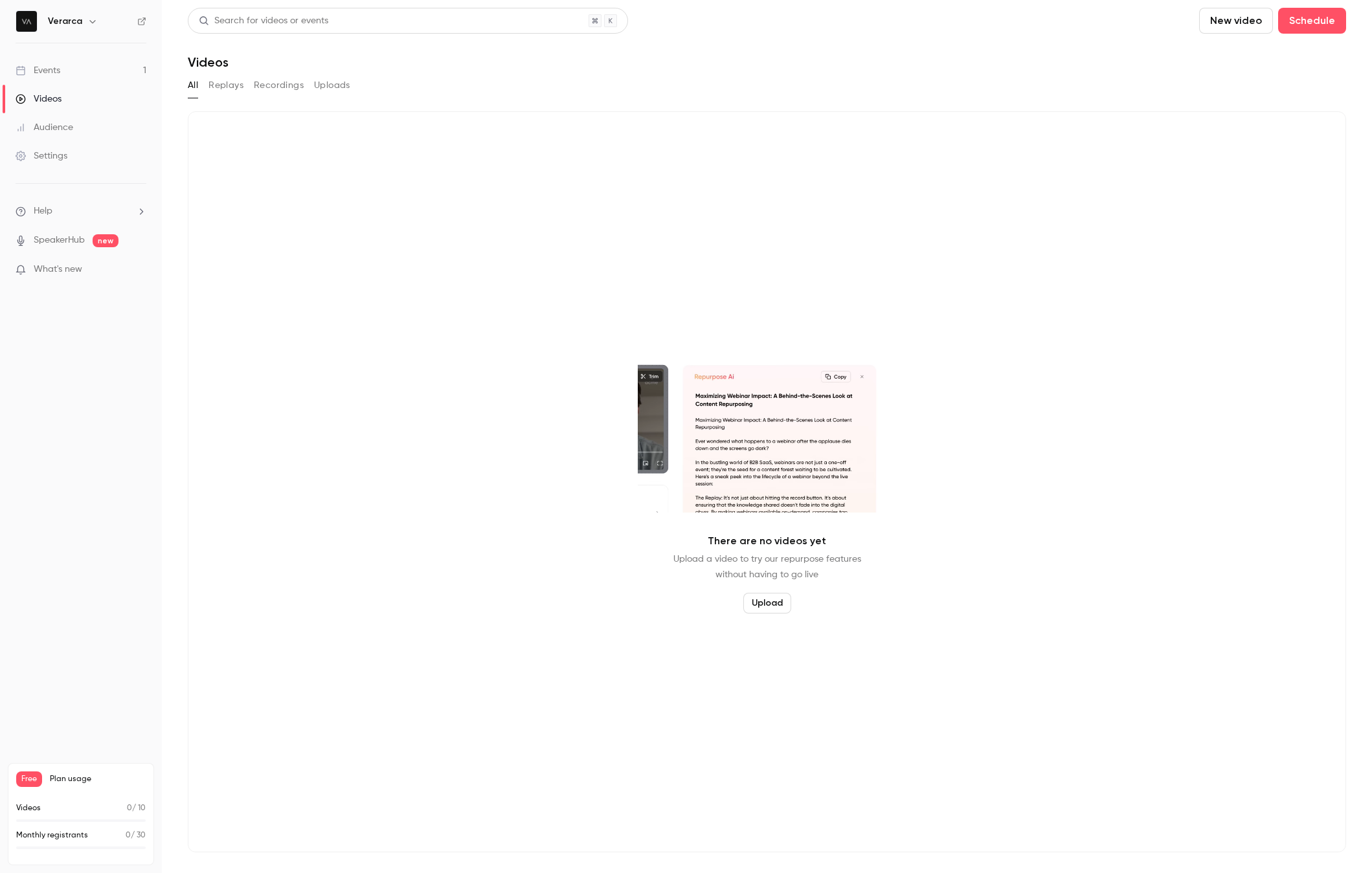
click at [214, 88] on button "Replays" at bounding box center [225, 85] width 35 height 21
click at [273, 83] on button "Recordings" at bounding box center [278, 85] width 50 height 21
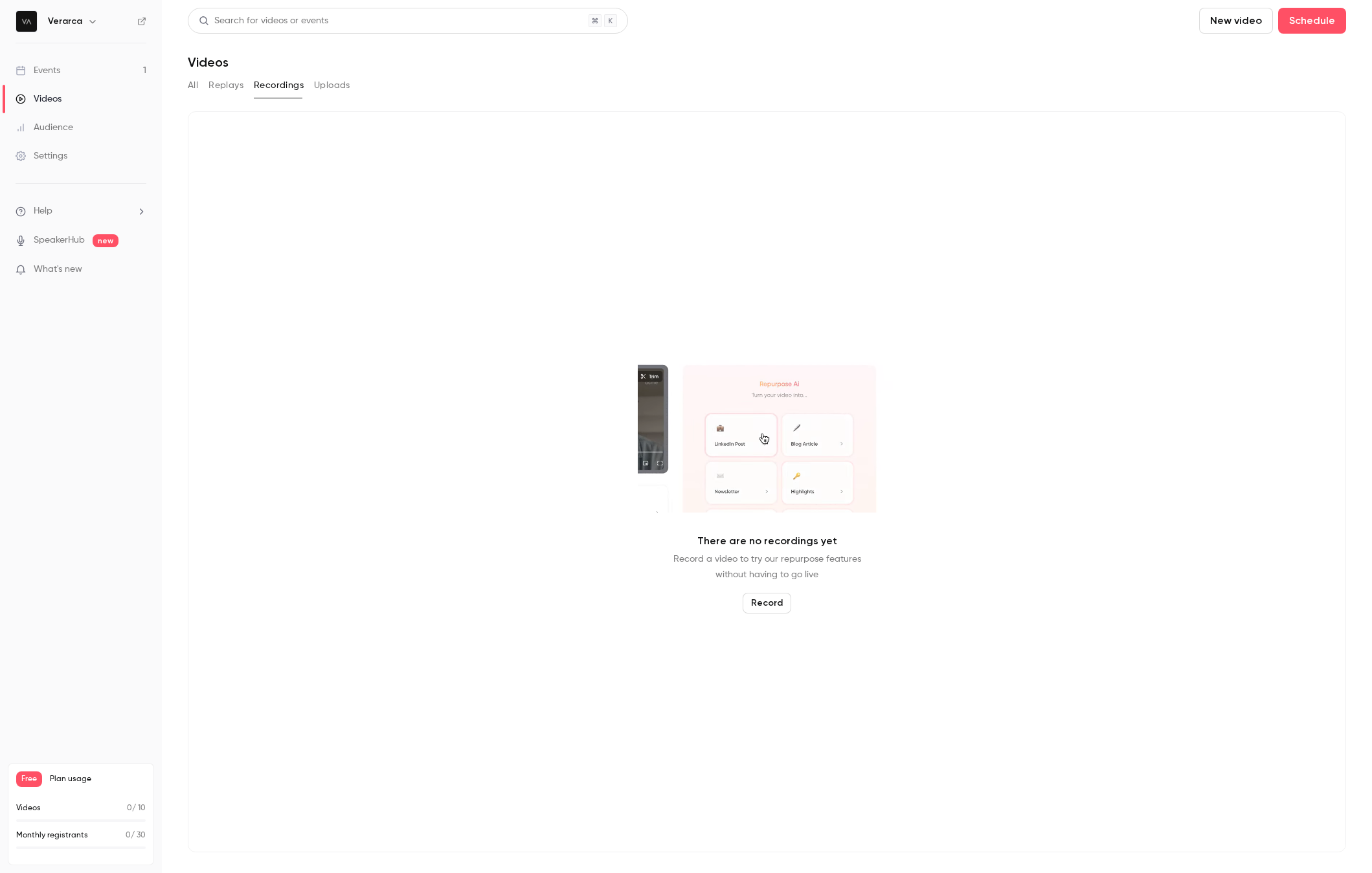
click at [198, 84] on div "All Replays Recordings Uploads" at bounding box center [767, 85] width 1158 height 21
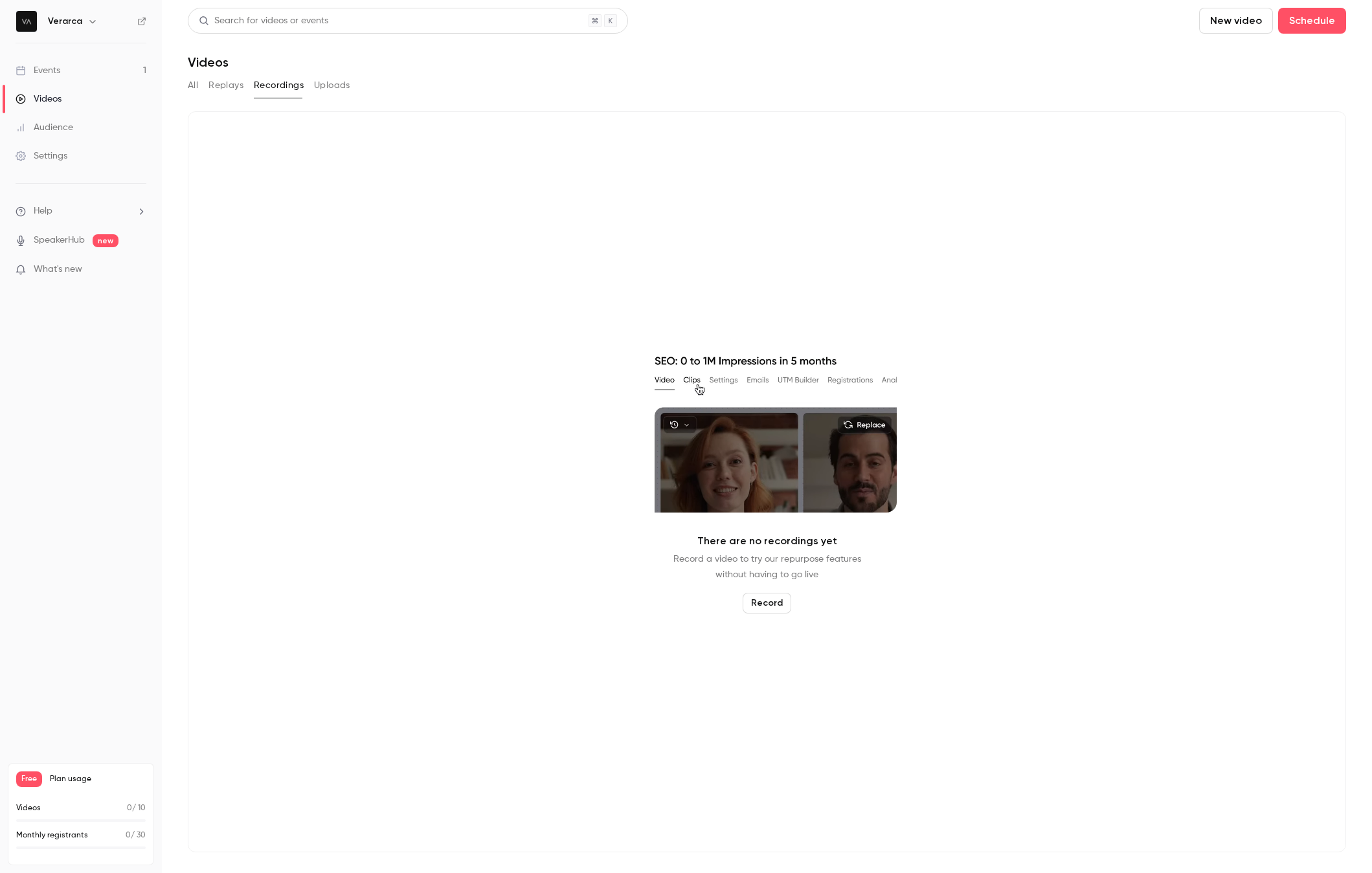
click at [69, 16] on h6 "Verarca" at bounding box center [65, 21] width 35 height 13
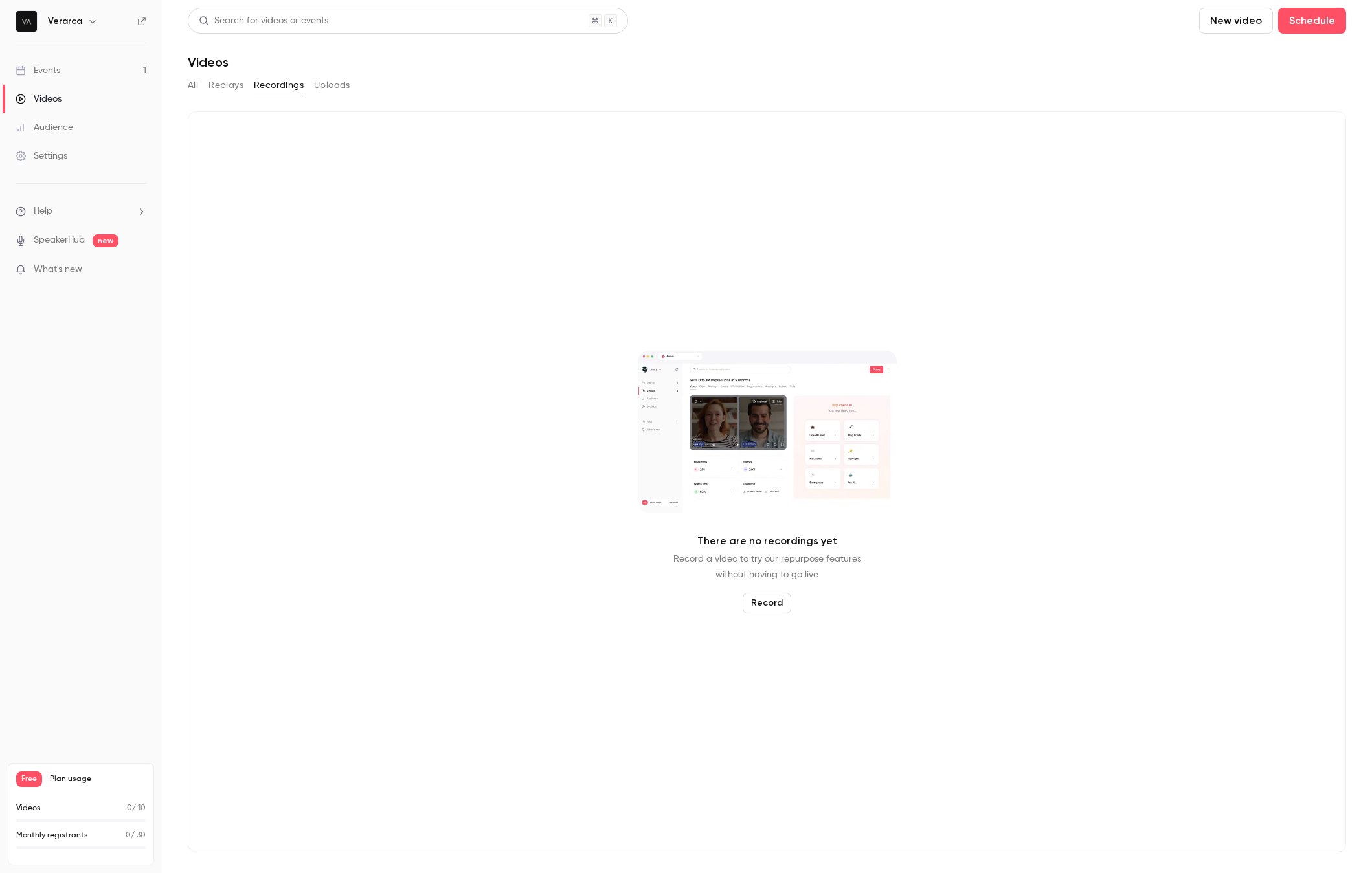
click at [89, 22] on icon "button" at bounding box center [92, 21] width 10 height 10
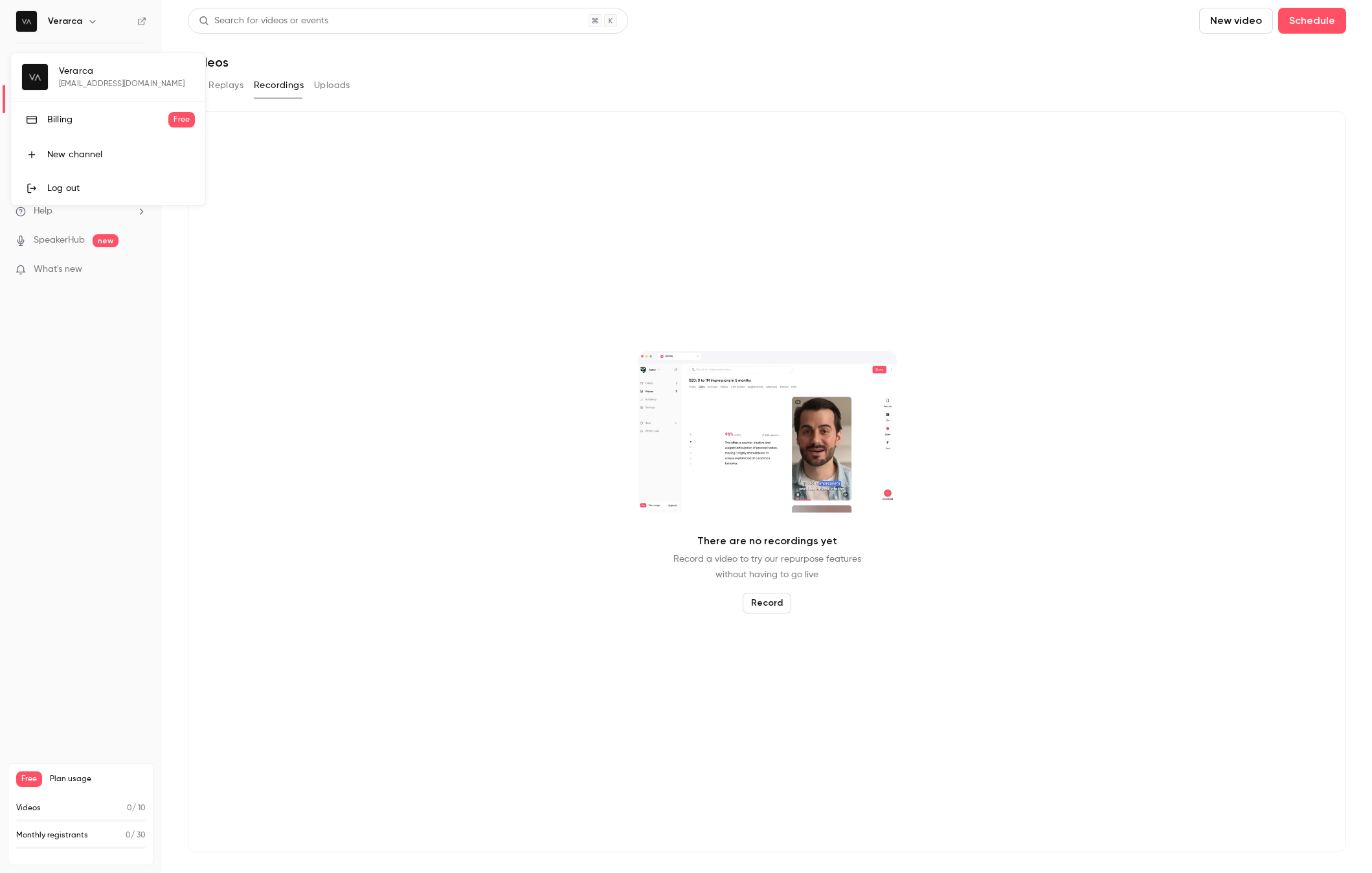
click at [83, 120] on div "Billing" at bounding box center [107, 119] width 121 height 13
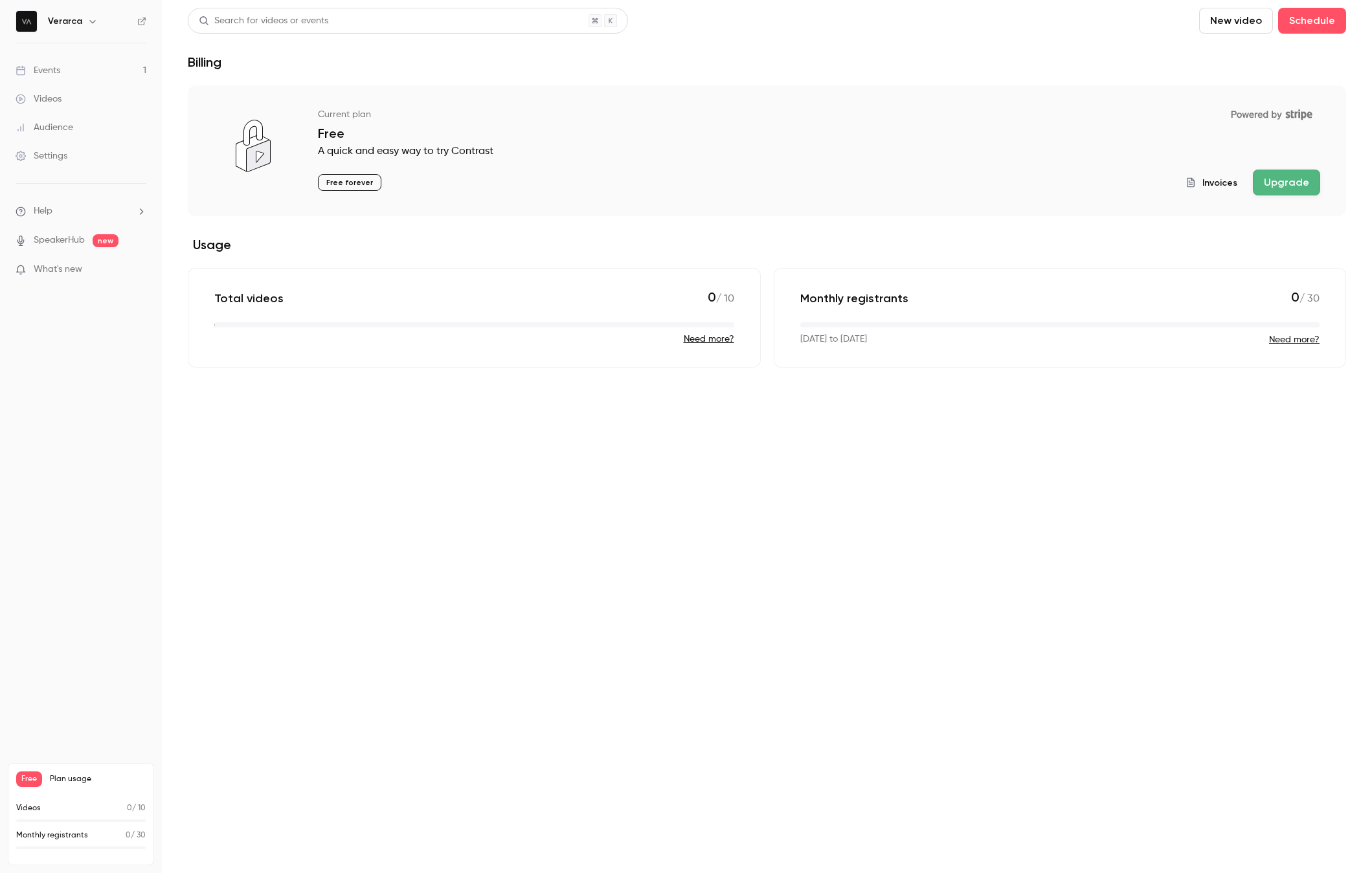
click at [694, 644] on main "Search for videos or events New video Schedule Billing Current plan Powered by …" at bounding box center [767, 436] width 1210 height 873
click at [31, 19] on img at bounding box center [26, 21] width 21 height 21
click at [43, 68] on div "Events" at bounding box center [38, 70] width 45 height 13
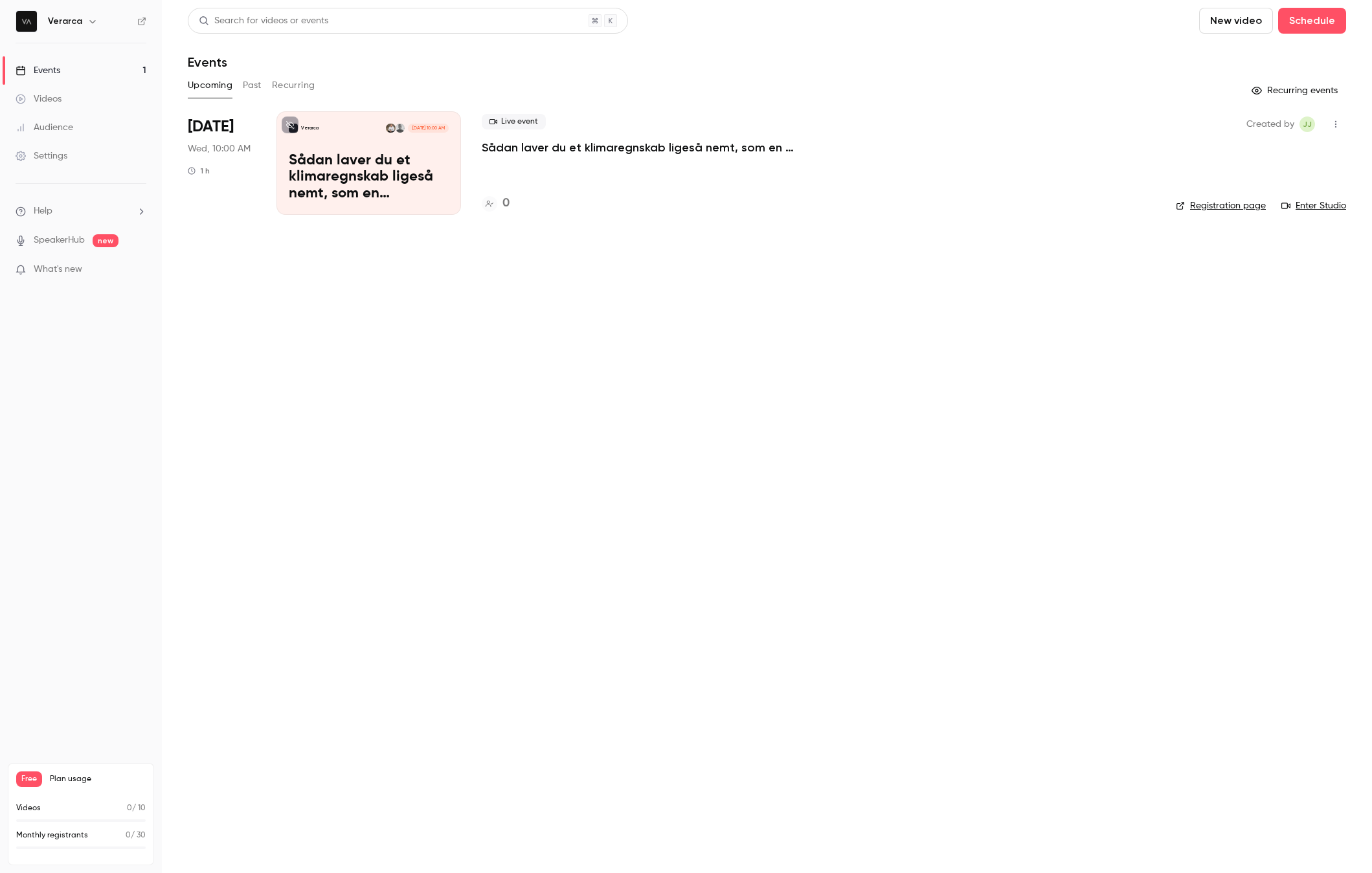
click at [114, 691] on nav "Verarca Events 1 Videos Audience Settings Help SpeakerHub new What's new Free P…" at bounding box center [81, 436] width 162 height 873
click at [1123, 123] on icon "button" at bounding box center [1335, 124] width 10 height 9
click at [44, 152] on div at bounding box center [686, 436] width 1372 height 873
click at [43, 154] on div "Settings" at bounding box center [41, 156] width 52 height 13
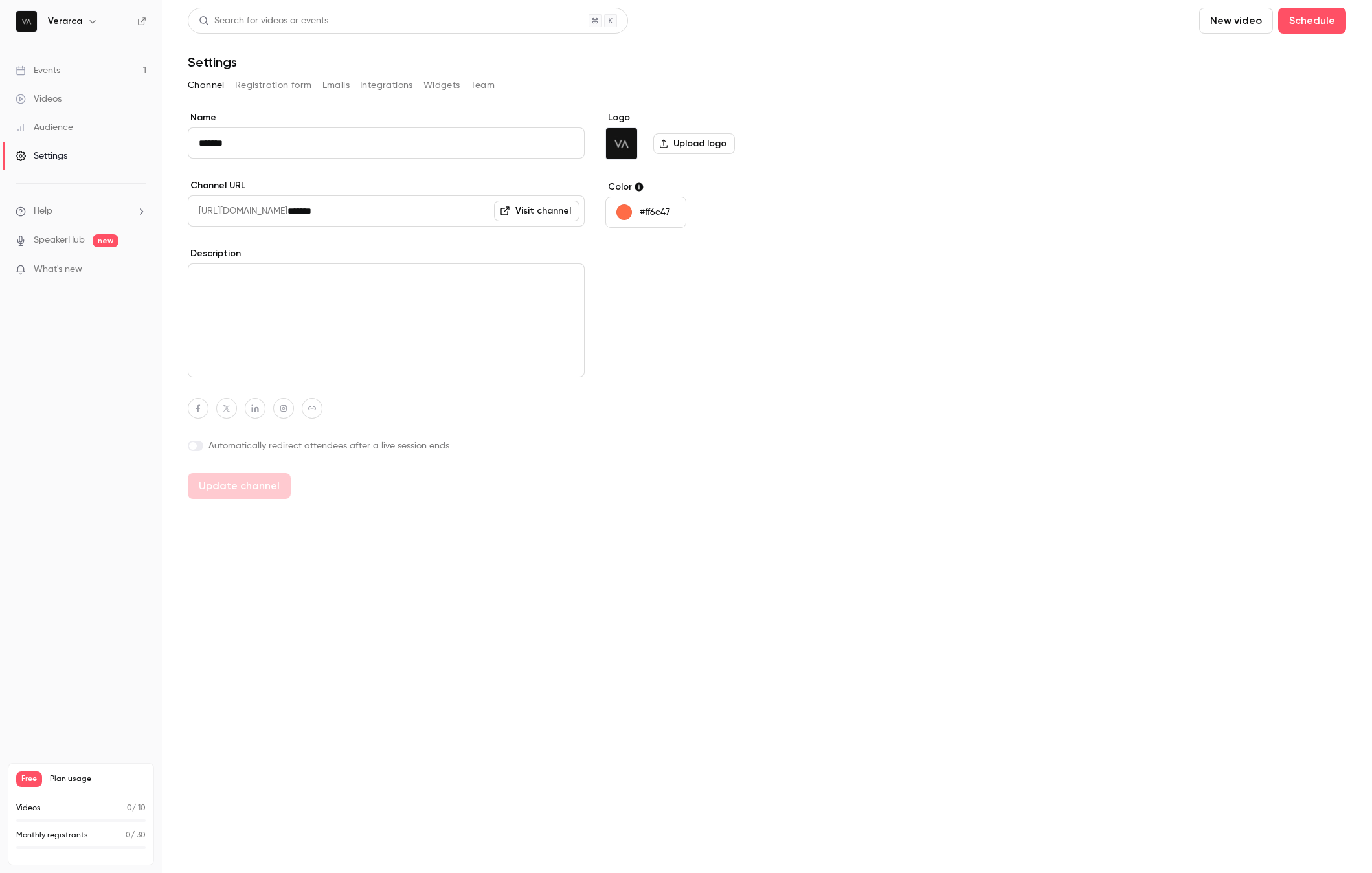
click at [87, 20] on icon "button" at bounding box center [92, 21] width 10 height 10
click at [35, 72] on div "Verarca jkr+verarca@wemarket.dk Billing Free New channel Log out" at bounding box center [108, 129] width 194 height 152
click at [84, 117] on div "Billing" at bounding box center [107, 119] width 121 height 13
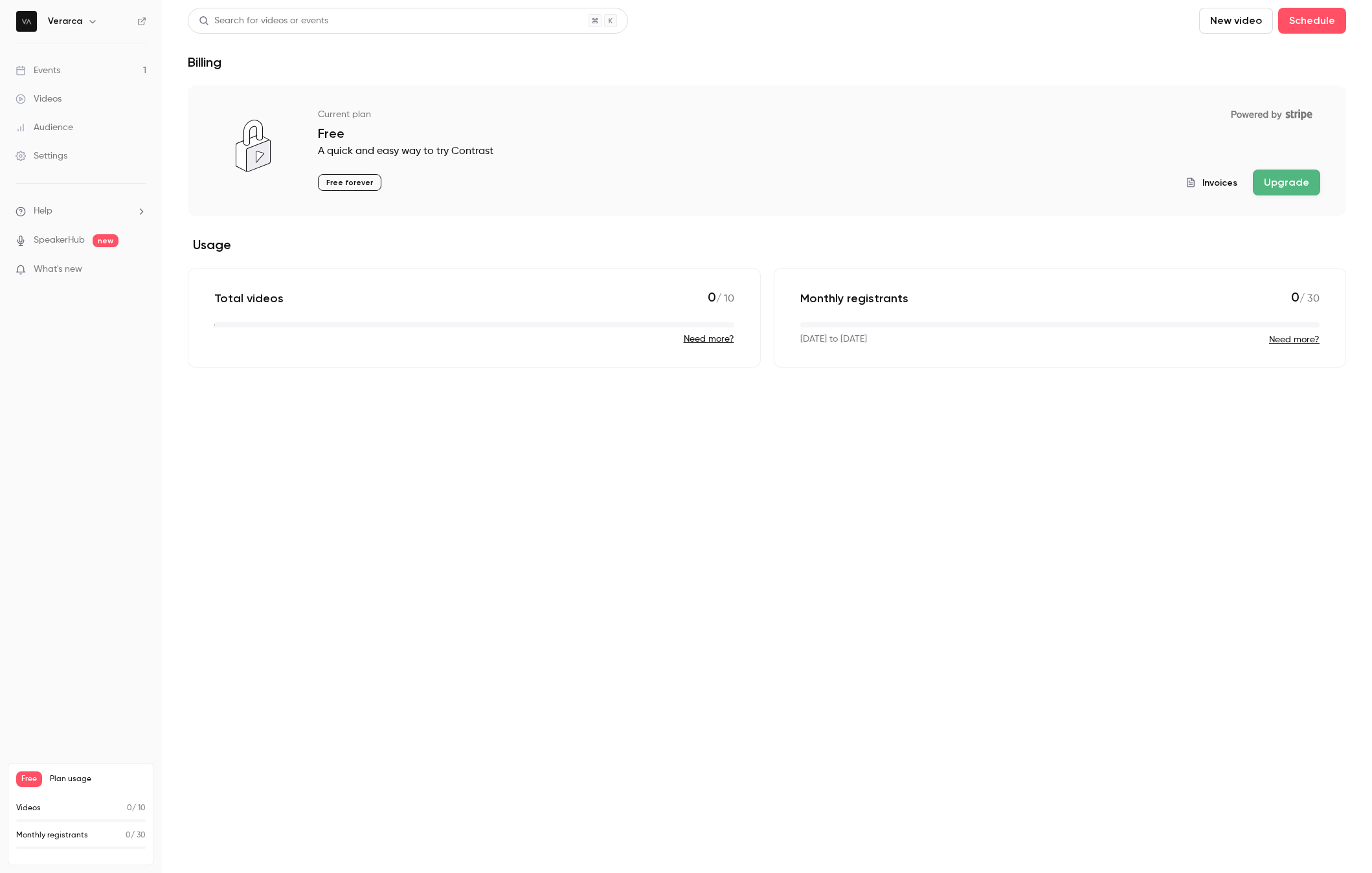
click at [66, 211] on li "Help" at bounding box center [81, 211] width 131 height 14
click at [66, 211] on div at bounding box center [686, 436] width 1372 height 873
click at [62, 153] on div "Settings" at bounding box center [41, 156] width 52 height 13
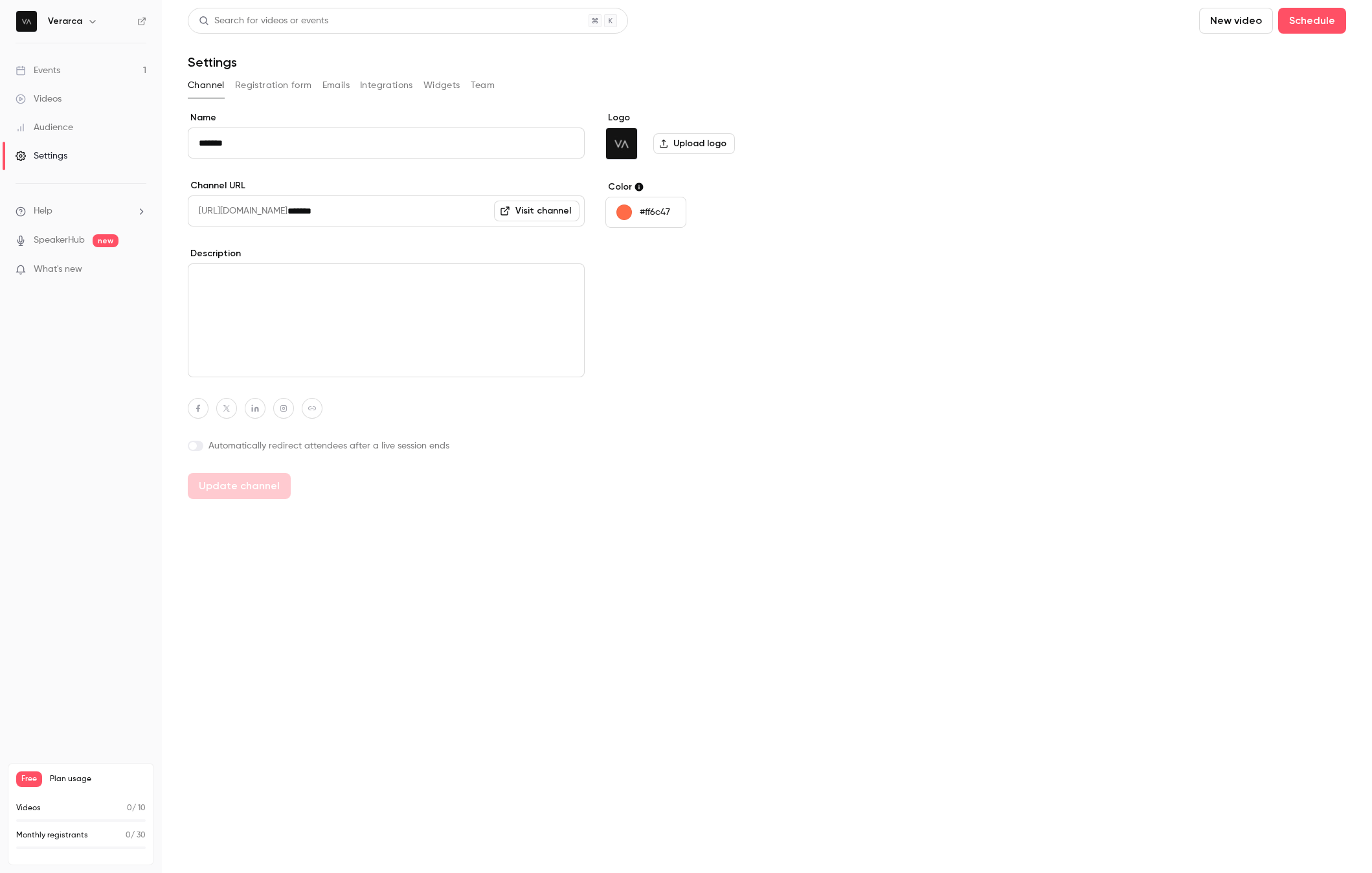
click at [488, 83] on button "Team" at bounding box center [483, 85] width 25 height 21
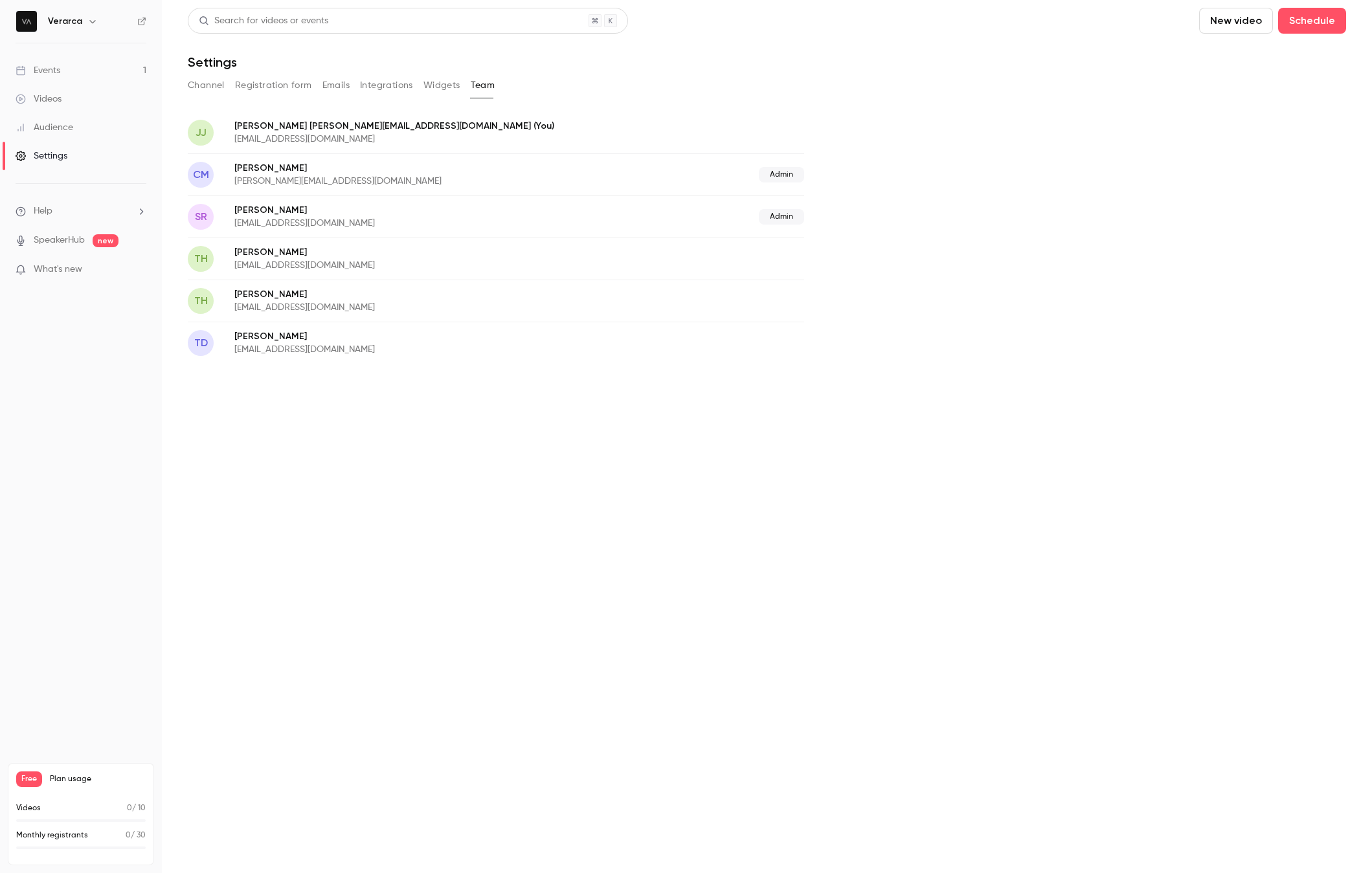
click at [197, 82] on button "Channel" at bounding box center [207, 85] width 37 height 21
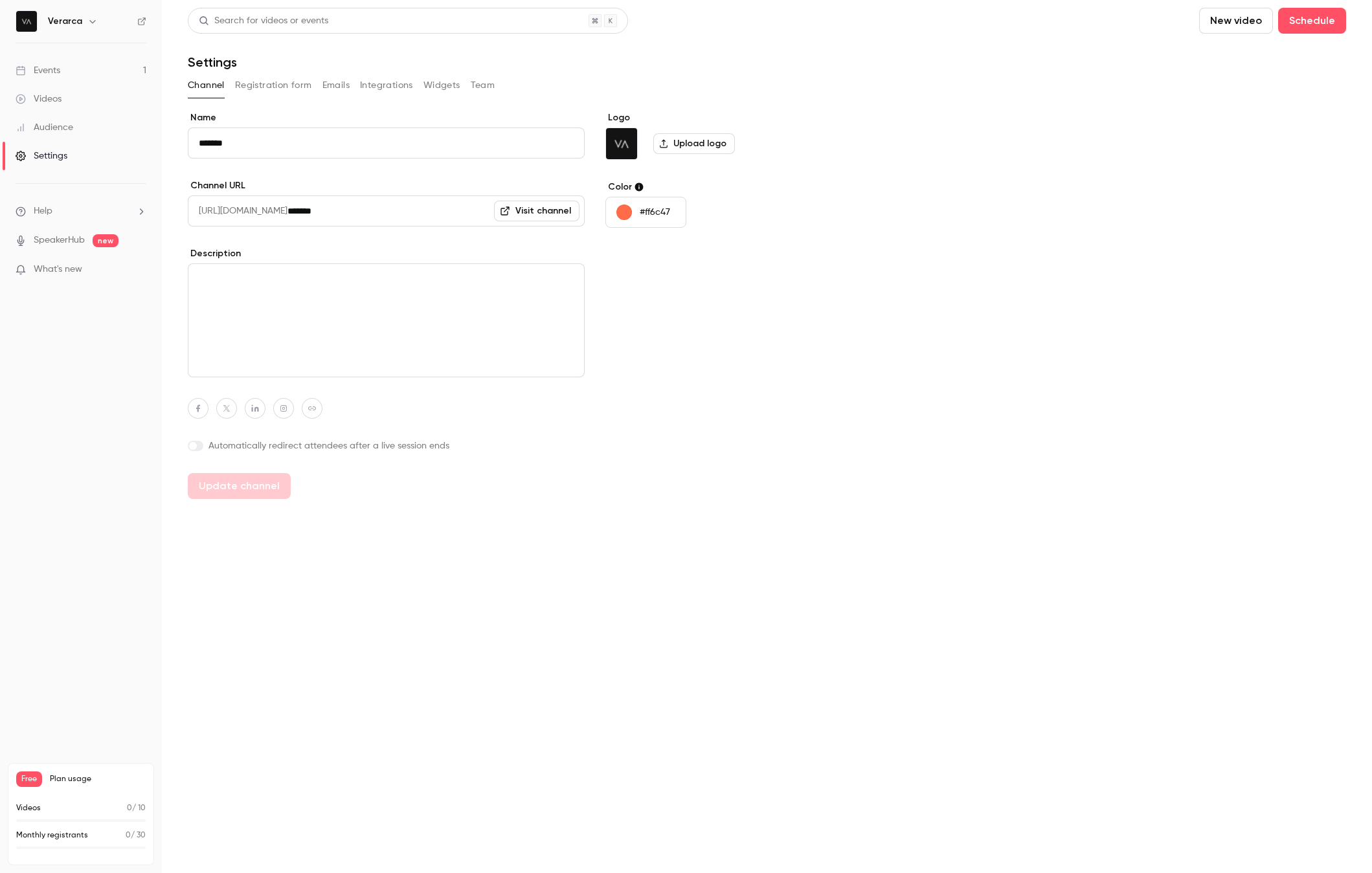
click at [45, 64] on div "Events" at bounding box center [38, 70] width 45 height 13
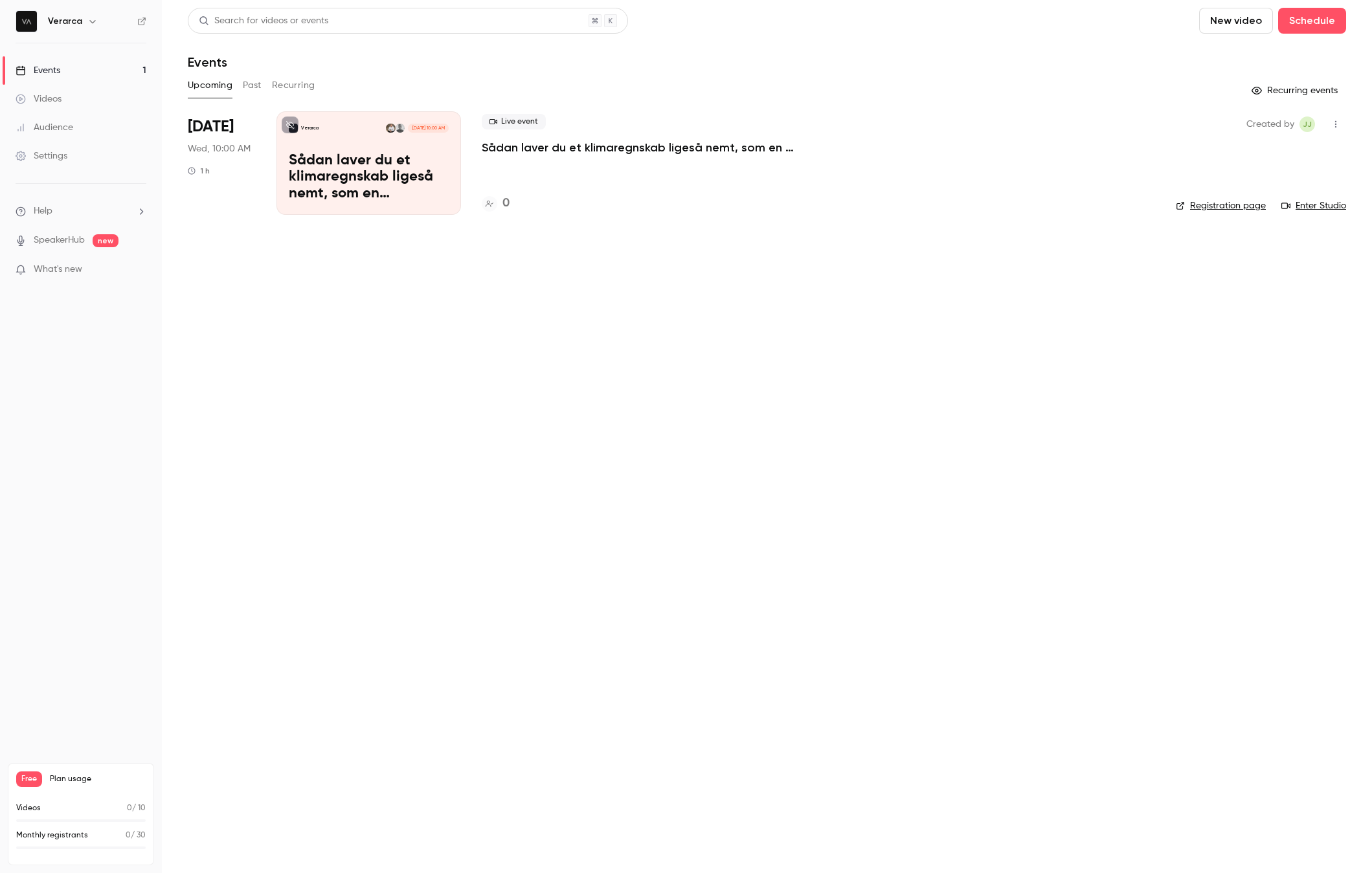
click at [307, 326] on main "Search for videos or events New video Schedule Events Upcoming Past Recurring R…" at bounding box center [767, 436] width 1210 height 873
click at [90, 80] on link "Events 1" at bounding box center [81, 70] width 162 height 29
click at [84, 72] on link "Events 1" at bounding box center [81, 70] width 162 height 29
click at [79, 96] on link "Videos" at bounding box center [81, 99] width 162 height 29
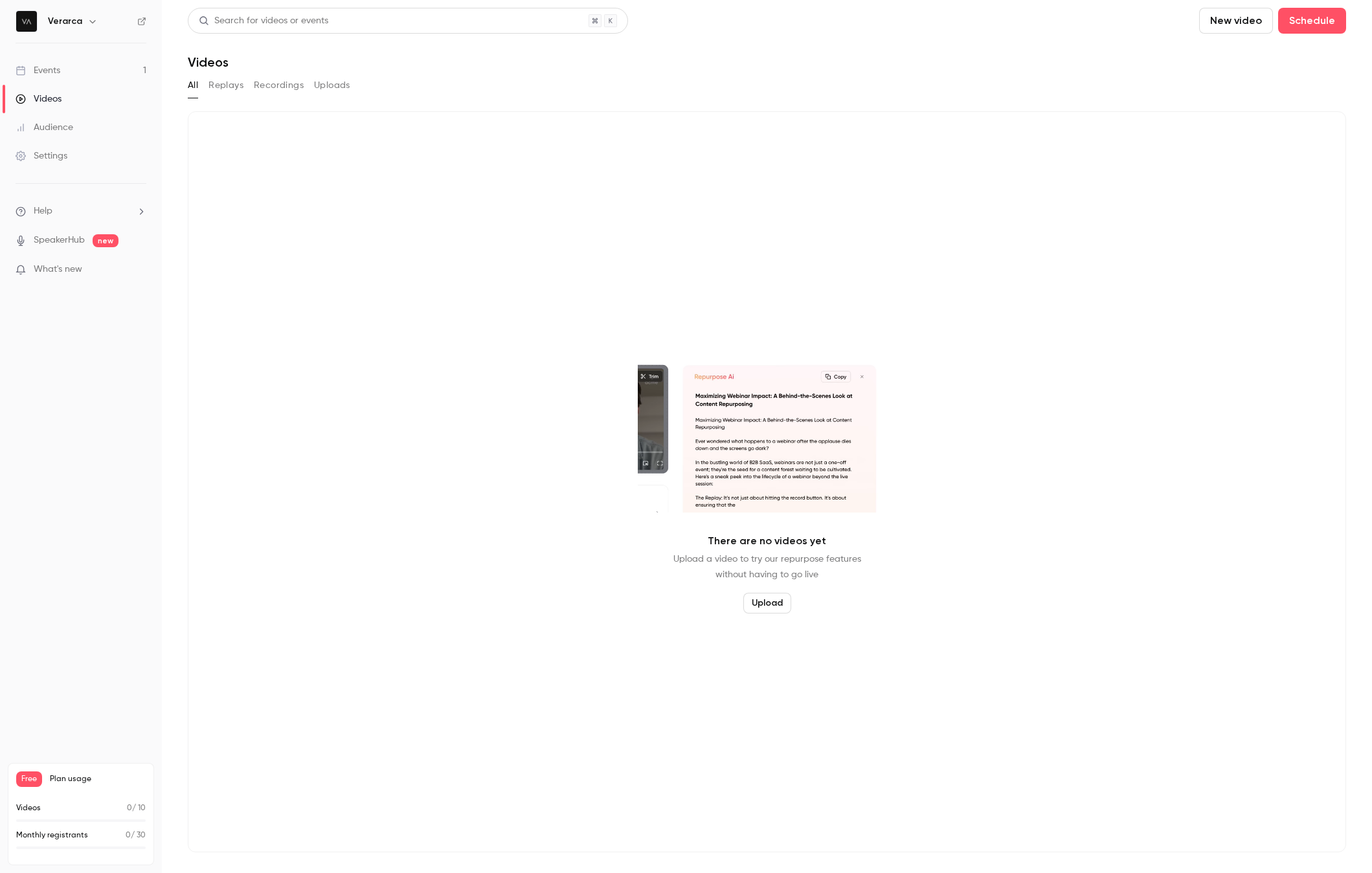
click at [72, 65] on link "Events 1" at bounding box center [81, 70] width 162 height 29
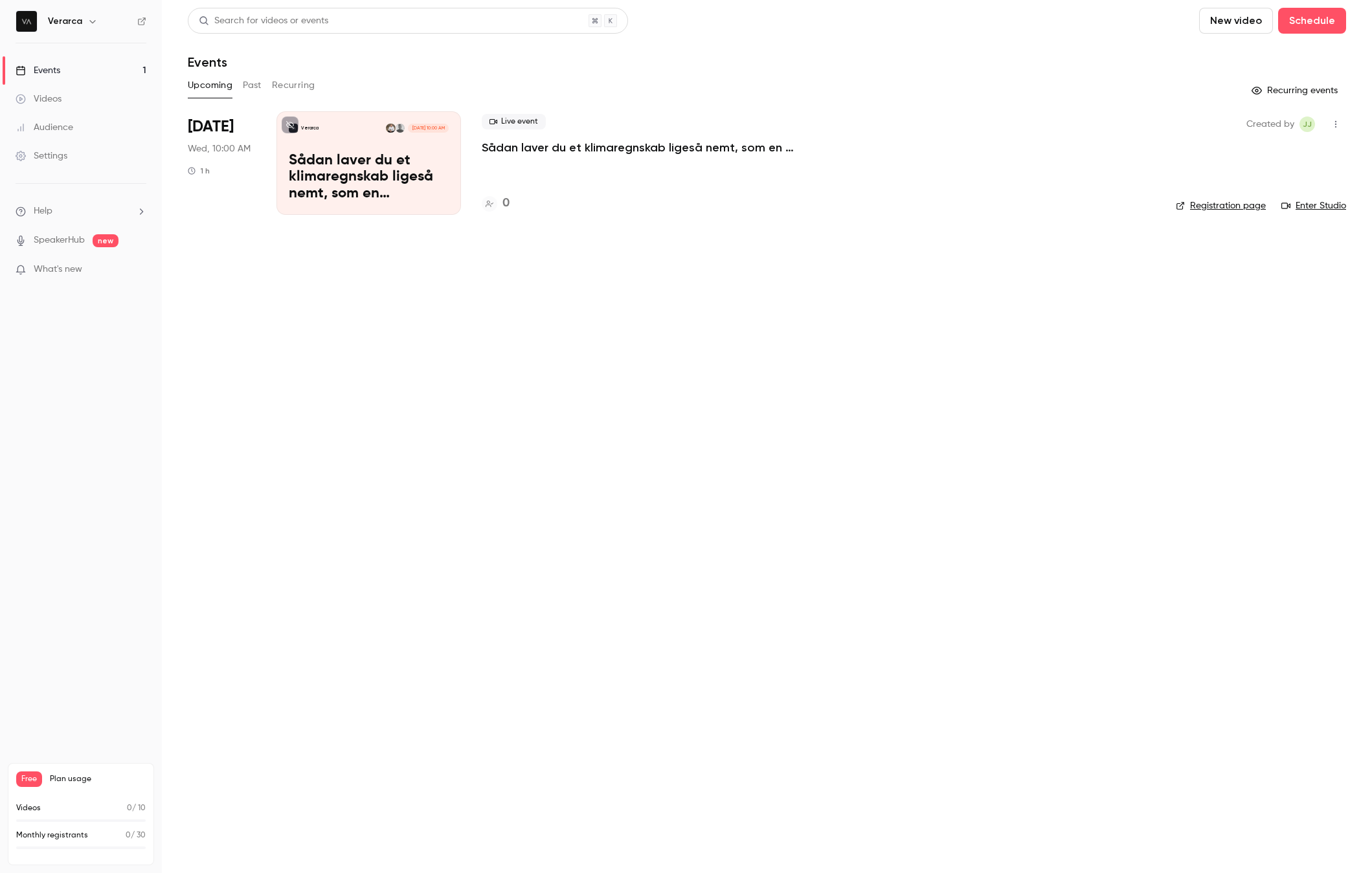
click at [59, 92] on div "Videos" at bounding box center [39, 99] width 46 height 13
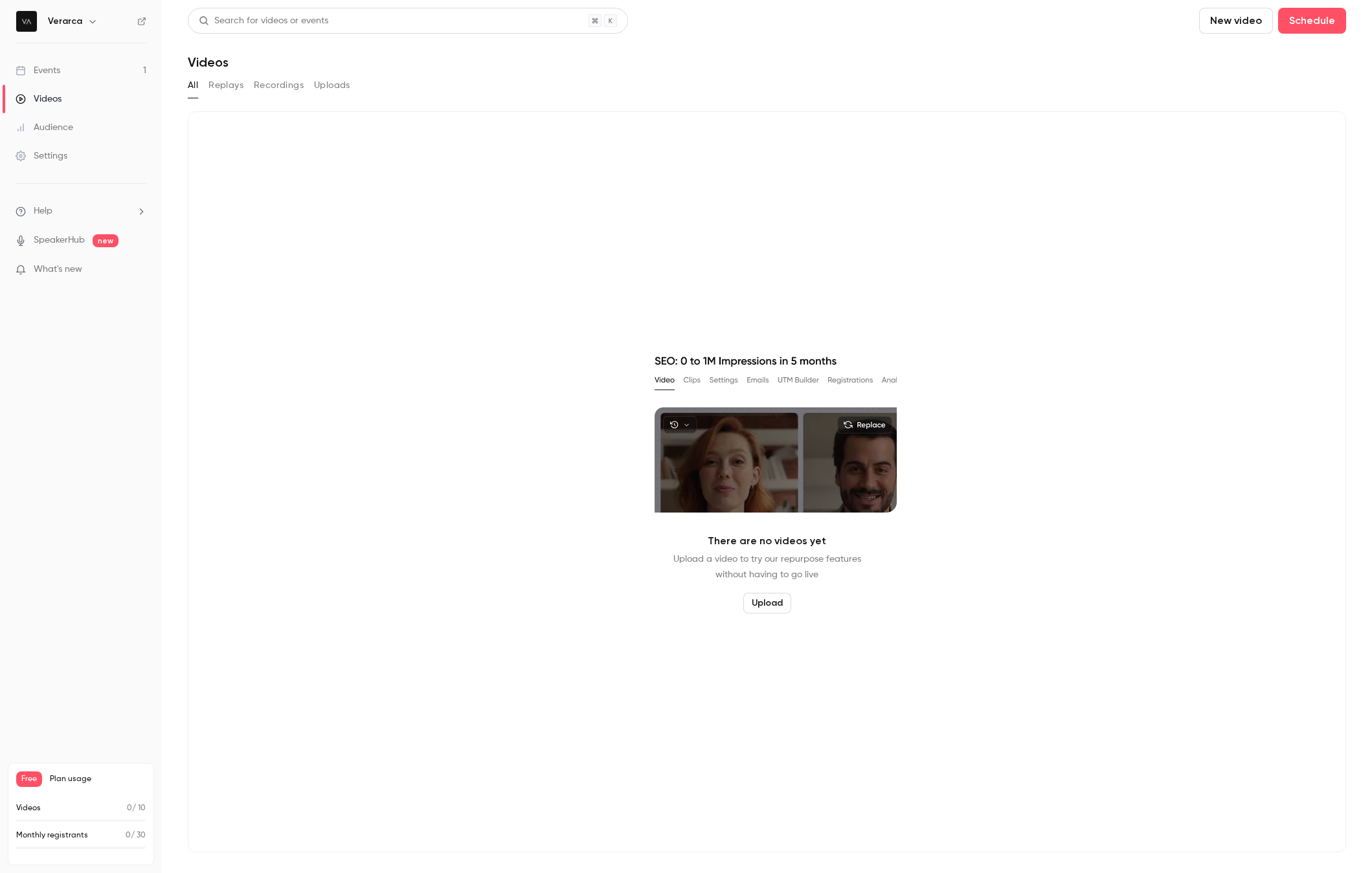
click at [59, 79] on link "Events 1" at bounding box center [81, 70] width 162 height 29
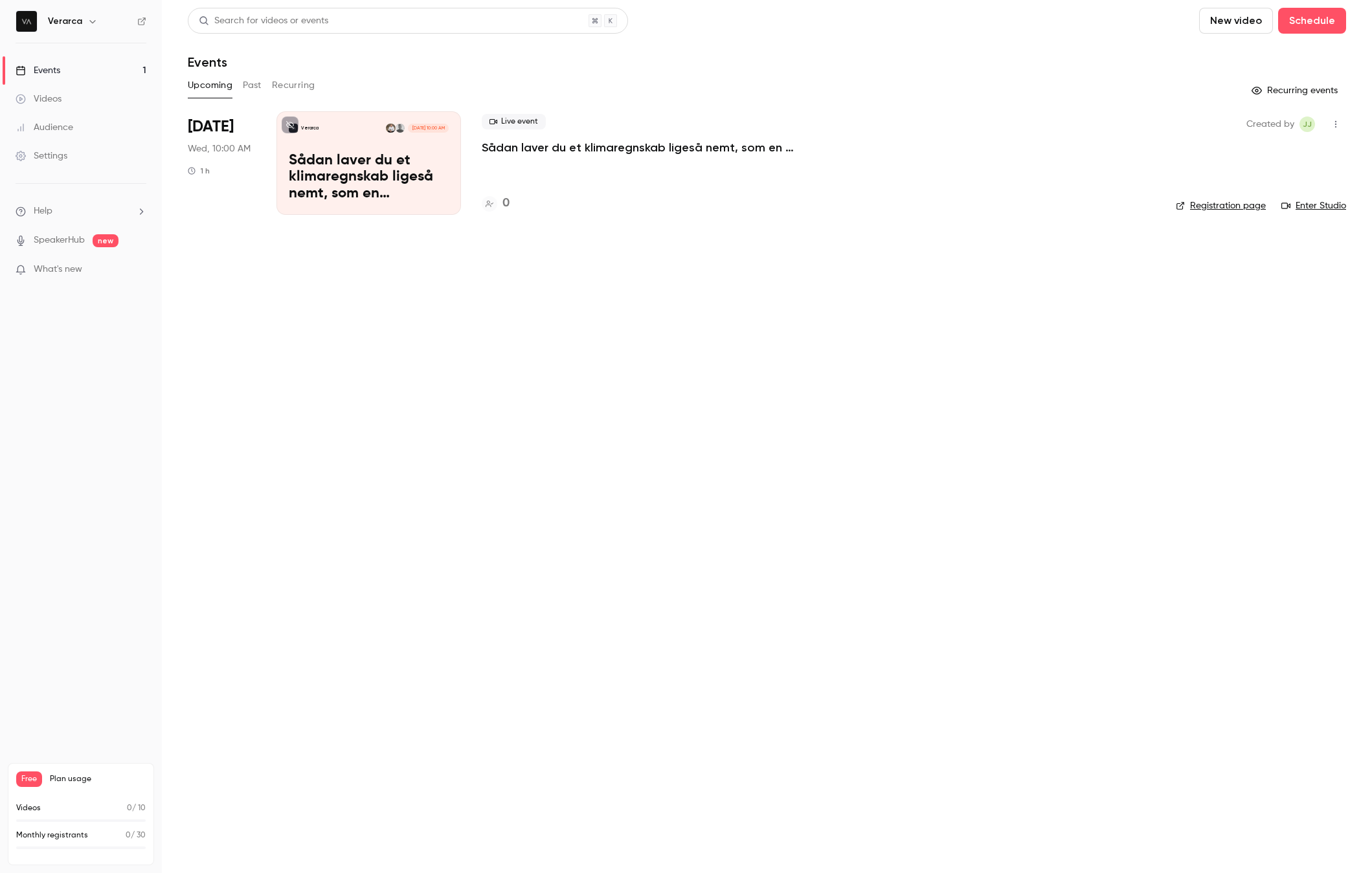
click at [325, 159] on p "Sådan laver du et klimaregnskab ligeså nemt, som en resultatopgørelse" at bounding box center [368, 177] width 160 height 50
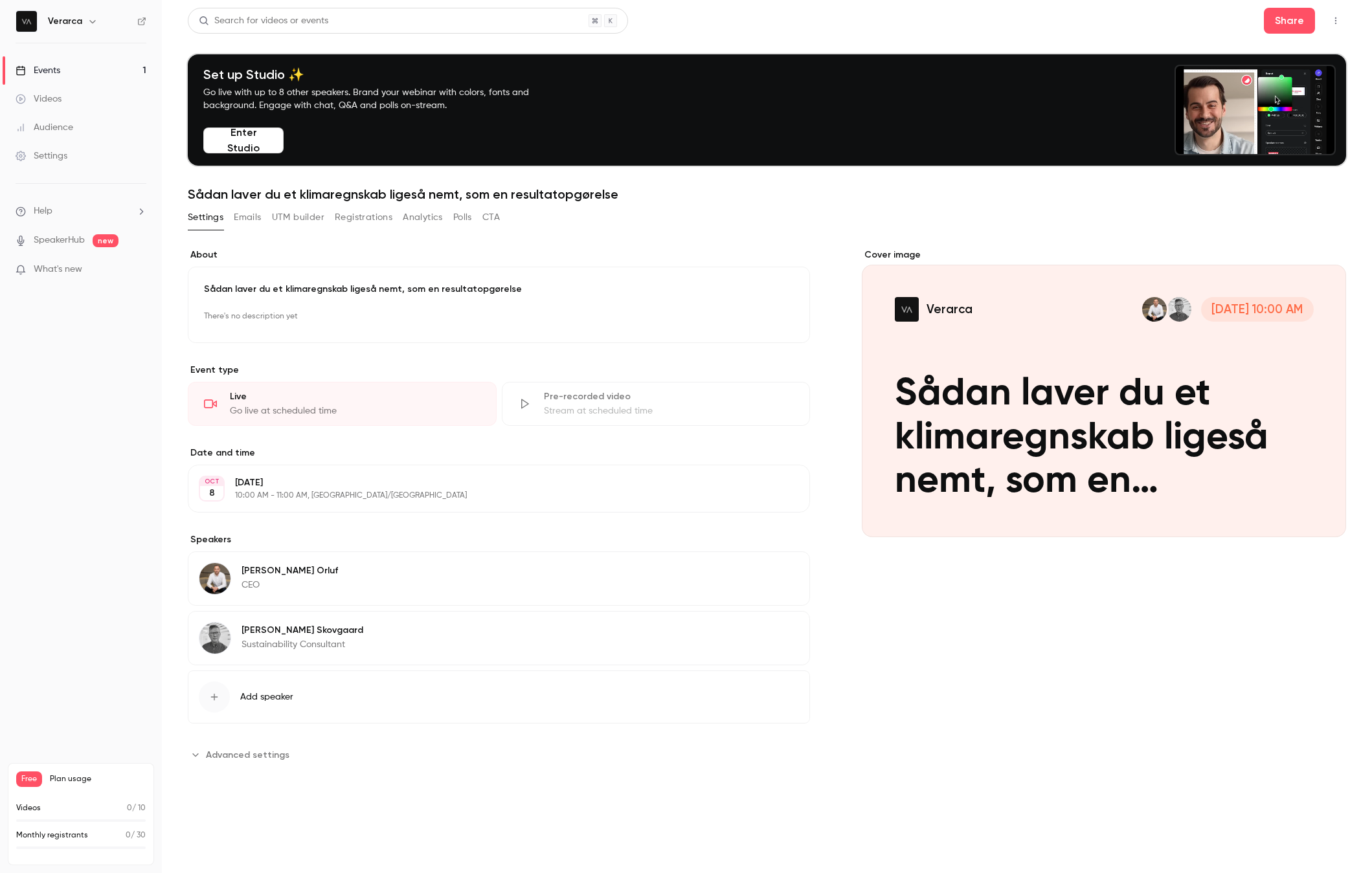
click at [1123, 26] on button "button" at bounding box center [1335, 20] width 21 height 21
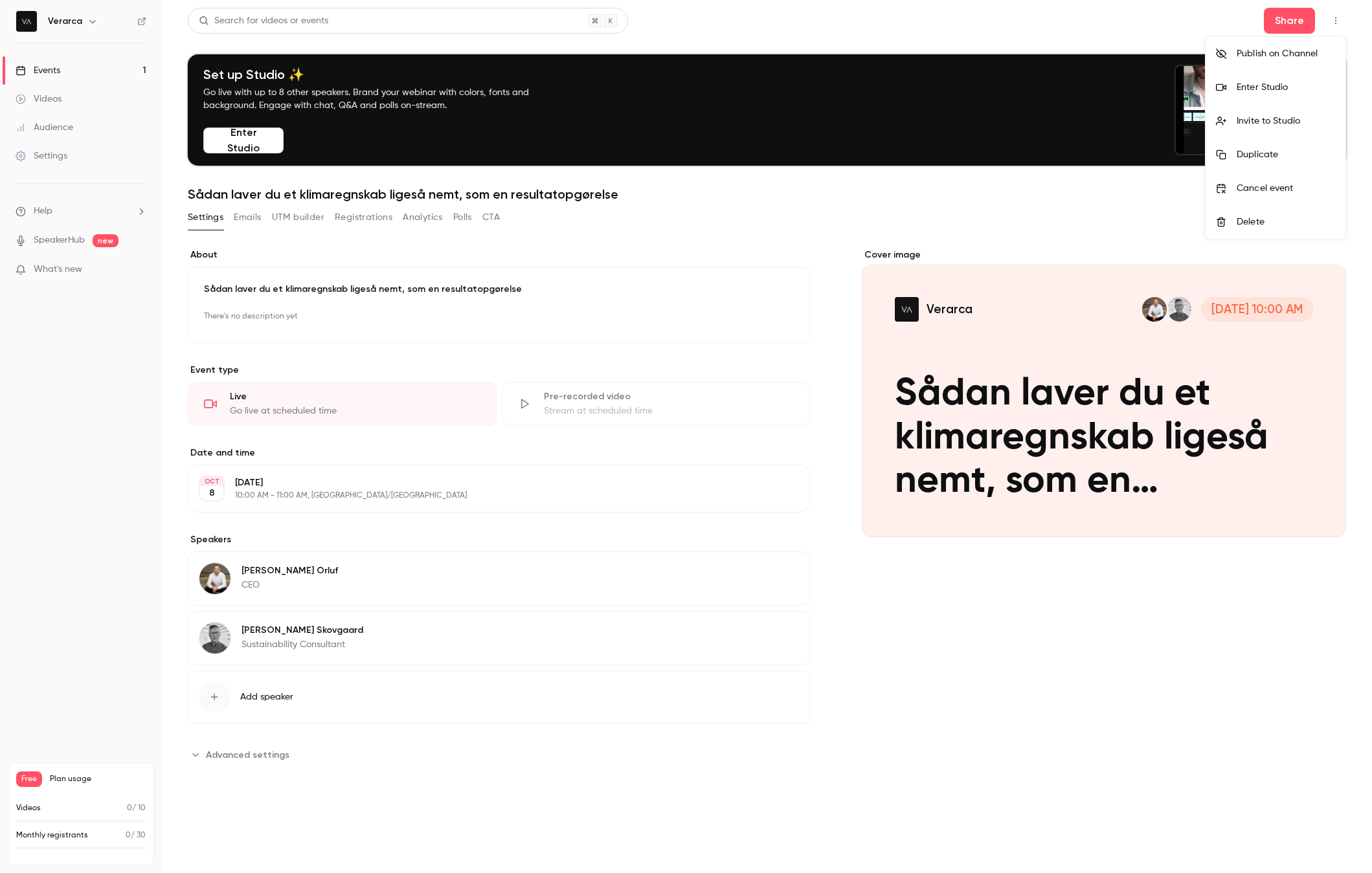
click at [553, 677] on div at bounding box center [686, 436] width 1372 height 873
